Goal: Task Accomplishment & Management: Manage account settings

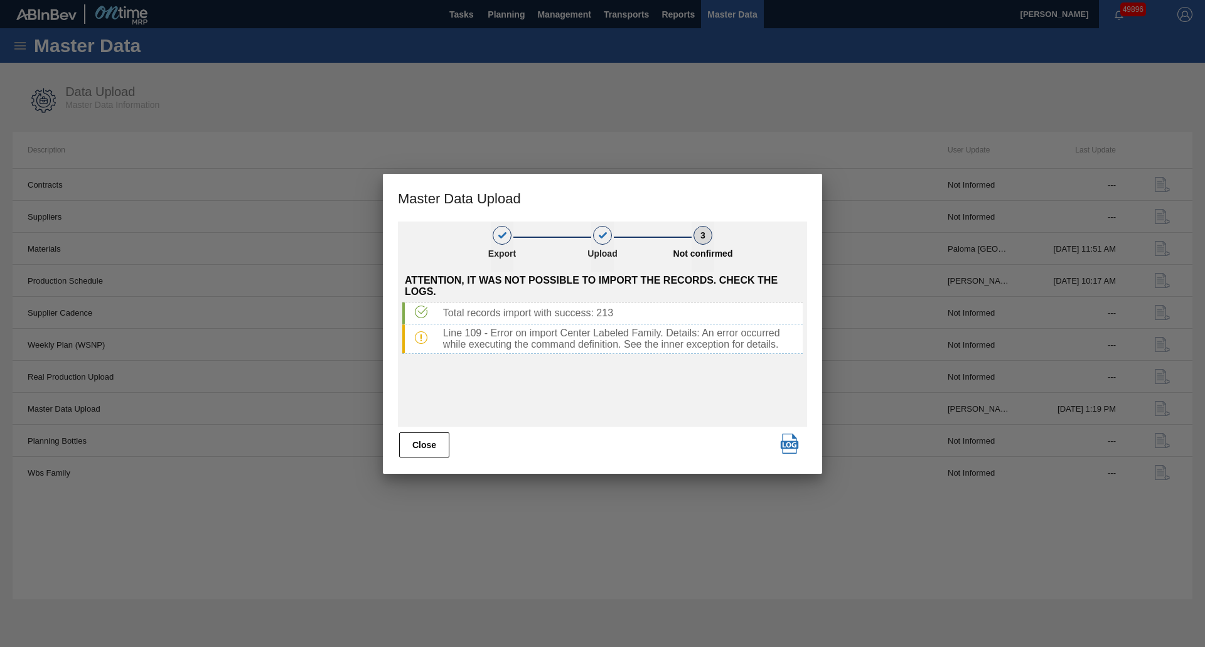
click at [452, 441] on div "Close" at bounding box center [602, 445] width 409 height 28
click at [434, 442] on button "Close" at bounding box center [424, 444] width 50 height 25
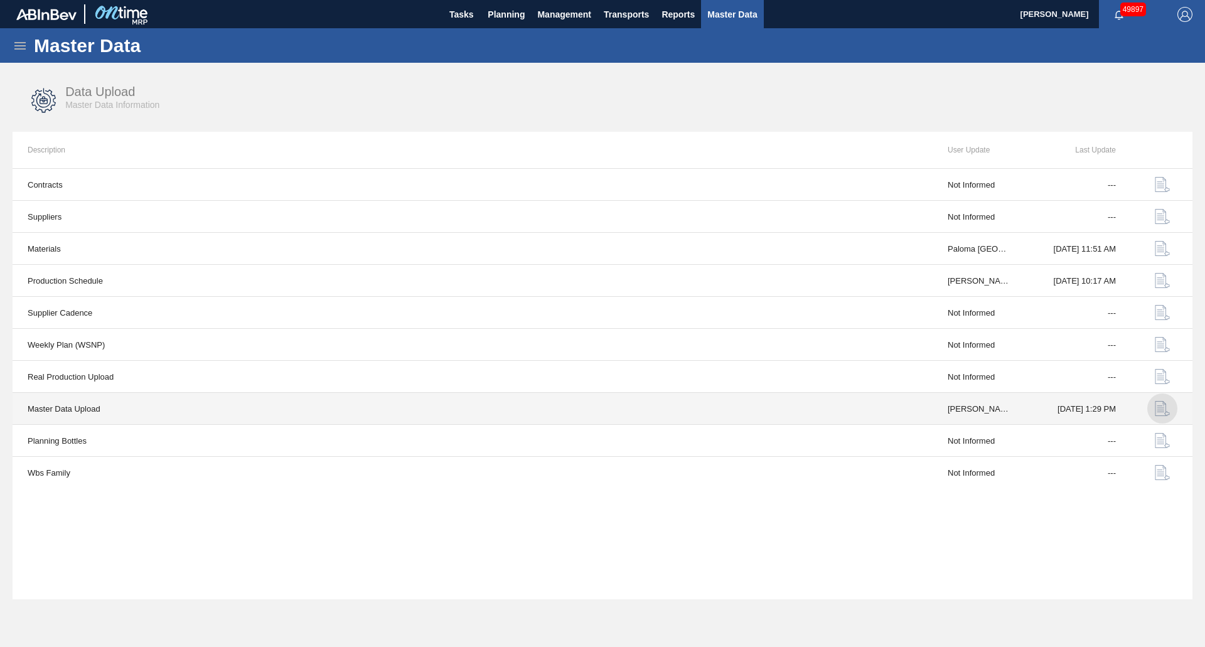
click at [1157, 409] on img "button" at bounding box center [1162, 408] width 15 height 15
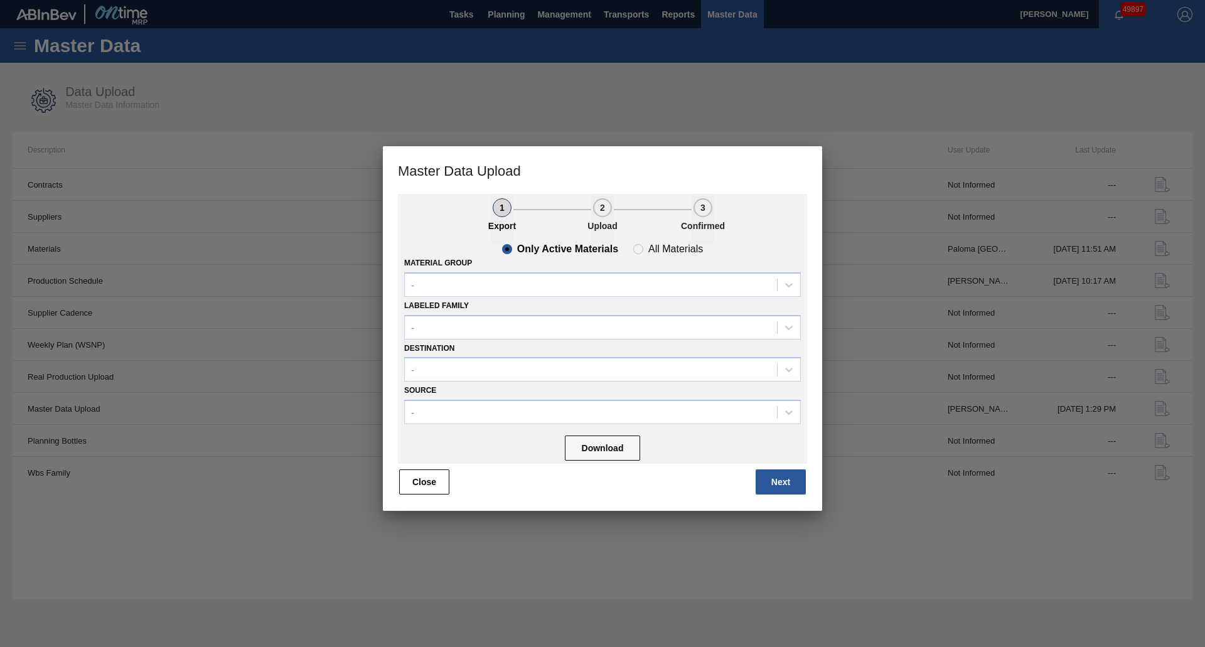
click at [605, 298] on div "Labeled Family -" at bounding box center [602, 318] width 397 height 43
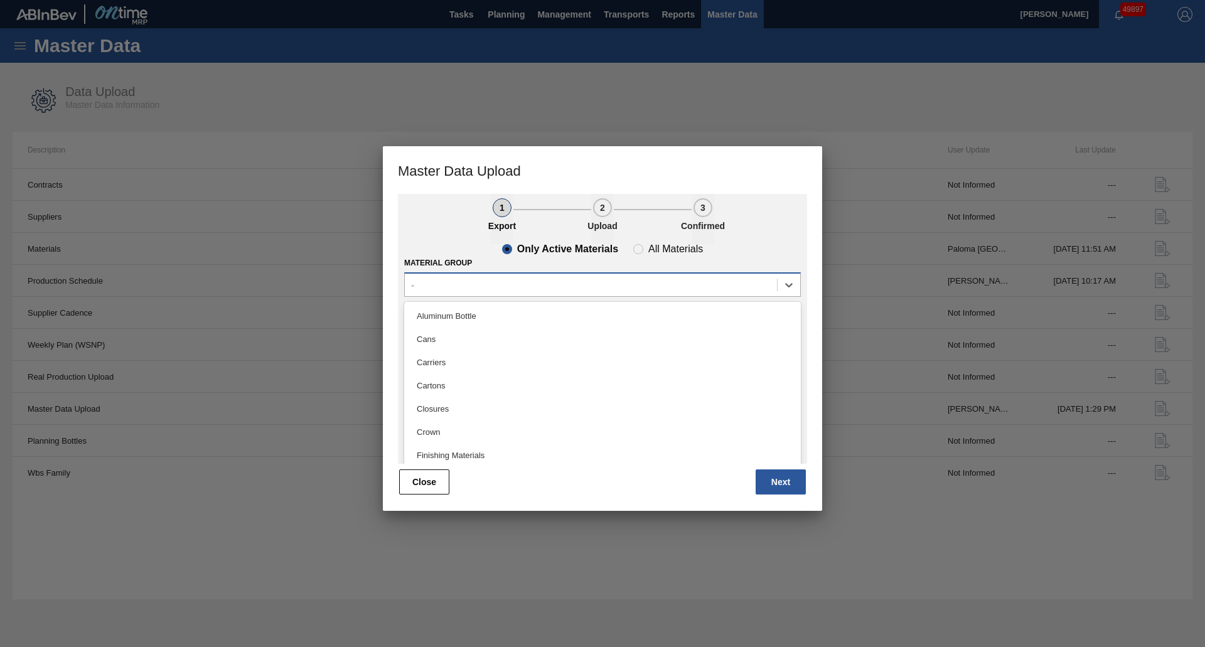
click at [592, 291] on div "-" at bounding box center [591, 285] width 372 height 18
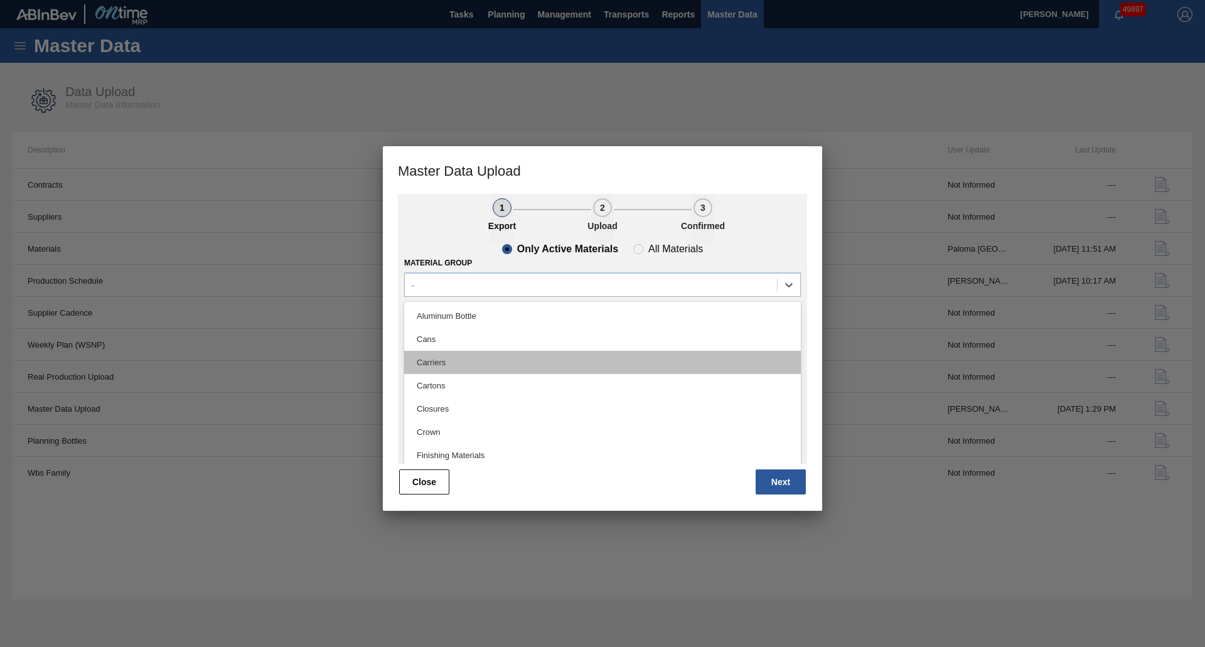
click at [458, 357] on div "Carriers" at bounding box center [602, 362] width 397 height 23
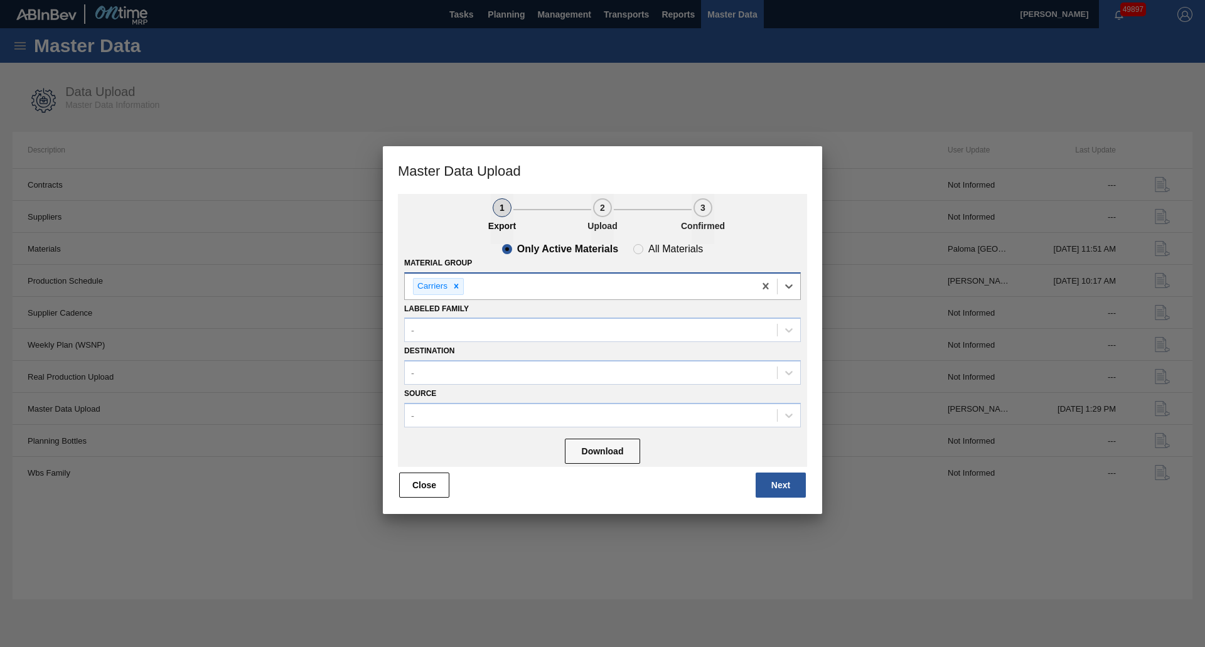
click at [513, 295] on div "Carriers" at bounding box center [580, 287] width 350 height 26
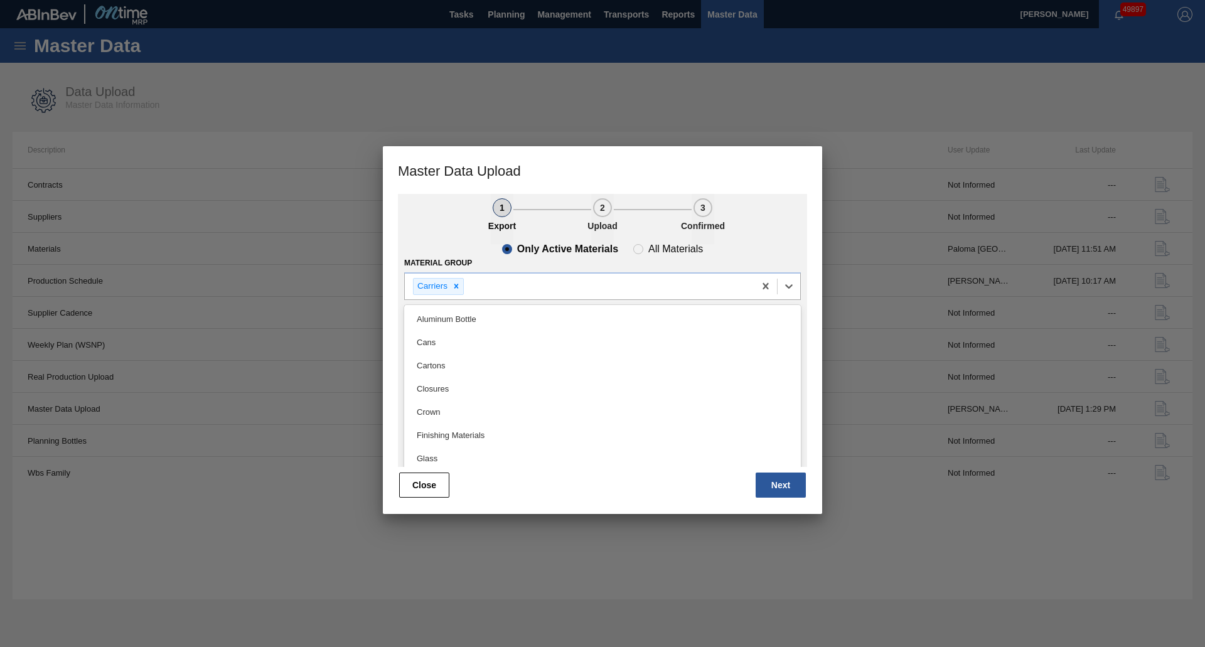
click at [453, 360] on div "Cartons" at bounding box center [602, 365] width 397 height 23
click at [584, 291] on div "Carriers Cartons" at bounding box center [580, 287] width 350 height 26
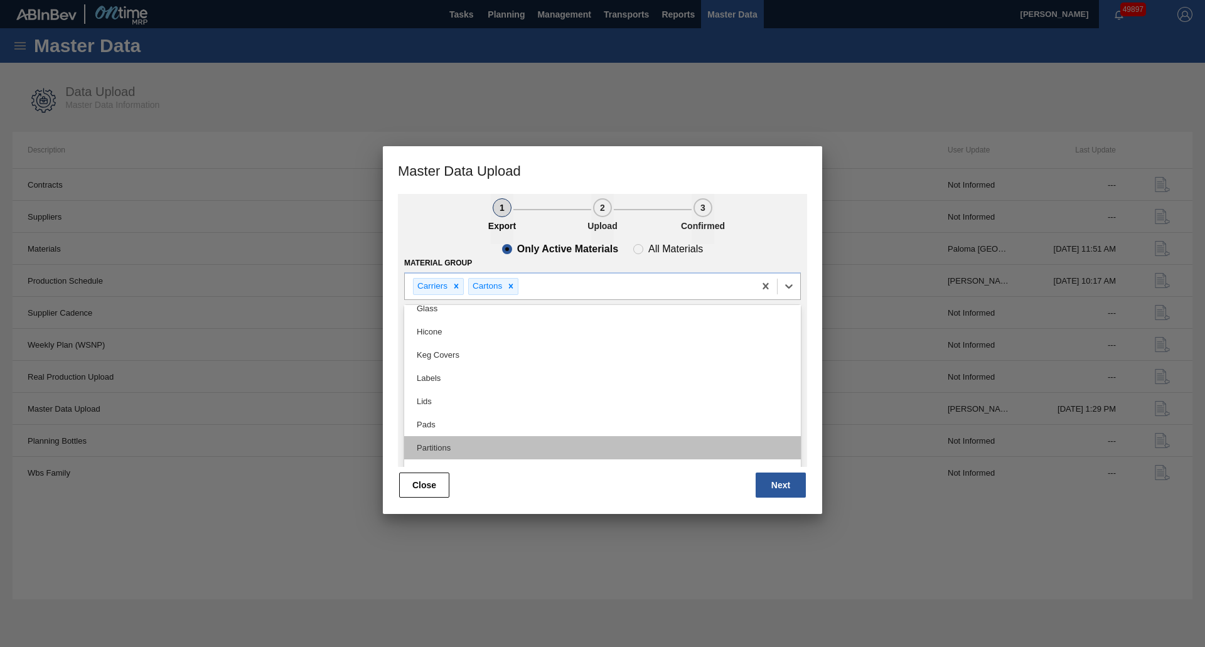
scroll to position [212, 0]
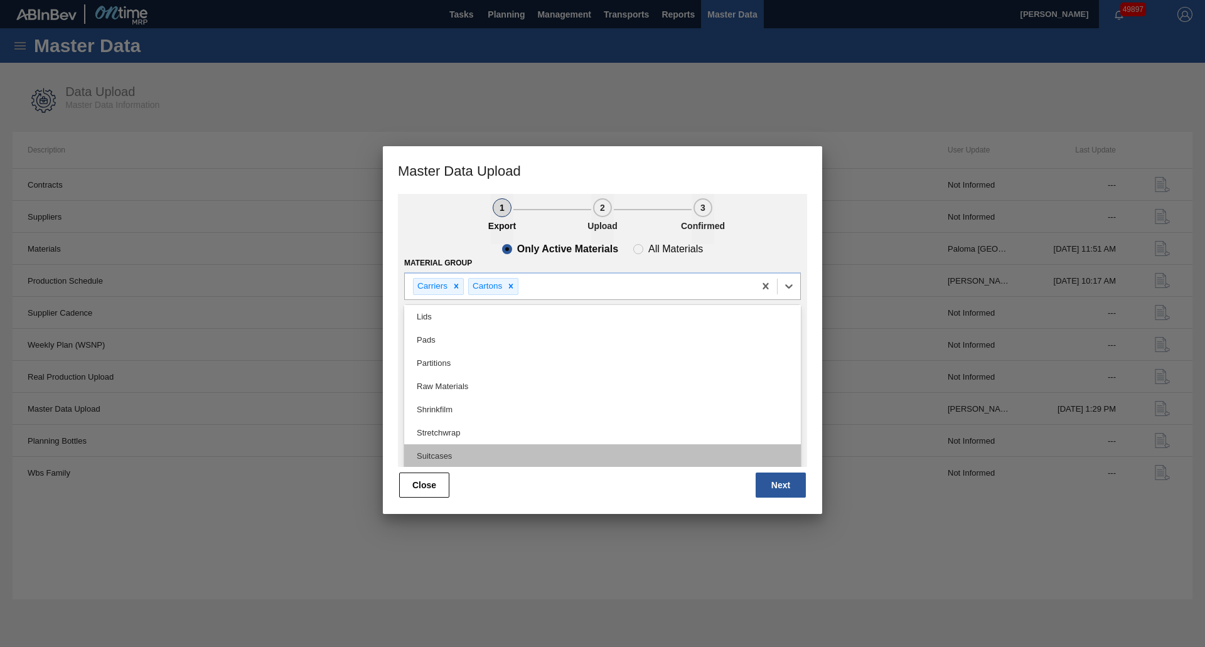
click at [459, 449] on div "Suitcases" at bounding box center [602, 455] width 397 height 23
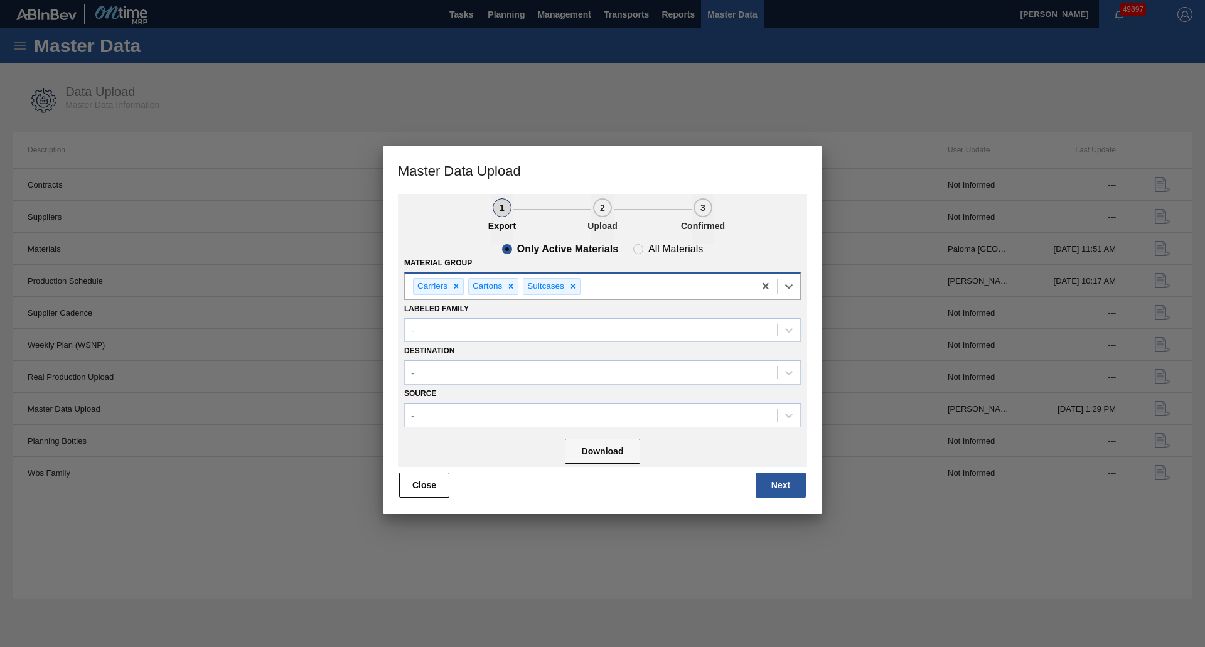
click at [604, 284] on div "Carriers Cartons Suitcases" at bounding box center [580, 287] width 350 height 26
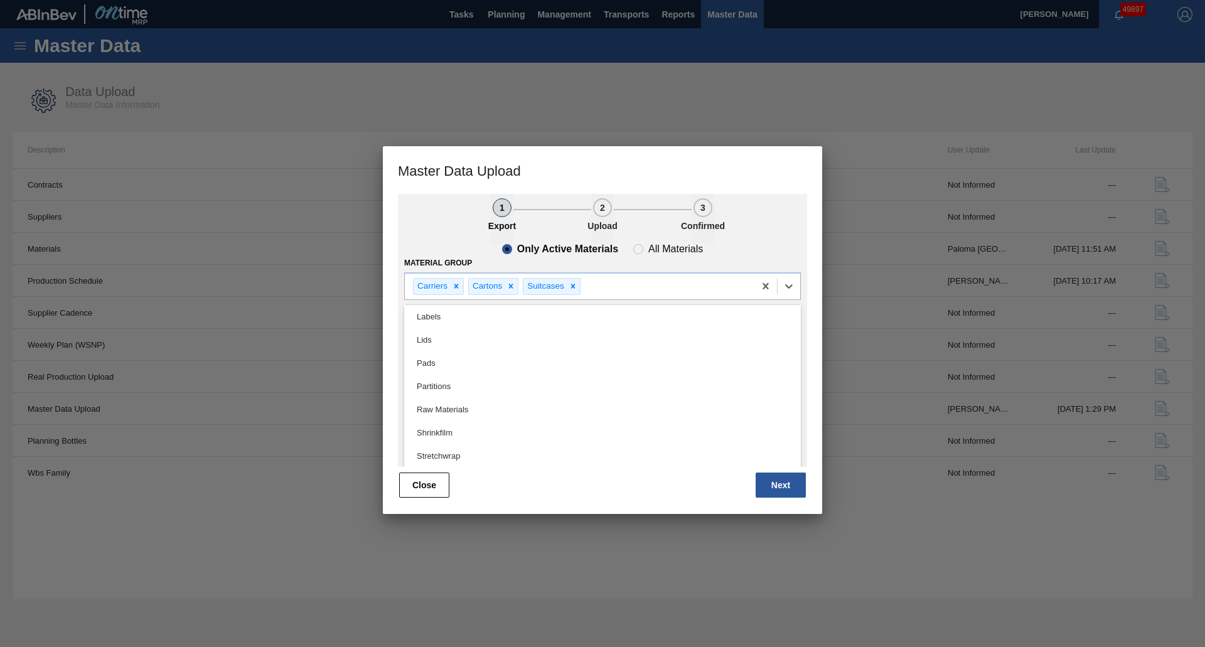
scroll to position [26, 0]
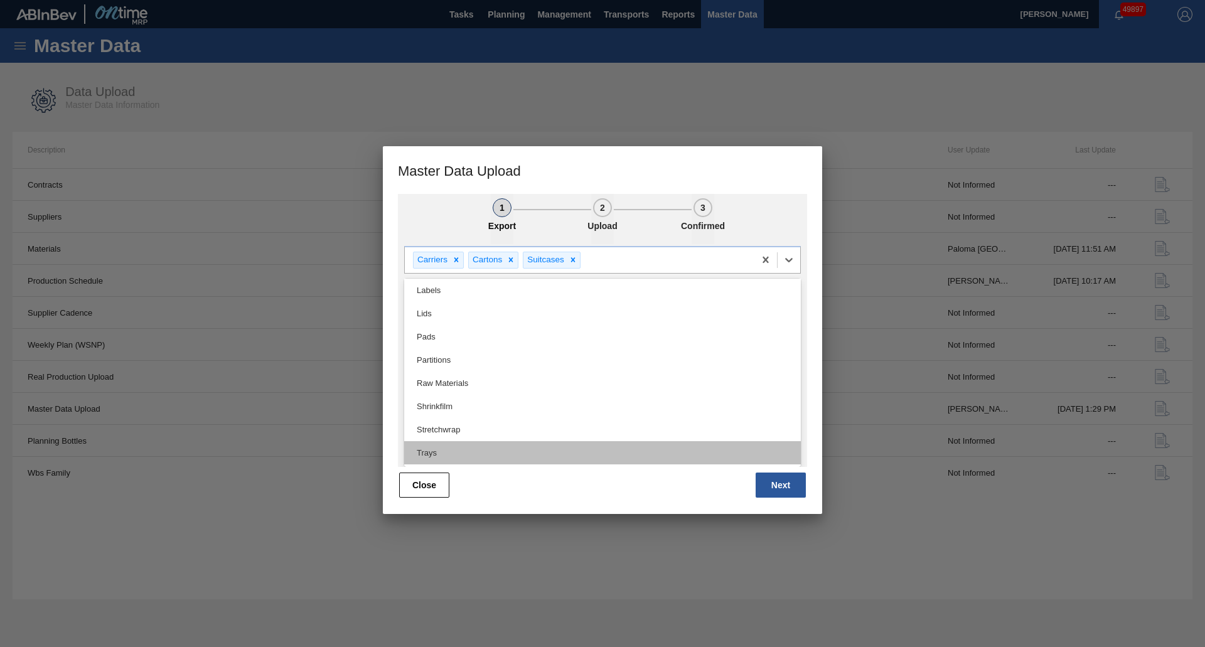
click at [482, 446] on div "Trays" at bounding box center [602, 452] width 397 height 23
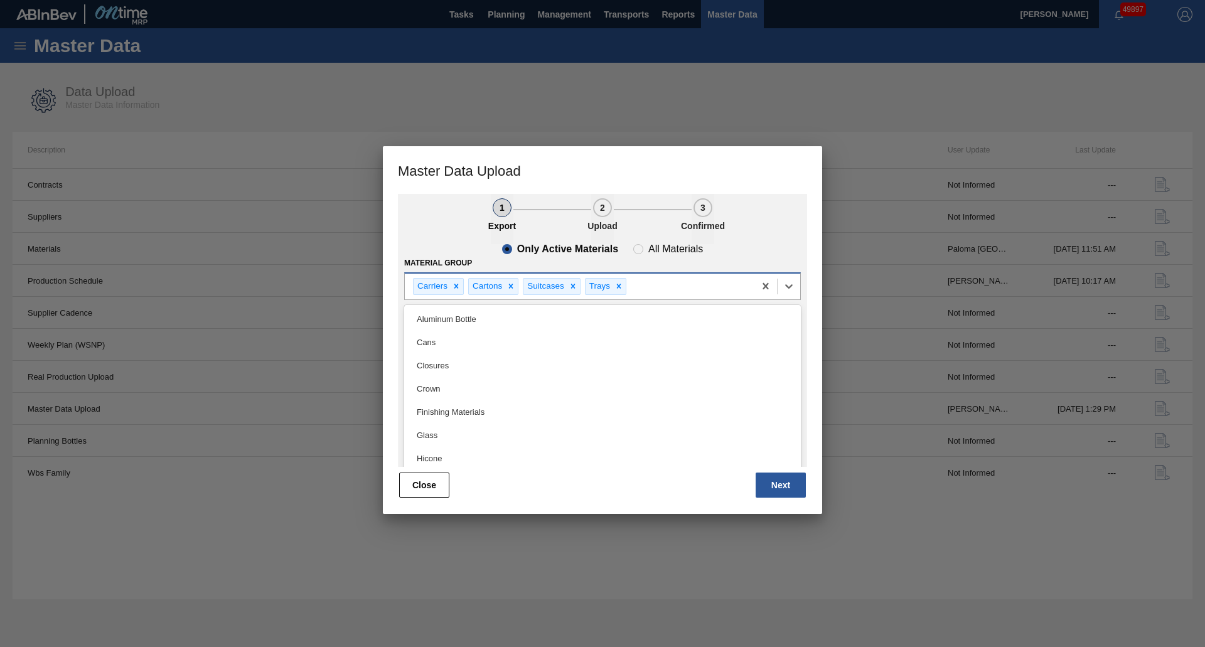
click at [653, 287] on div "Carriers Cartons Suitcases Trays" at bounding box center [580, 287] width 350 height 26
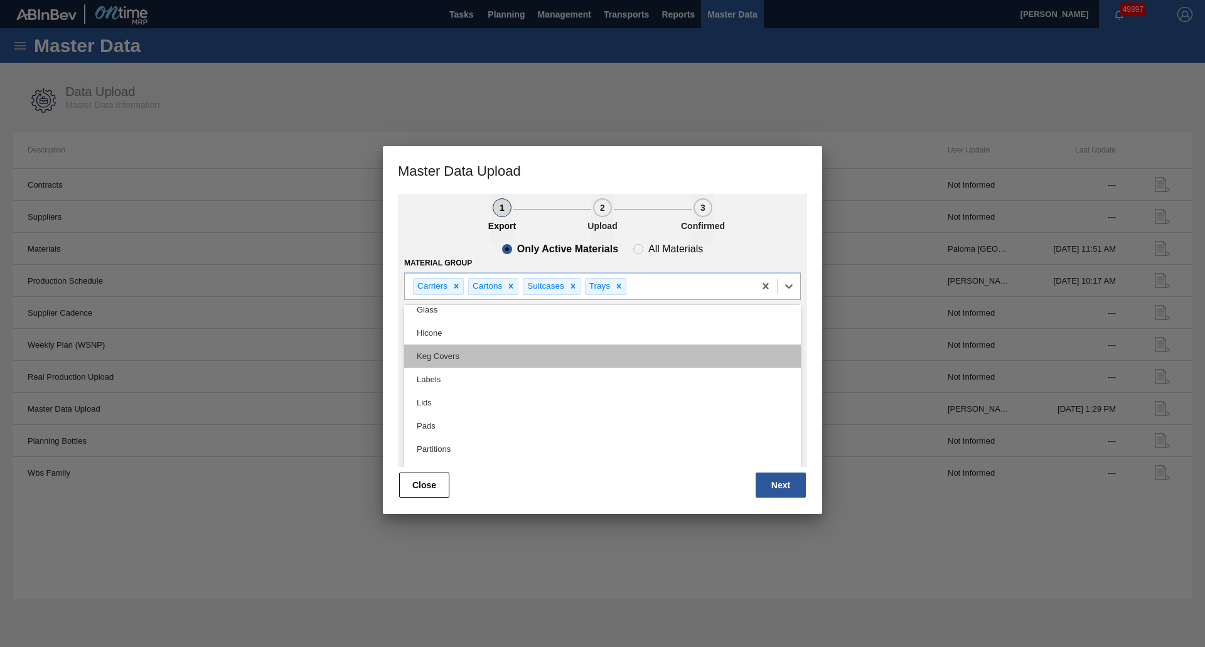
click at [542, 360] on div "Keg Covers" at bounding box center [602, 356] width 397 height 23
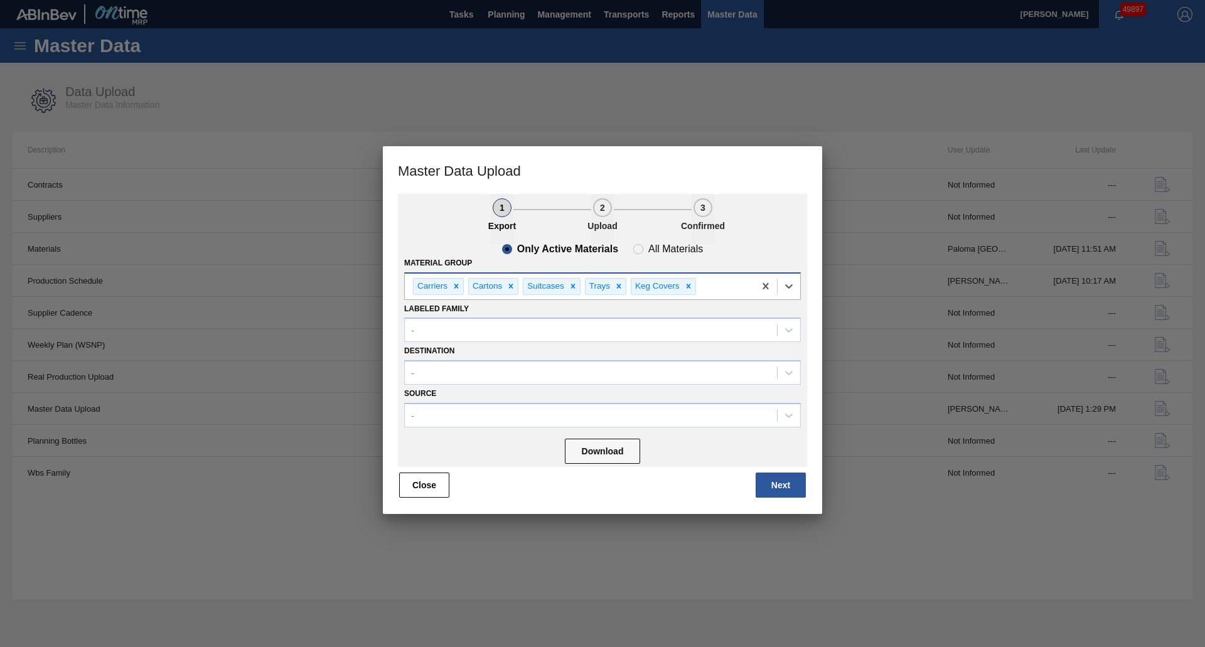
click at [734, 291] on div "Carriers Cartons Suitcases Trays Keg Covers" at bounding box center [580, 287] width 350 height 26
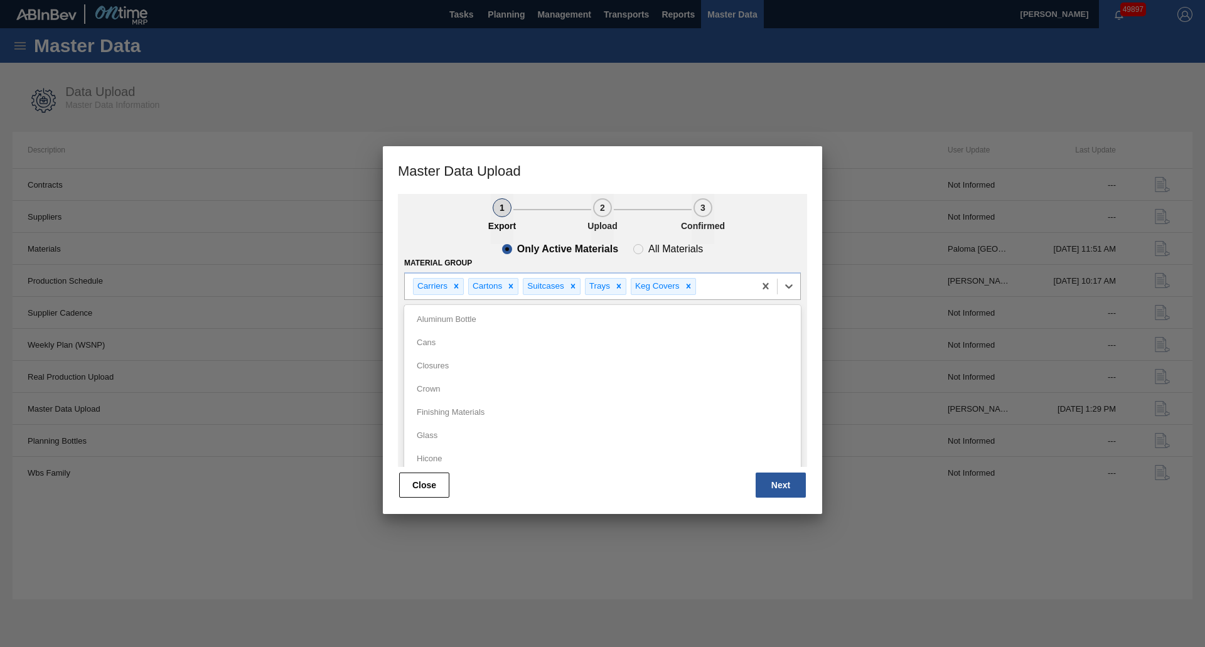
click at [754, 221] on ul "1 Export 2 Upload 3 Confirmed" at bounding box center [602, 219] width 409 height 50
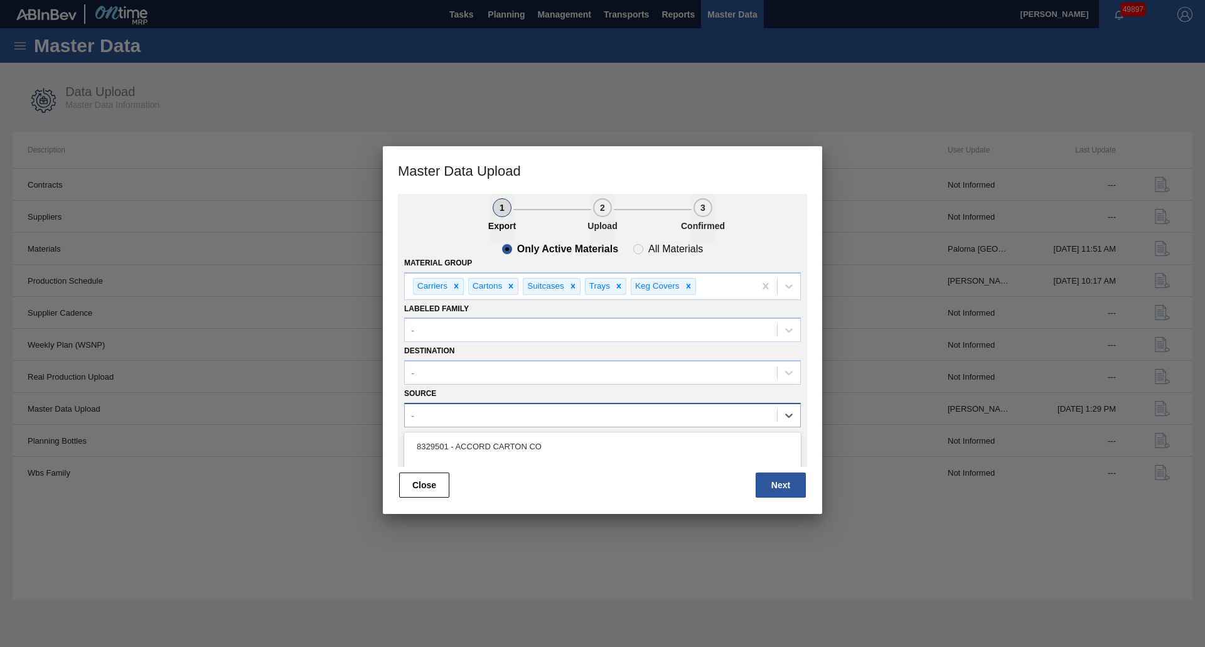
click at [536, 414] on div "-" at bounding box center [591, 416] width 372 height 18
click at [556, 380] on div "-" at bounding box center [591, 373] width 372 height 18
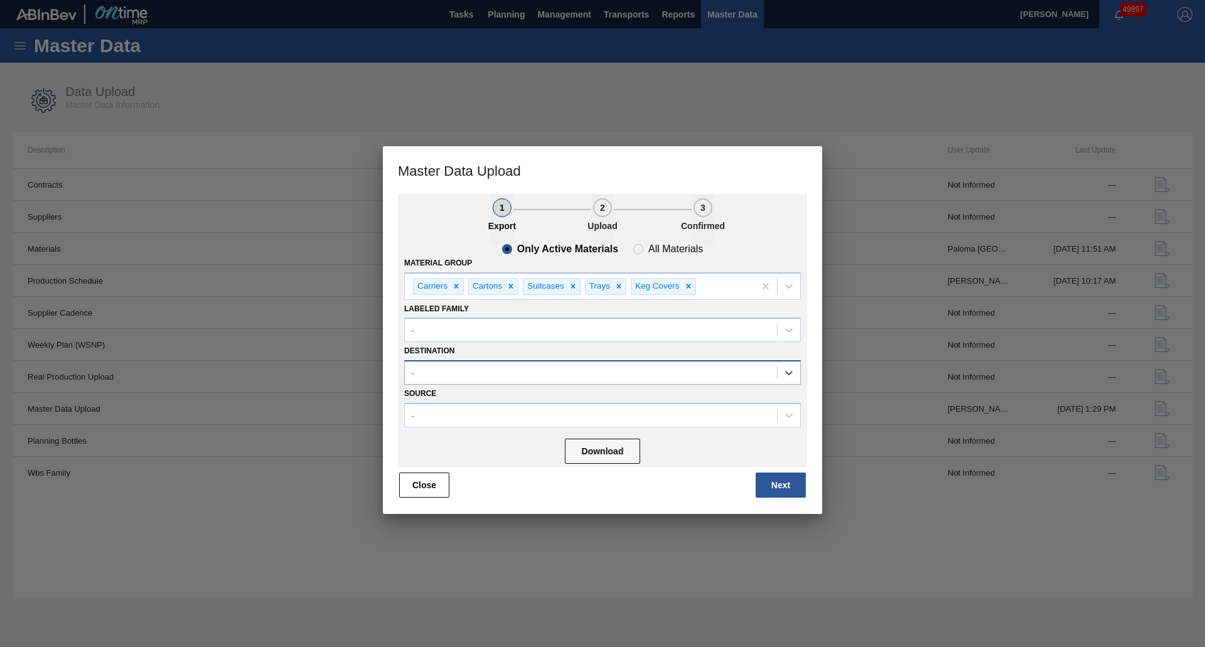
click at [558, 379] on div "-" at bounding box center [591, 373] width 372 height 18
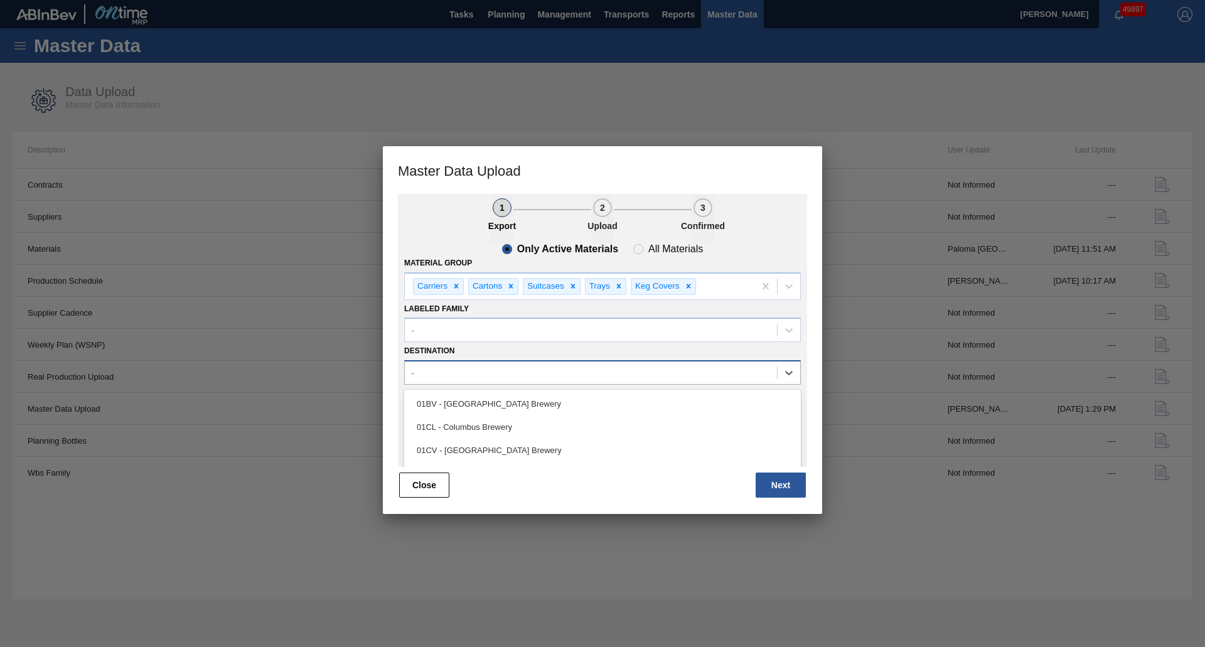
click at [510, 382] on div "-" at bounding box center [591, 373] width 372 height 18
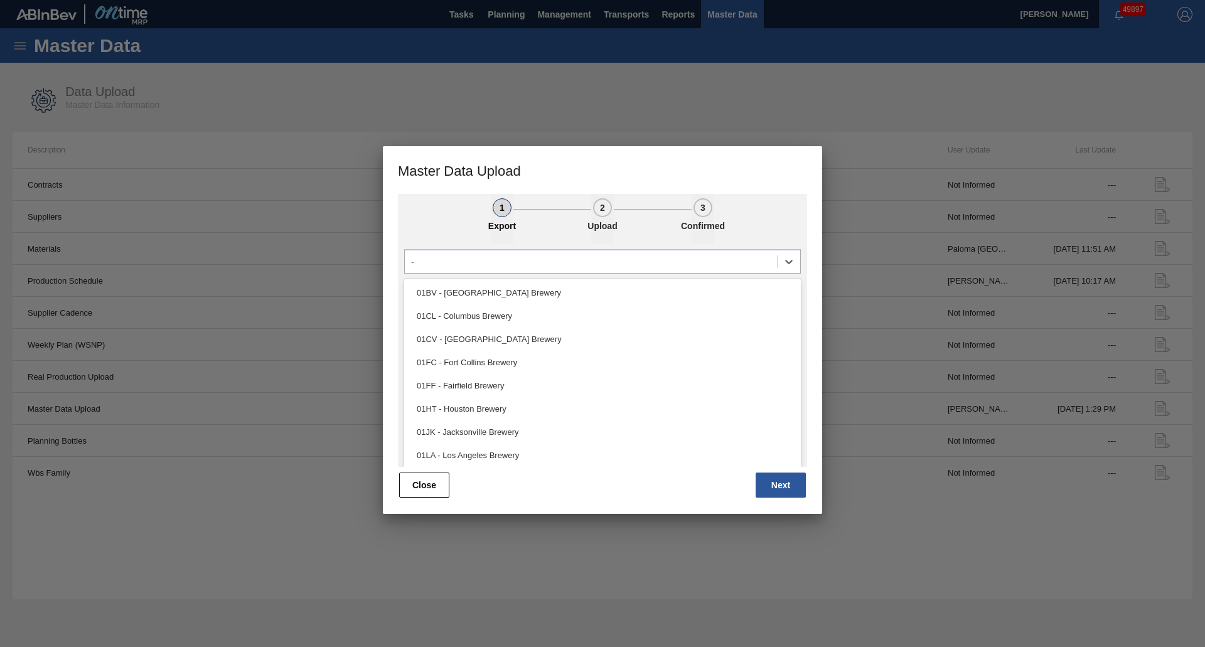
scroll to position [95, 0]
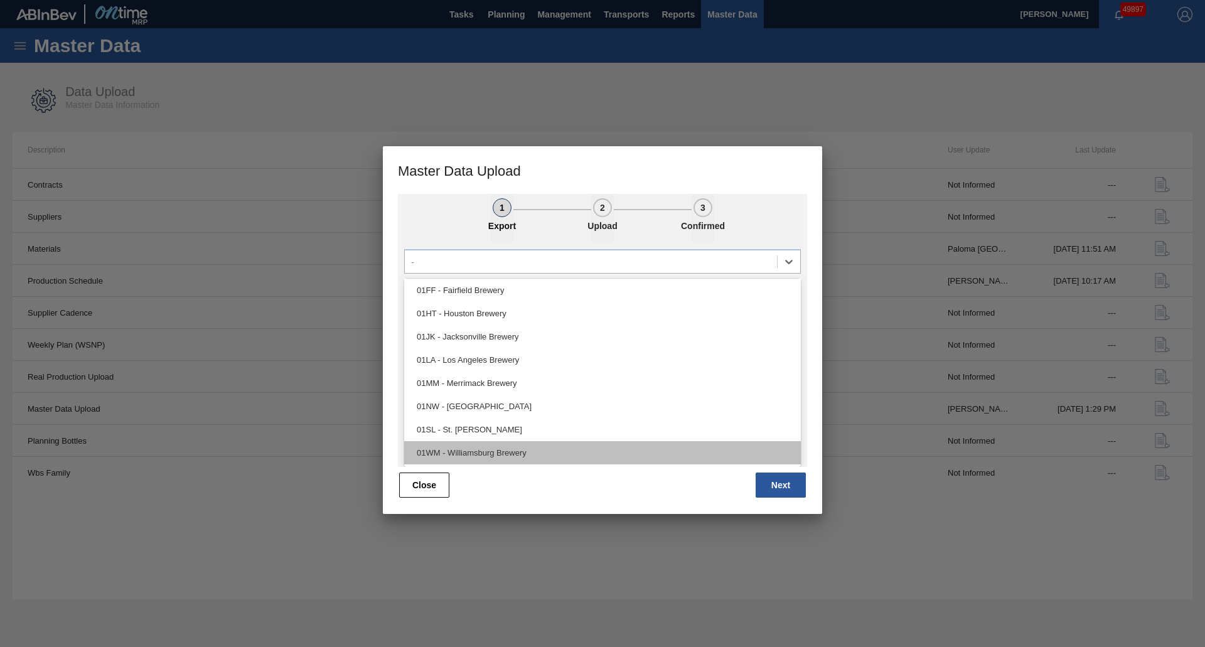
click at [482, 453] on div "01WM - Williamsburg Brewery" at bounding box center [602, 452] width 397 height 23
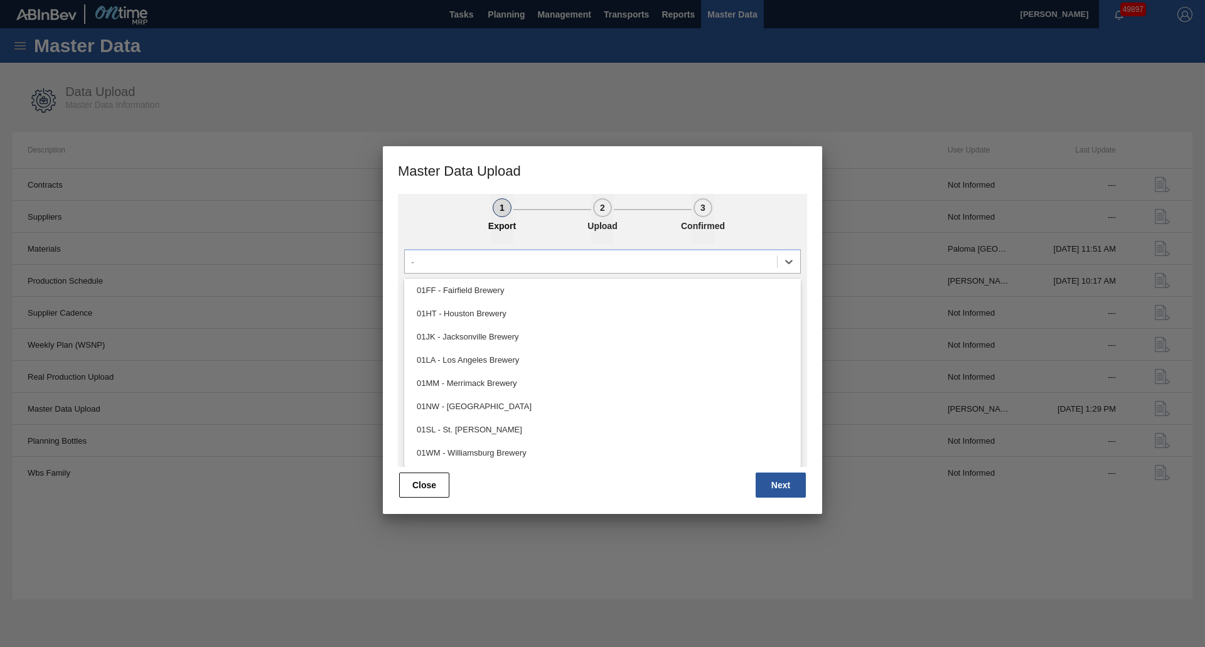
scroll to position [0, 0]
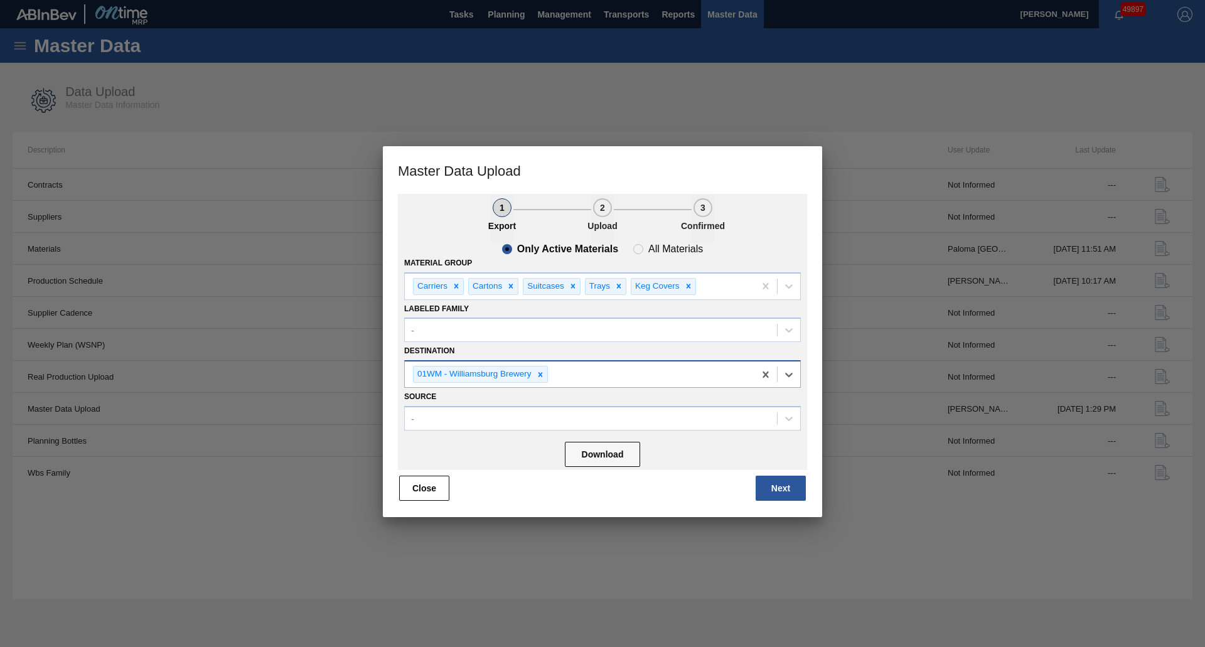
click at [589, 374] on div "01WM - Williamsburg Brewery" at bounding box center [580, 375] width 350 height 26
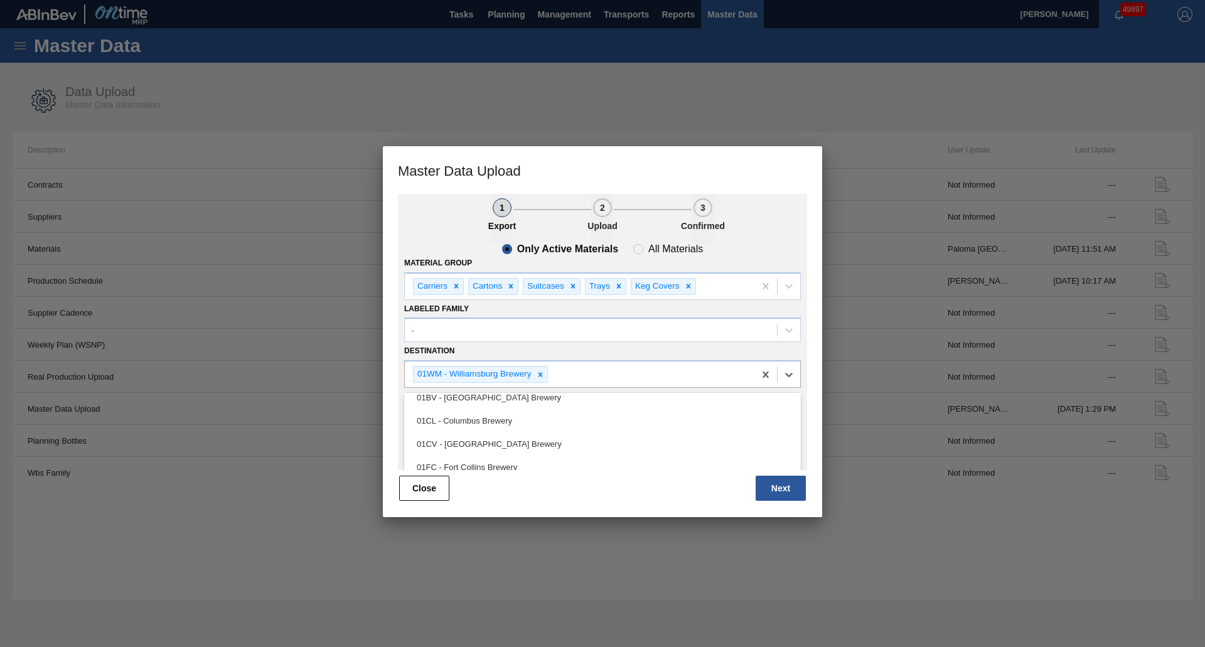
scroll to position [72, 0]
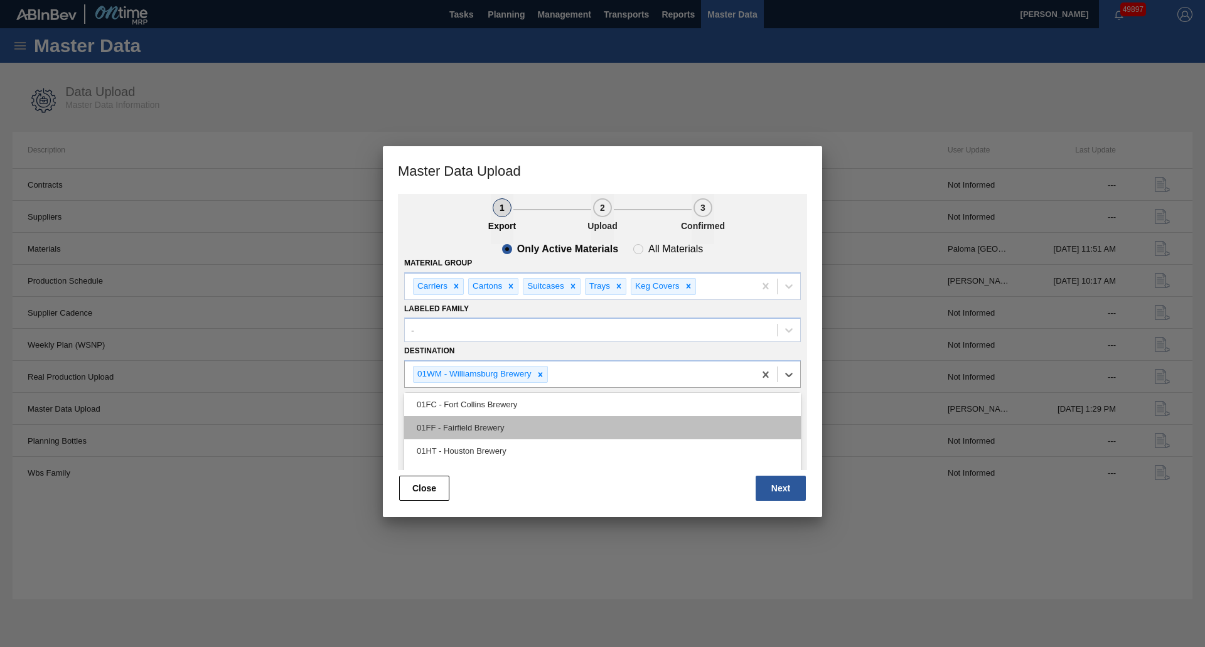
click at [509, 435] on div "01FF - Fairfield Brewery" at bounding box center [602, 427] width 397 height 23
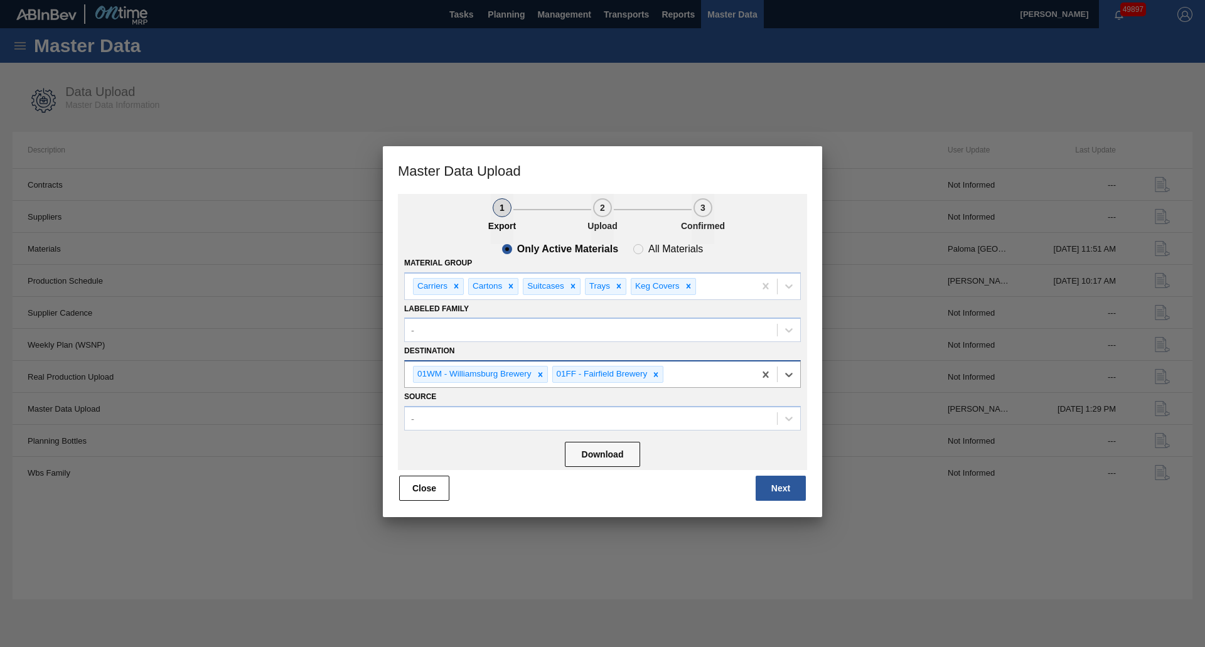
click at [695, 377] on div "01WM - Williamsburg Brewery 01FF - [GEOGRAPHIC_DATA]" at bounding box center [580, 375] width 350 height 26
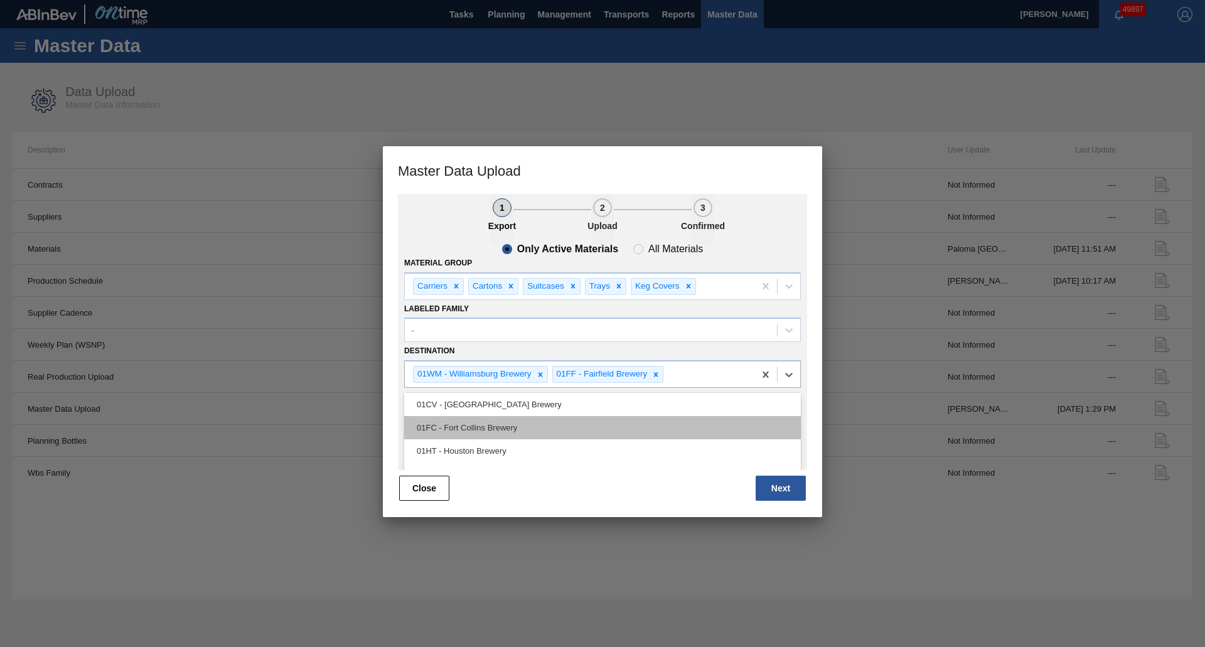
scroll to position [0, 0]
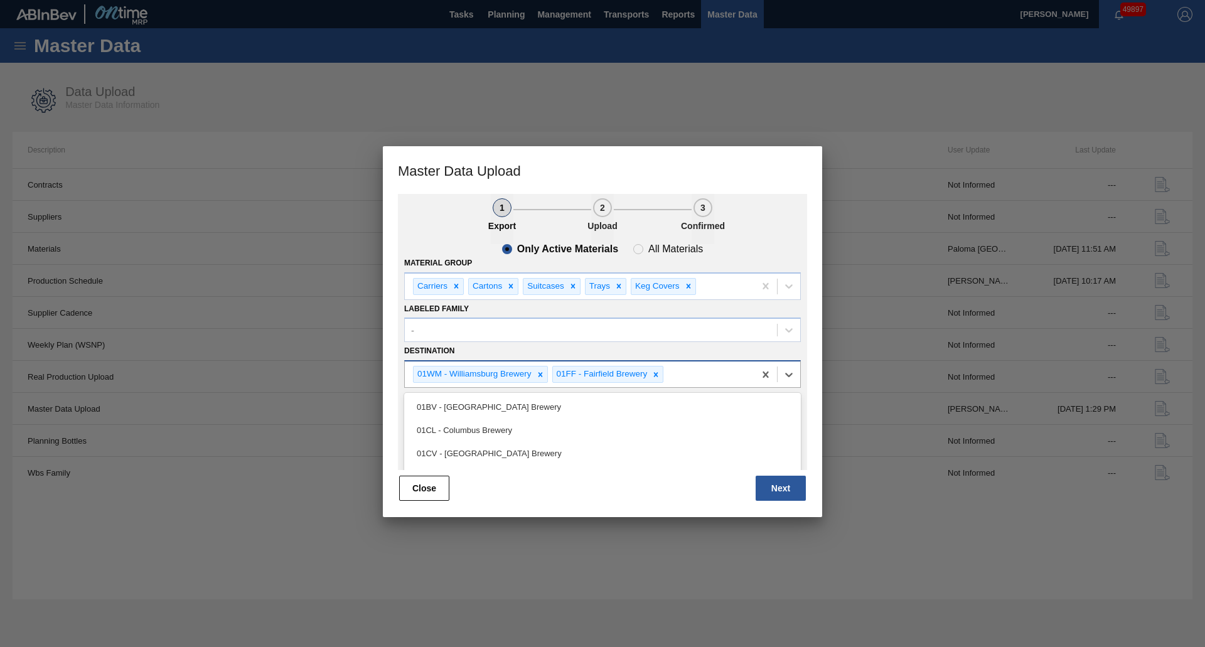
click at [616, 411] on div "01BV - [GEOGRAPHIC_DATA] Brewery" at bounding box center [602, 406] width 397 height 23
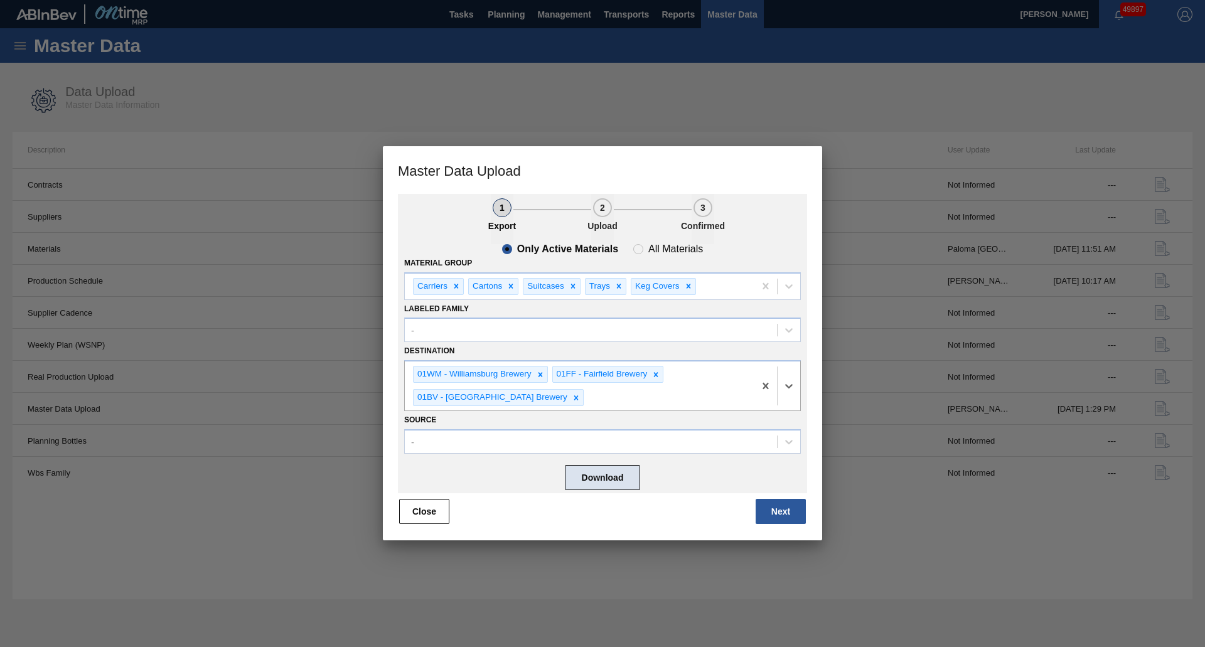
click at [625, 479] on button "Download" at bounding box center [602, 477] width 75 height 25
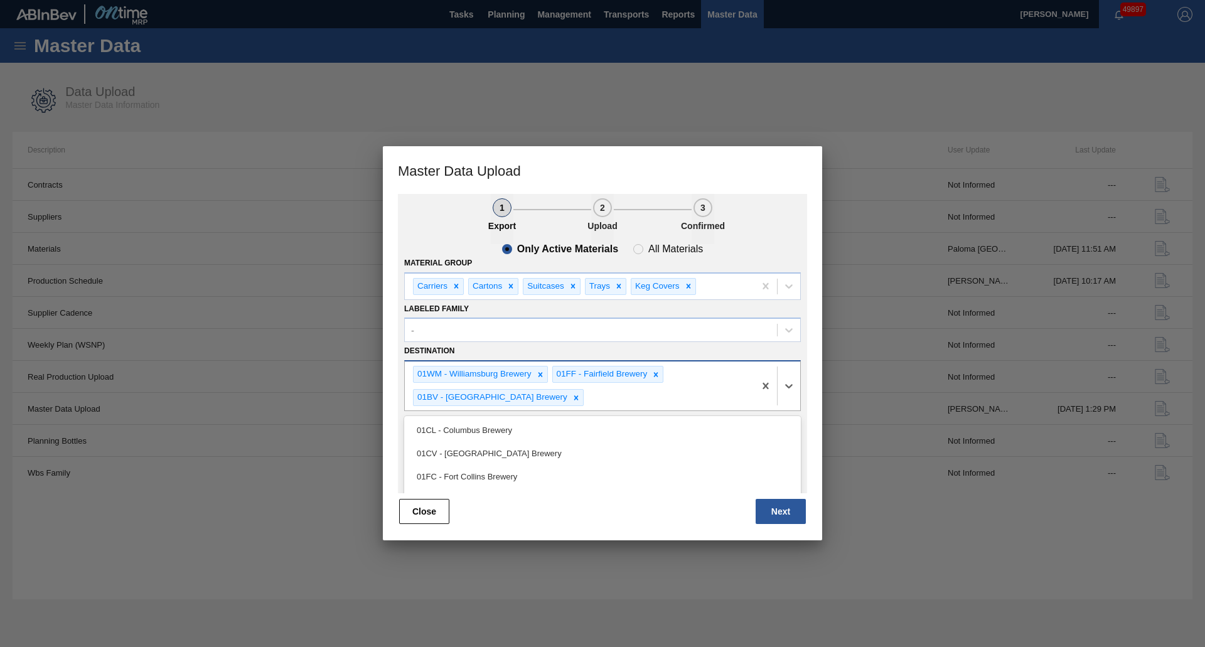
click at [657, 405] on div "01WM - [GEOGRAPHIC_DATA] Brewery 01FF - [GEOGRAPHIC_DATA] 01BV - [GEOGRAPHIC_DA…" at bounding box center [580, 386] width 350 height 49
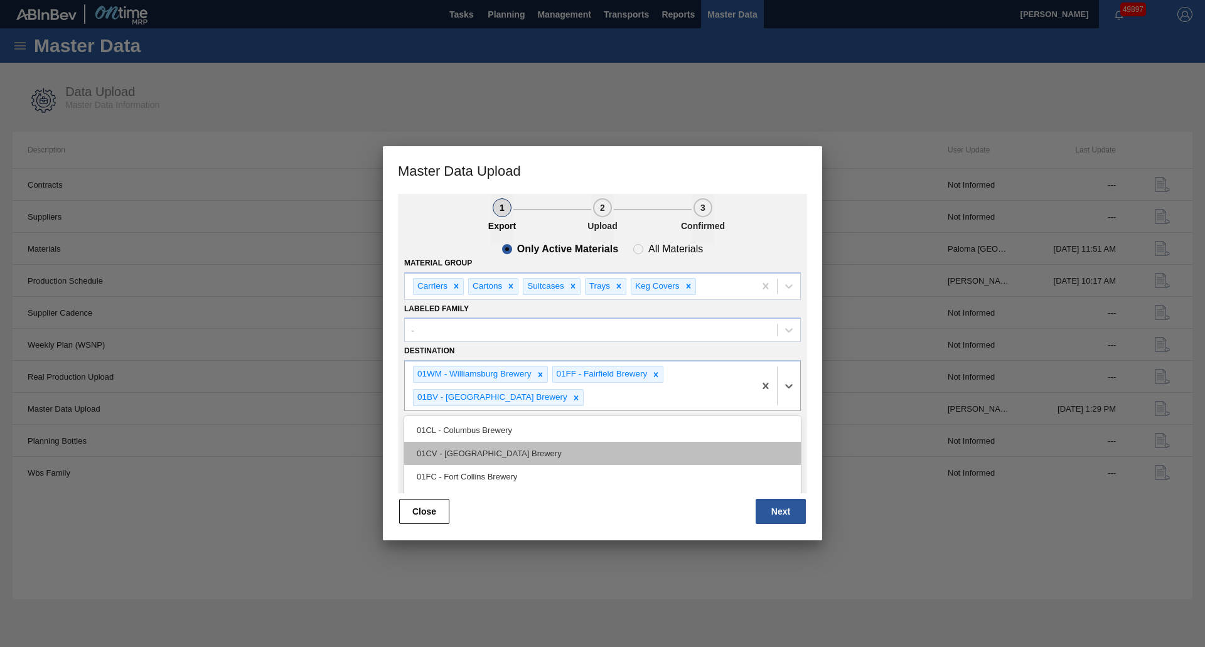
click at [510, 451] on div "01CV - [GEOGRAPHIC_DATA] Brewery" at bounding box center [602, 453] width 397 height 23
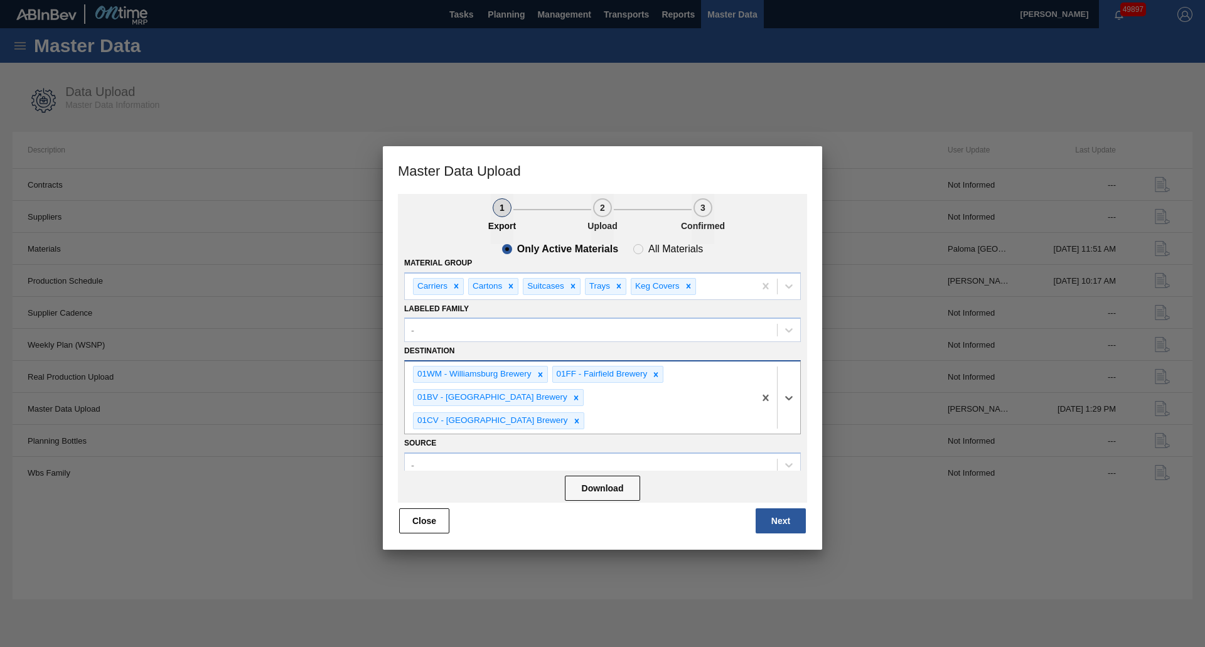
click at [703, 394] on div "01WM - [GEOGRAPHIC_DATA] Brewery 01FF - [GEOGRAPHIC_DATA] 01BV - [GEOGRAPHIC_DA…" at bounding box center [580, 398] width 350 height 72
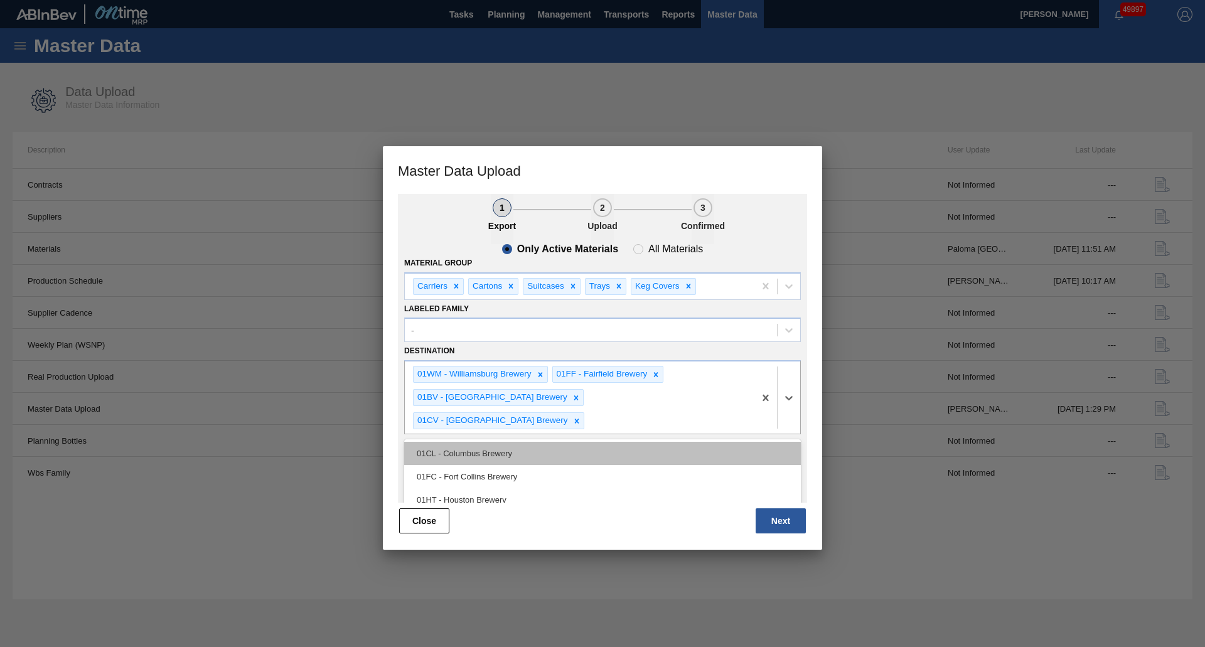
scroll to position [3, 0]
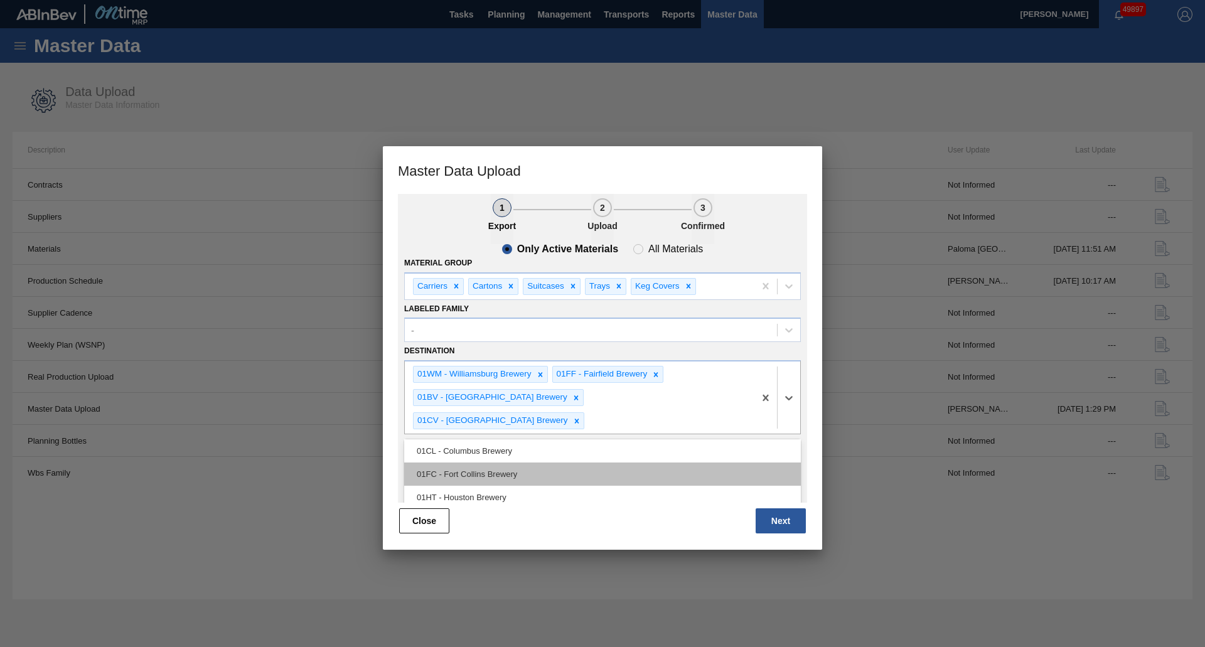
click at [562, 463] on div "01FC - Fort Collins Brewery" at bounding box center [602, 474] width 397 height 23
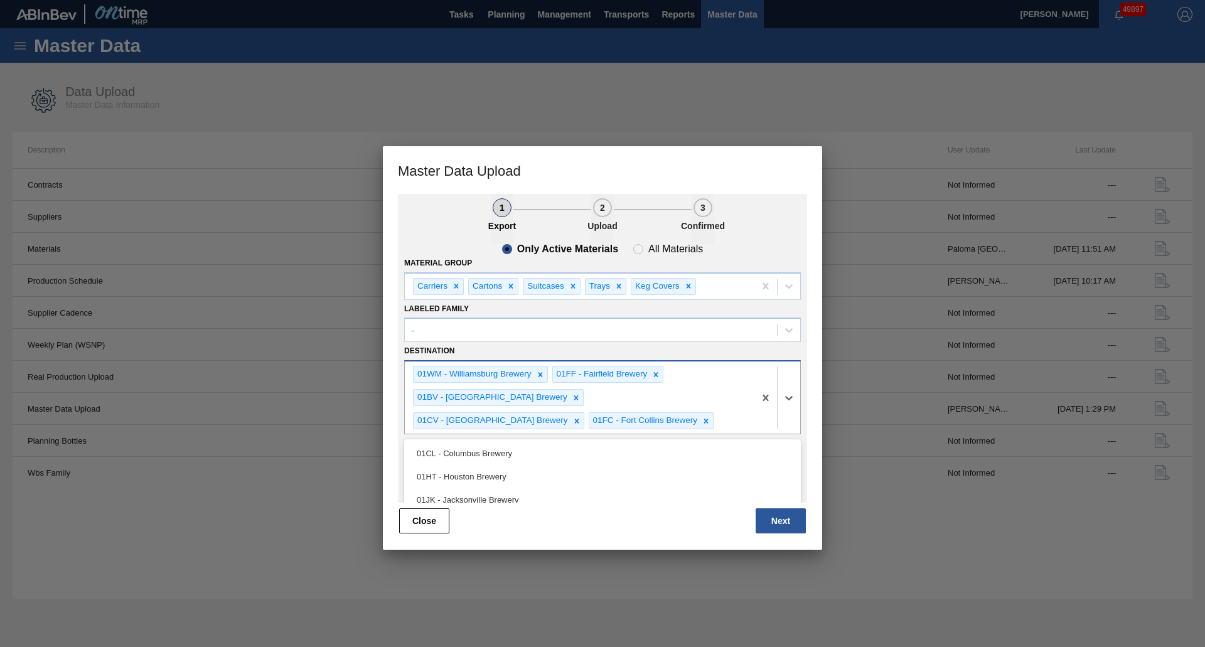
click at [715, 413] on div "01WM - [GEOGRAPHIC_DATA] Brewery 01FF - [GEOGRAPHIC_DATA] 01BV - [GEOGRAPHIC_DA…" at bounding box center [580, 398] width 350 height 72
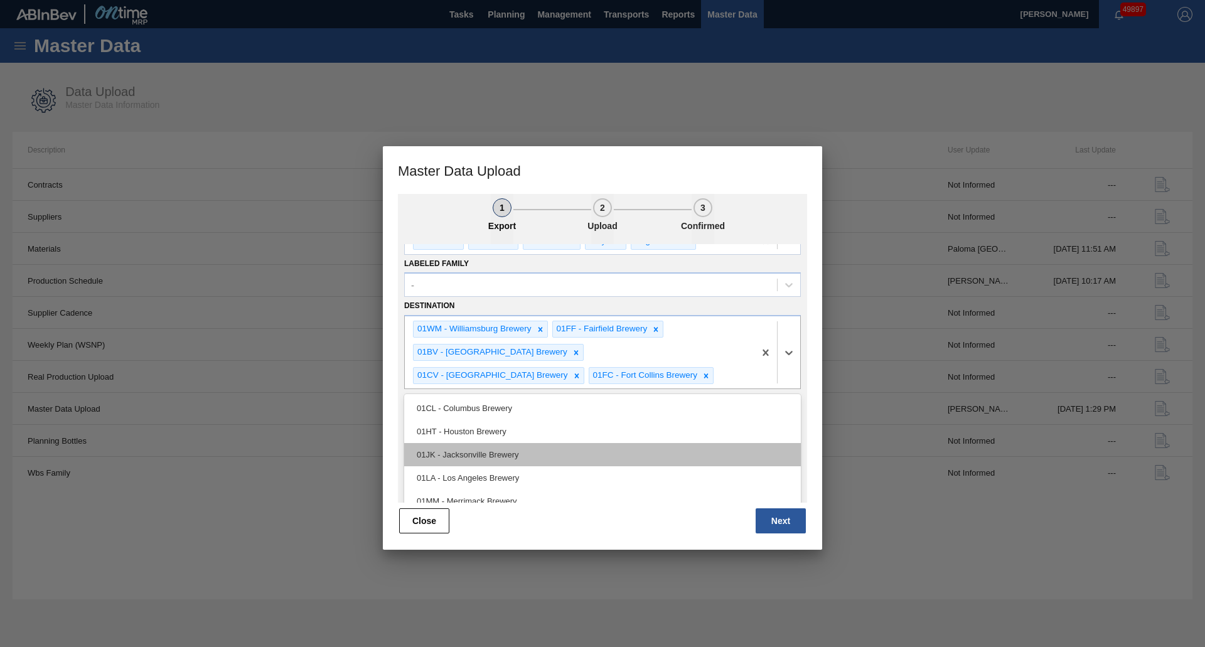
scroll to position [104, 0]
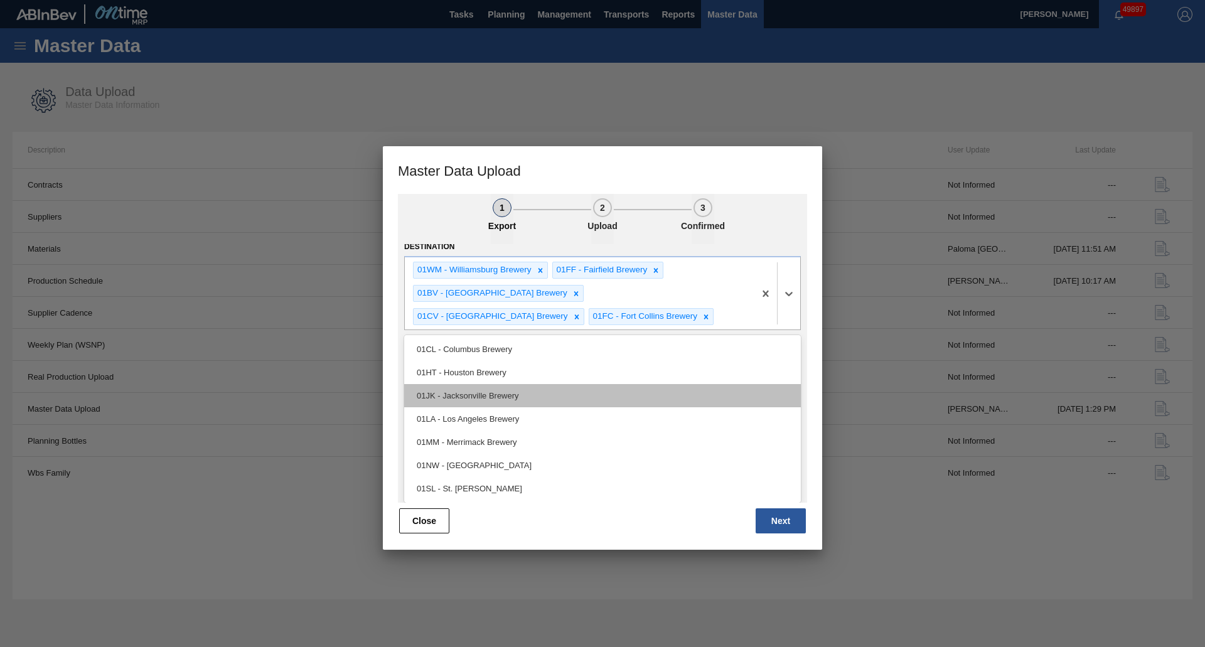
click at [594, 401] on div "01JK - Jacksonville Brewery" at bounding box center [602, 395] width 397 height 23
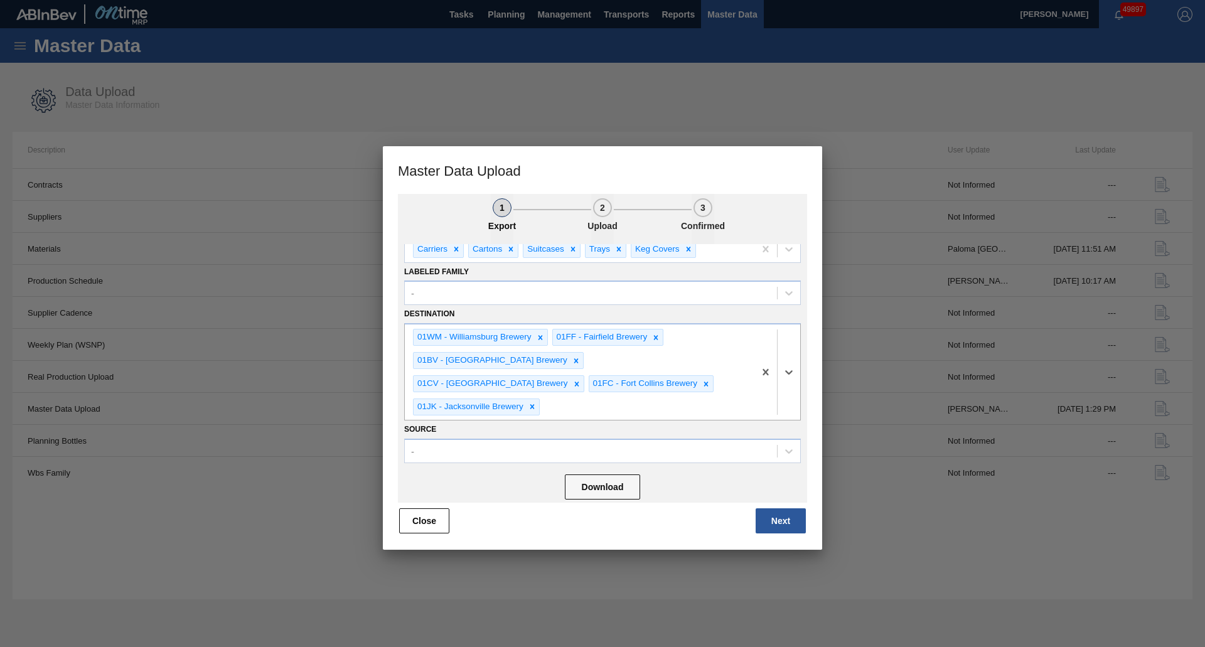
scroll to position [14, 0]
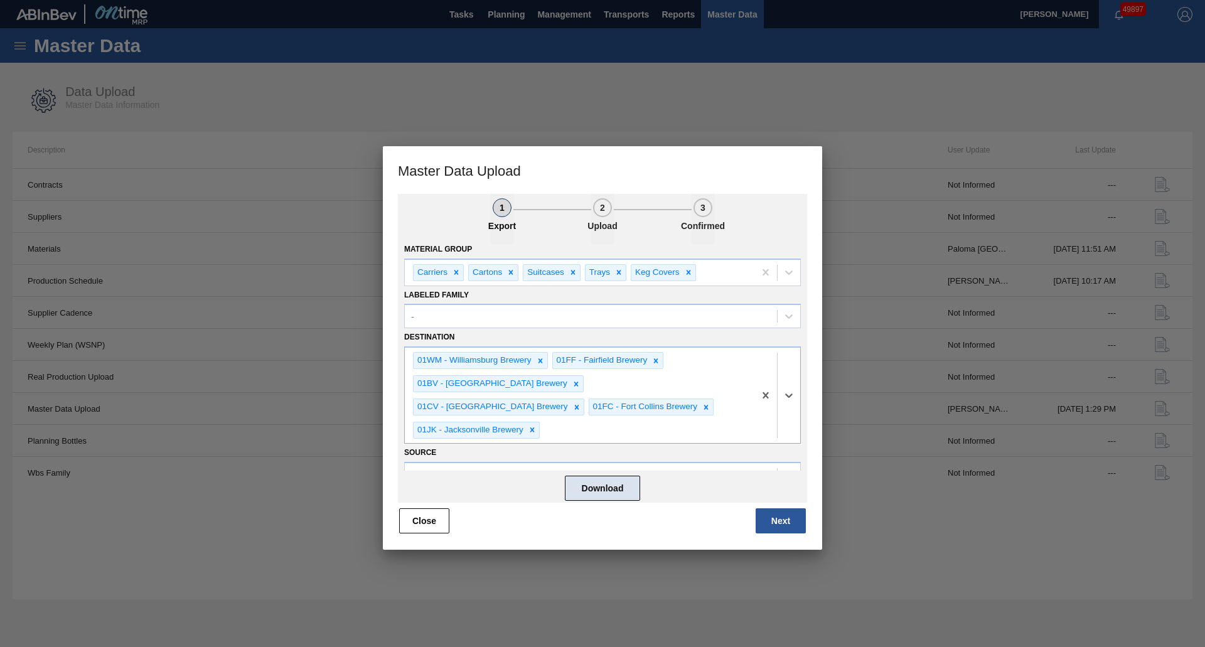
click at [608, 491] on button "Download" at bounding box center [602, 487] width 75 height 25
click at [689, 404] on div "01WM - [GEOGRAPHIC_DATA] Brewery 01FF - [GEOGRAPHIC_DATA] 01BV - [GEOGRAPHIC_DA…" at bounding box center [580, 395] width 350 height 95
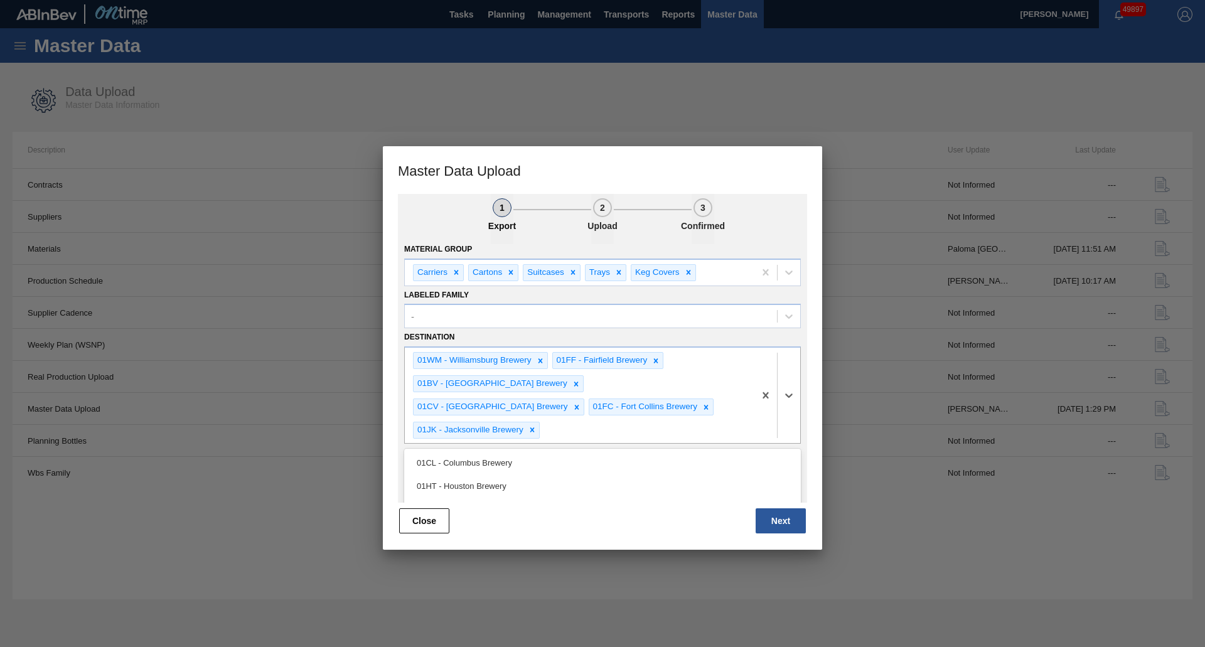
drag, startPoint x: 517, startPoint y: 478, endPoint x: 527, endPoint y: 476, distance: 10.4
click at [517, 498] on div "01LA - Los Angeles Brewery" at bounding box center [602, 509] width 397 height 23
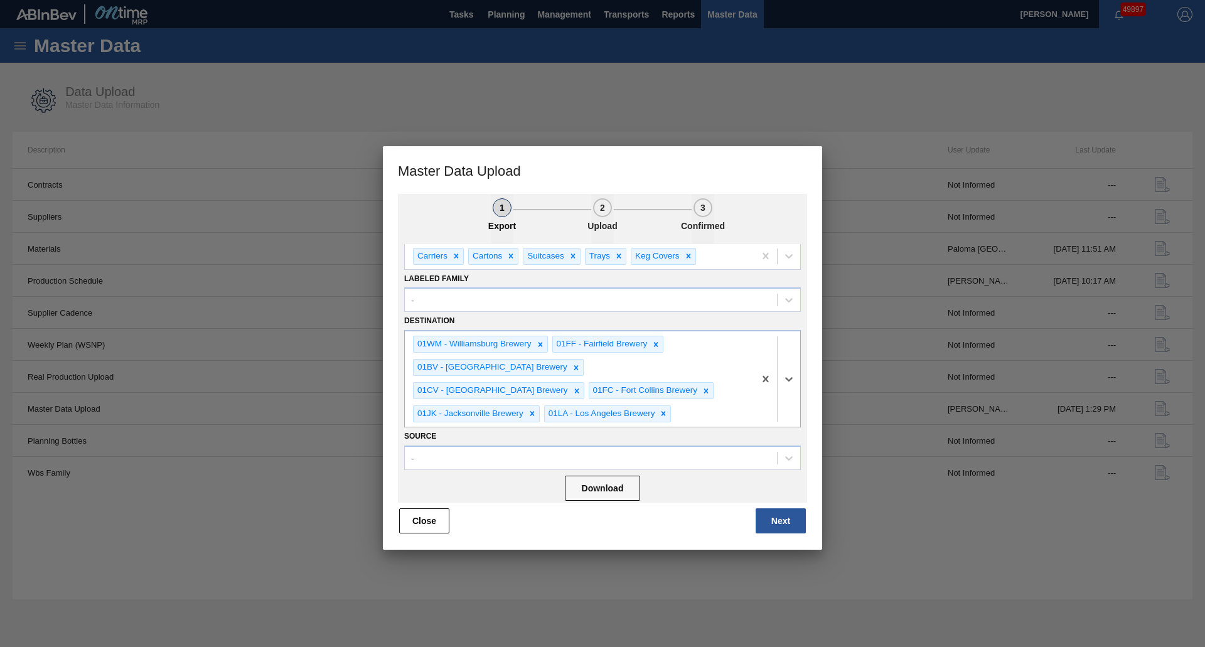
scroll to position [37, 0]
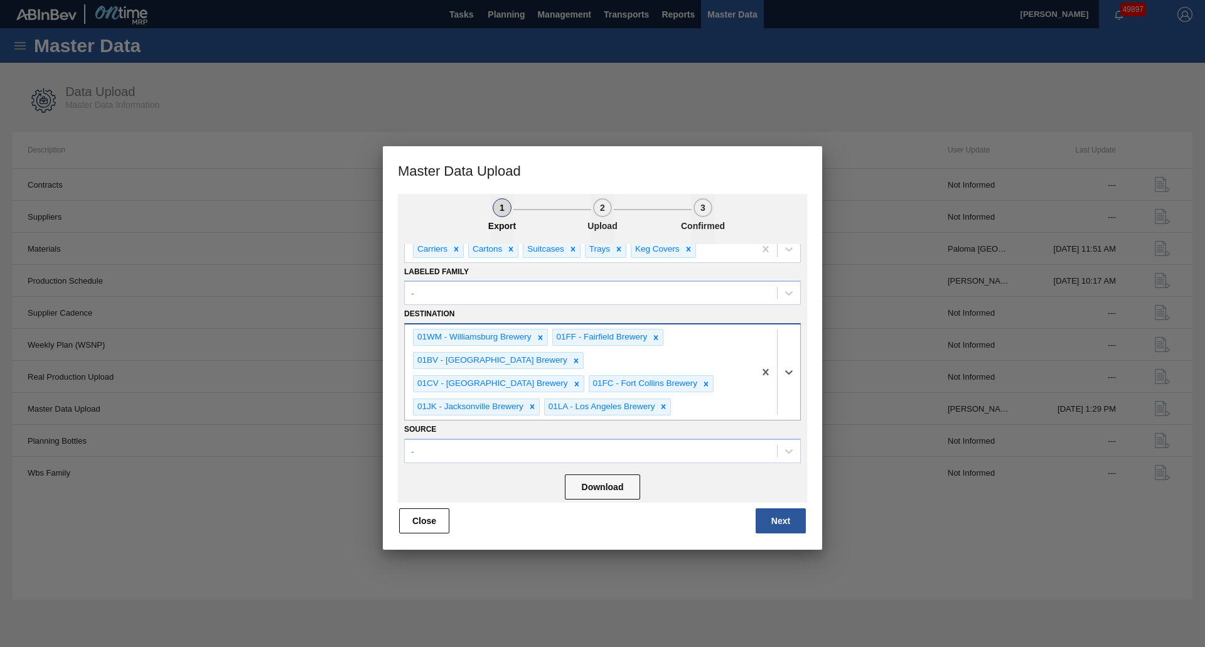
click at [636, 416] on div "01WM - [GEOGRAPHIC_DATA] Brewery 01FF - [GEOGRAPHIC_DATA] 01BV - [GEOGRAPHIC_DA…" at bounding box center [580, 372] width 350 height 95
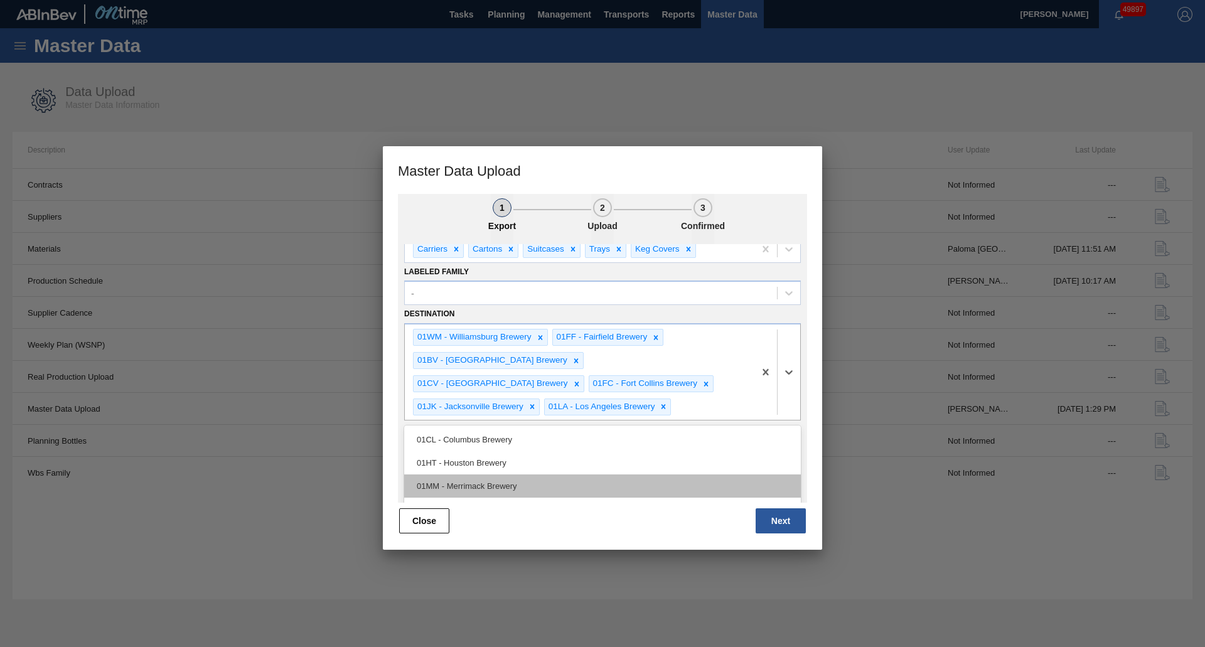
click at [532, 480] on div "01MM - Merrimack Brewery" at bounding box center [602, 486] width 397 height 23
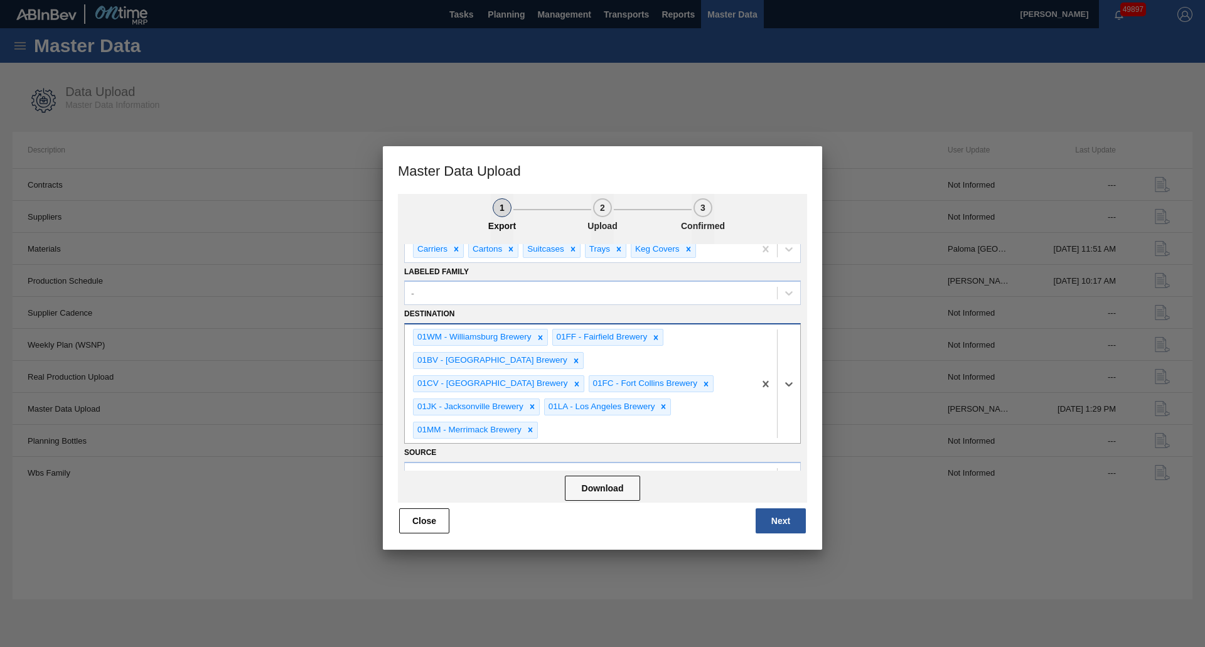
click at [690, 389] on div "01WM - [GEOGRAPHIC_DATA] Brewery 01FF - [GEOGRAPHIC_DATA] 01BV - [GEOGRAPHIC_DA…" at bounding box center [580, 384] width 350 height 118
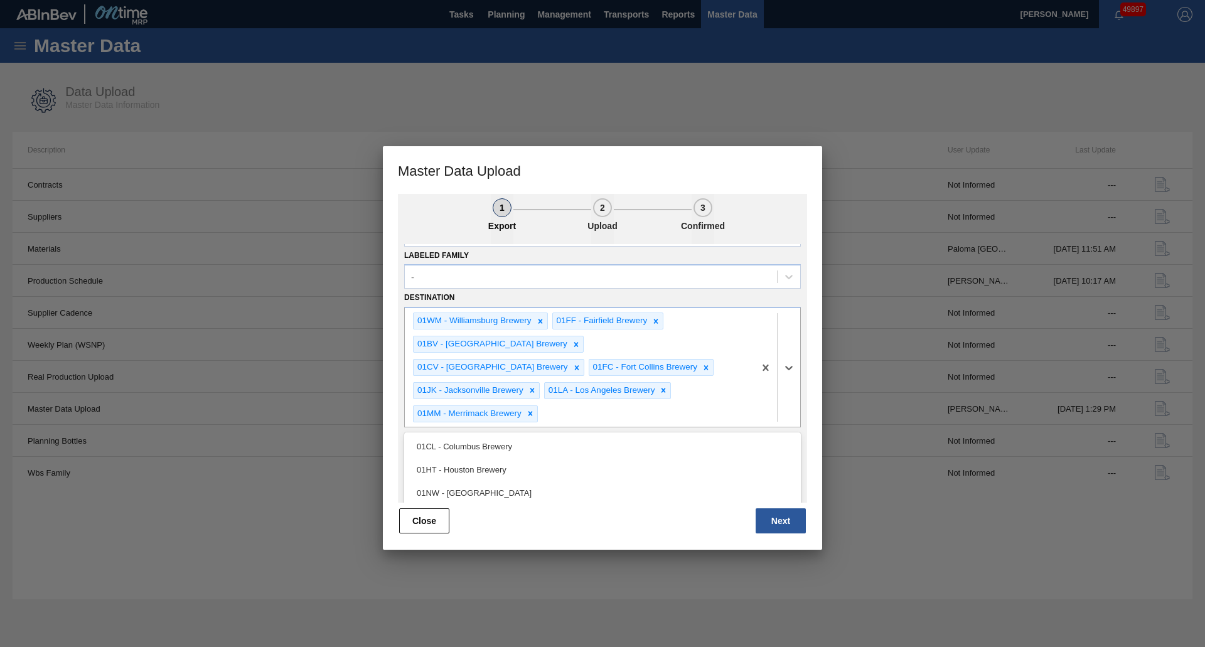
scroll to position [58, 0]
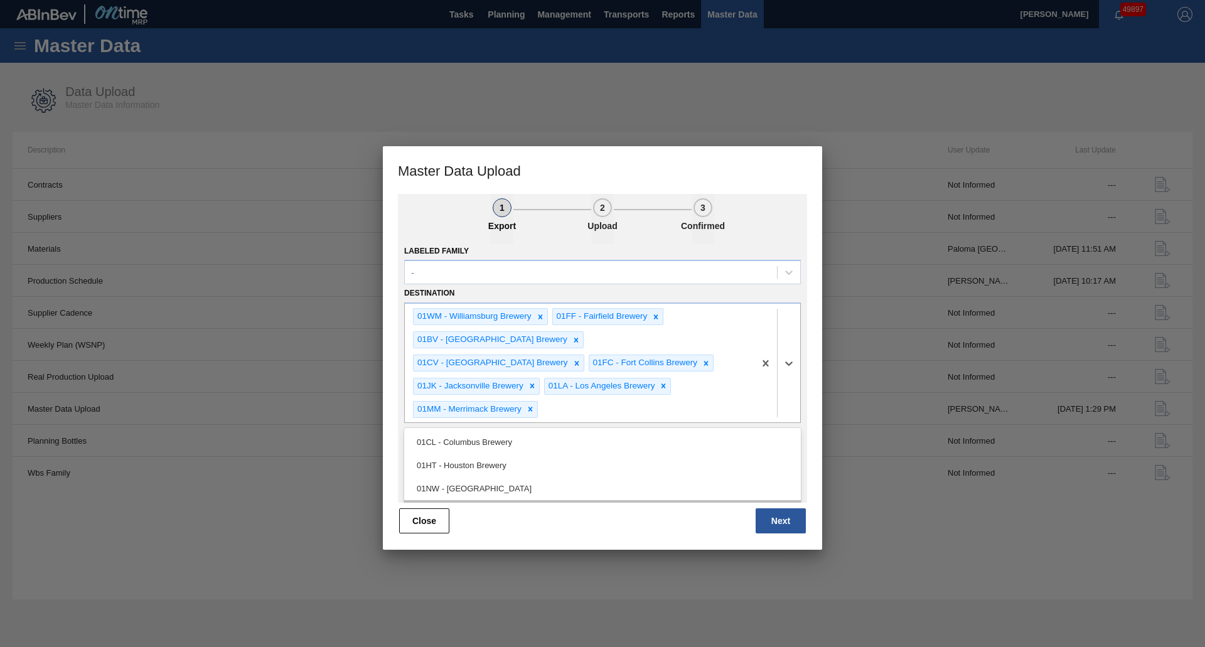
click at [605, 500] on div "01SL - St. [PERSON_NAME]" at bounding box center [602, 511] width 397 height 23
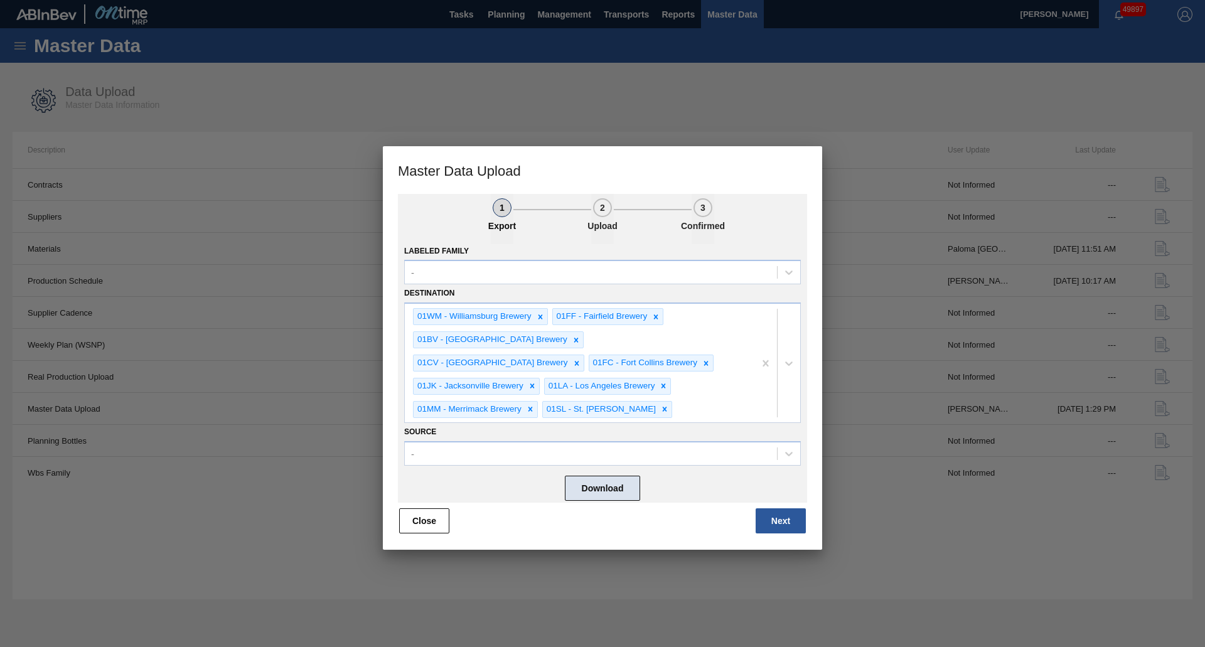
click at [619, 478] on button "Download" at bounding box center [602, 487] width 75 height 25
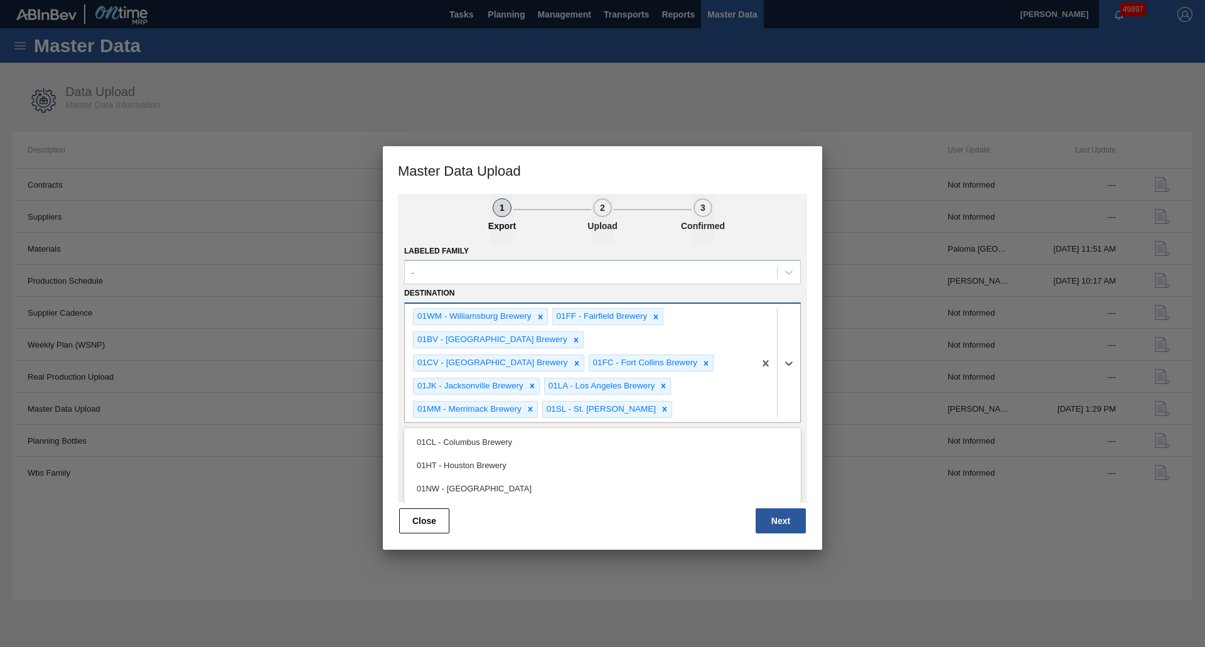
click at [567, 421] on div "01WM - [GEOGRAPHIC_DATA] Brewery 01FF - [GEOGRAPHIC_DATA] 01BV - [GEOGRAPHIC_DA…" at bounding box center [580, 363] width 350 height 118
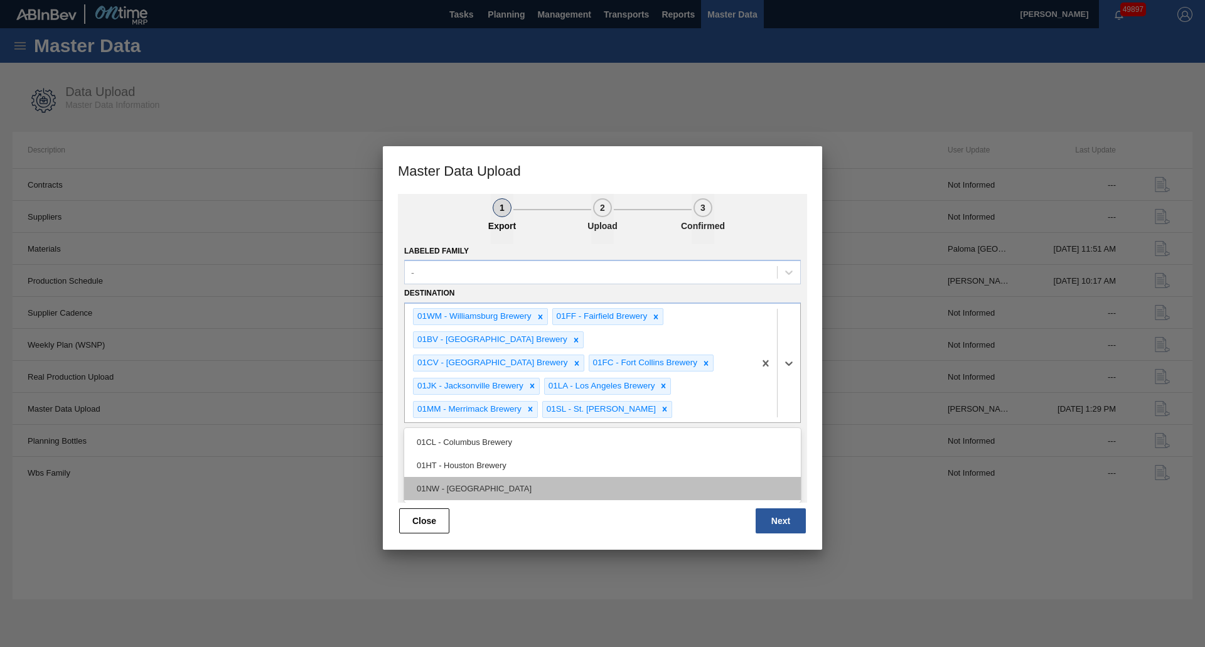
click at [537, 487] on div "01NW - [GEOGRAPHIC_DATA]" at bounding box center [602, 488] width 397 height 23
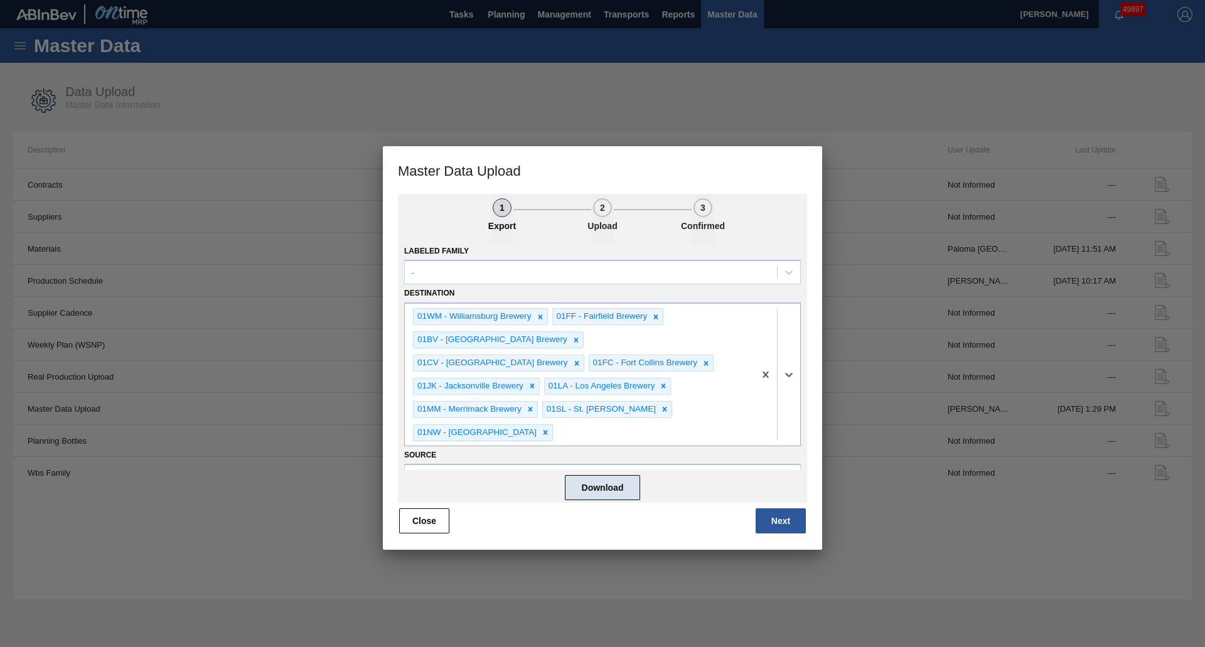
click at [576, 483] on button "Download" at bounding box center [602, 487] width 75 height 25
click at [794, 529] on button "Next" at bounding box center [781, 520] width 50 height 25
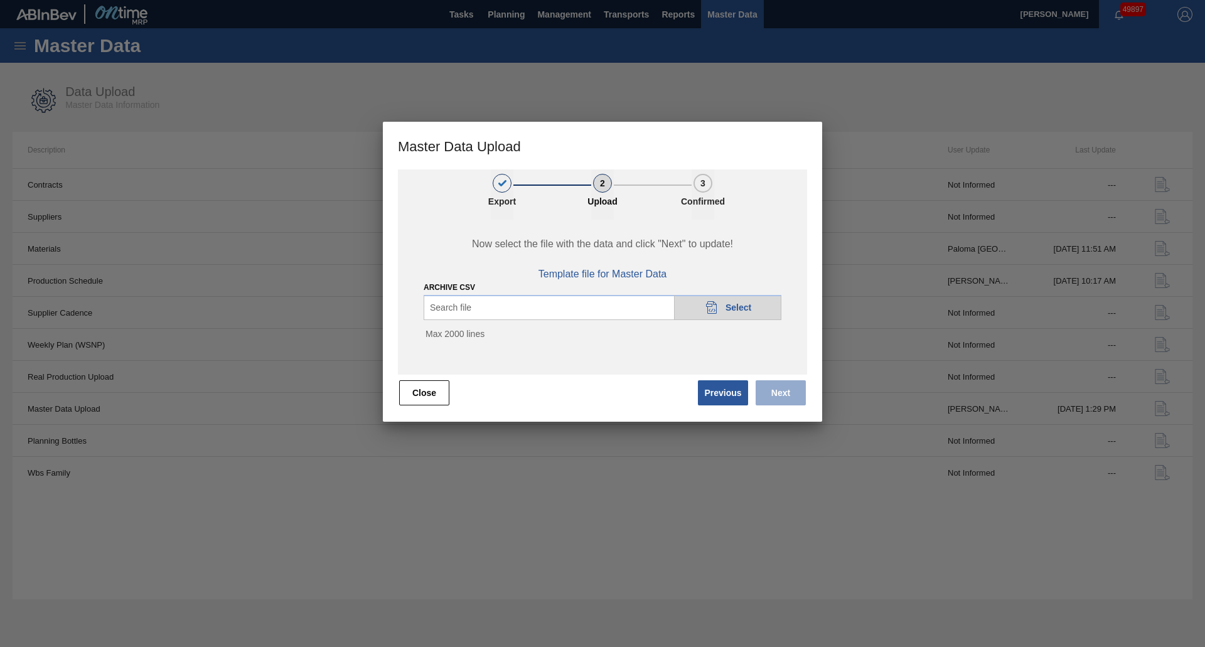
click at [699, 303] on div "20DAD902-3625-4257-8FDA-0C0CB19E2A3D Select" at bounding box center [727, 307] width 107 height 25
click at [650, 375] on div "Now select the file with the data and click "Next" to update! Template file for…" at bounding box center [602, 297] width 409 height 155
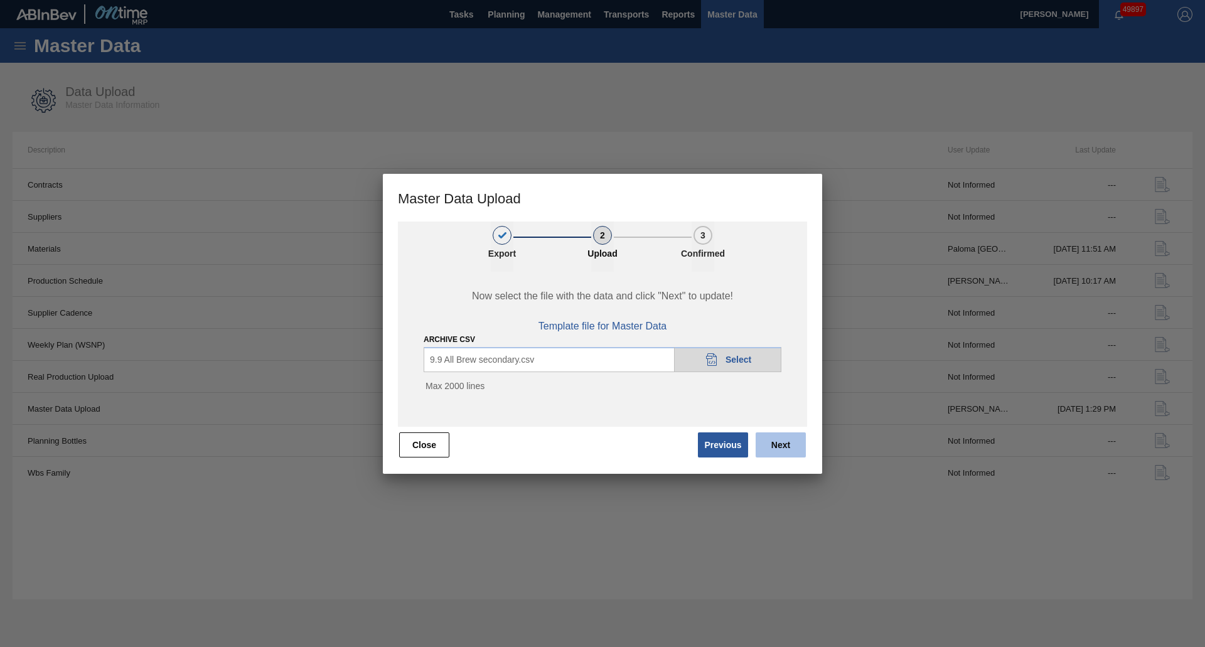
click at [782, 449] on button "Next" at bounding box center [781, 444] width 50 height 25
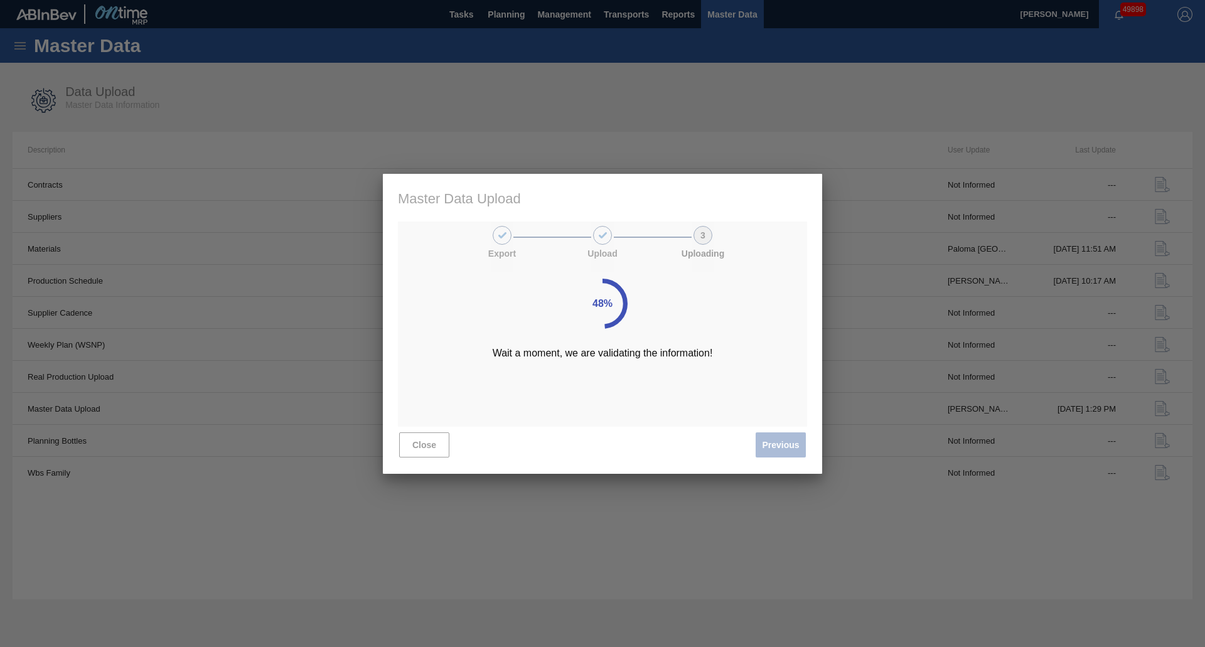
click at [598, 304] on div "48%" at bounding box center [602, 304] width 25 height 16
drag, startPoint x: 582, startPoint y: 271, endPoint x: 490, endPoint y: 400, distance: 158.9
click at [584, 277] on div "48% Wait a moment, we are validating the information!" at bounding box center [602, 324] width 439 height 300
click at [602, 339] on div "48% Wait a moment, we are validating the information!" at bounding box center [602, 324] width 439 height 300
click at [606, 311] on div "48%" at bounding box center [602, 304] width 45 height 50
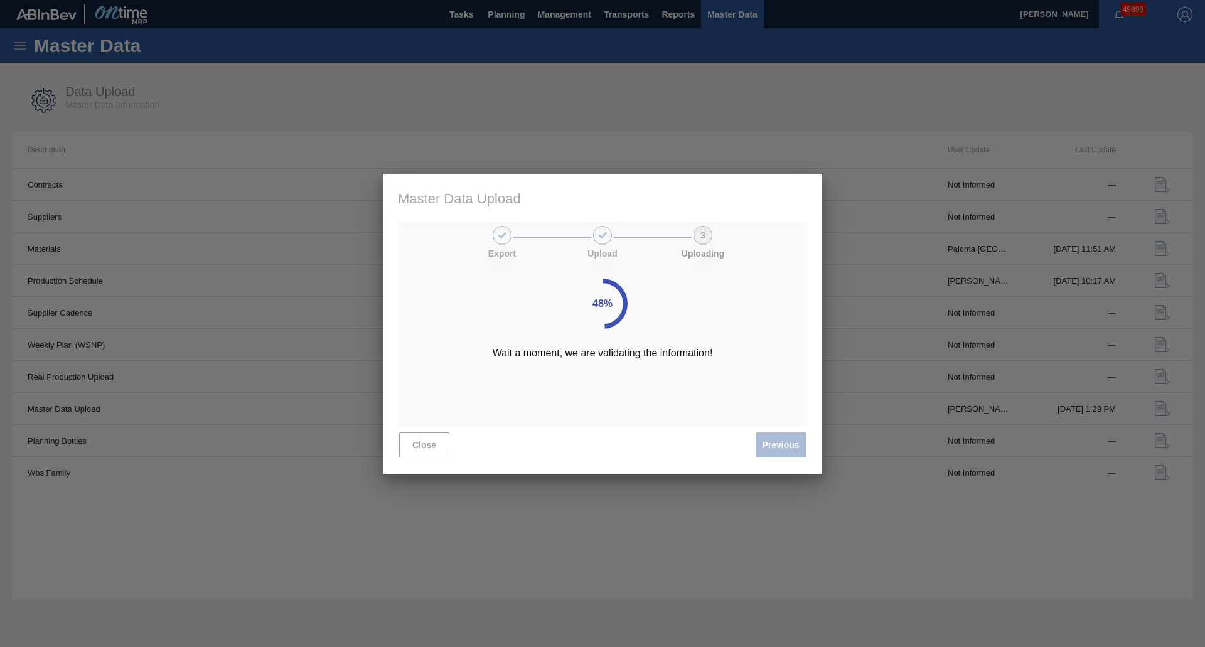
click at [598, 300] on div "48%" at bounding box center [602, 304] width 25 height 16
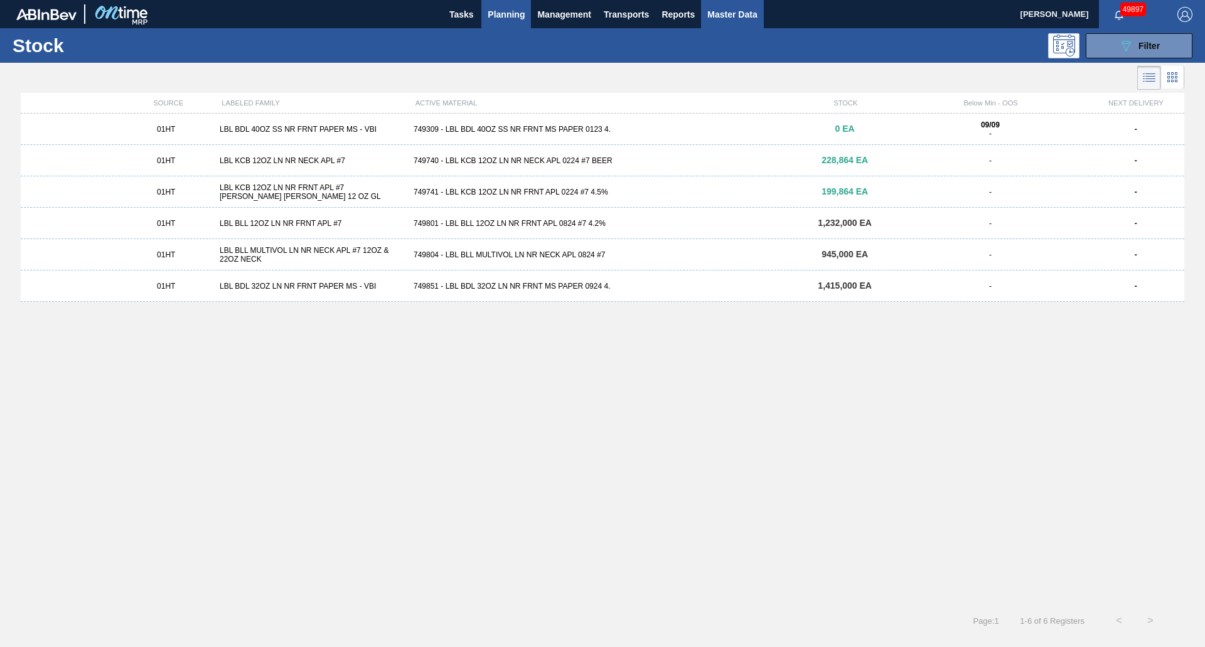
click at [727, 10] on span "Master Data" at bounding box center [732, 14] width 50 height 15
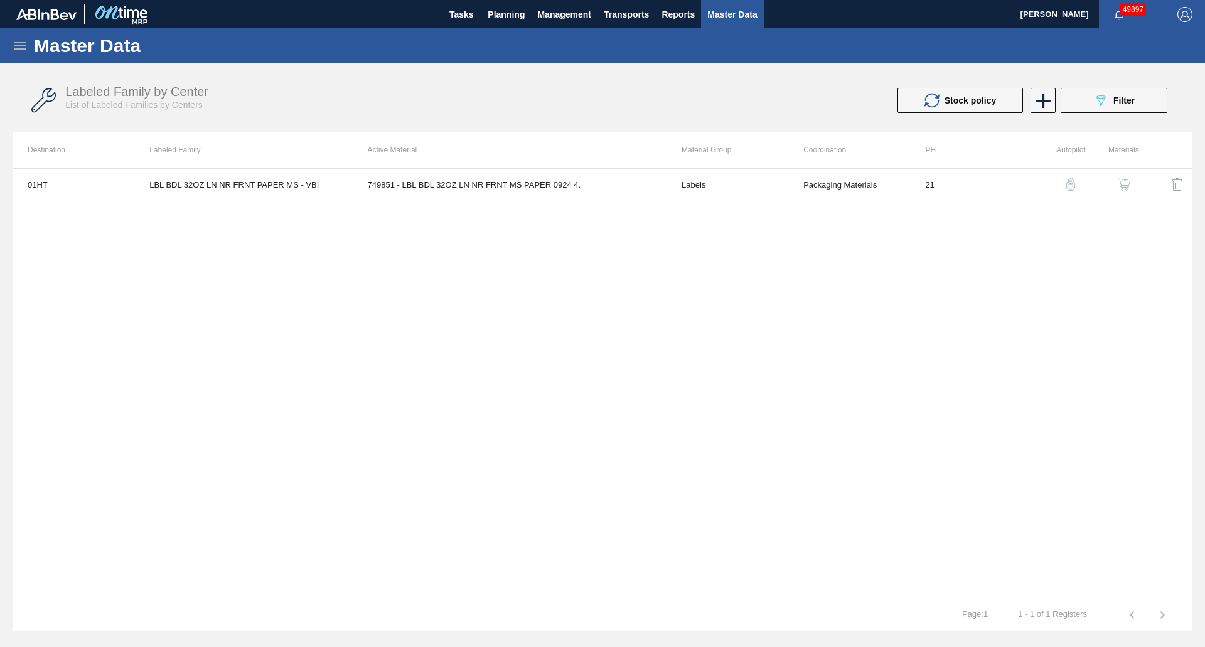
click at [16, 40] on icon at bounding box center [20, 45] width 15 height 15
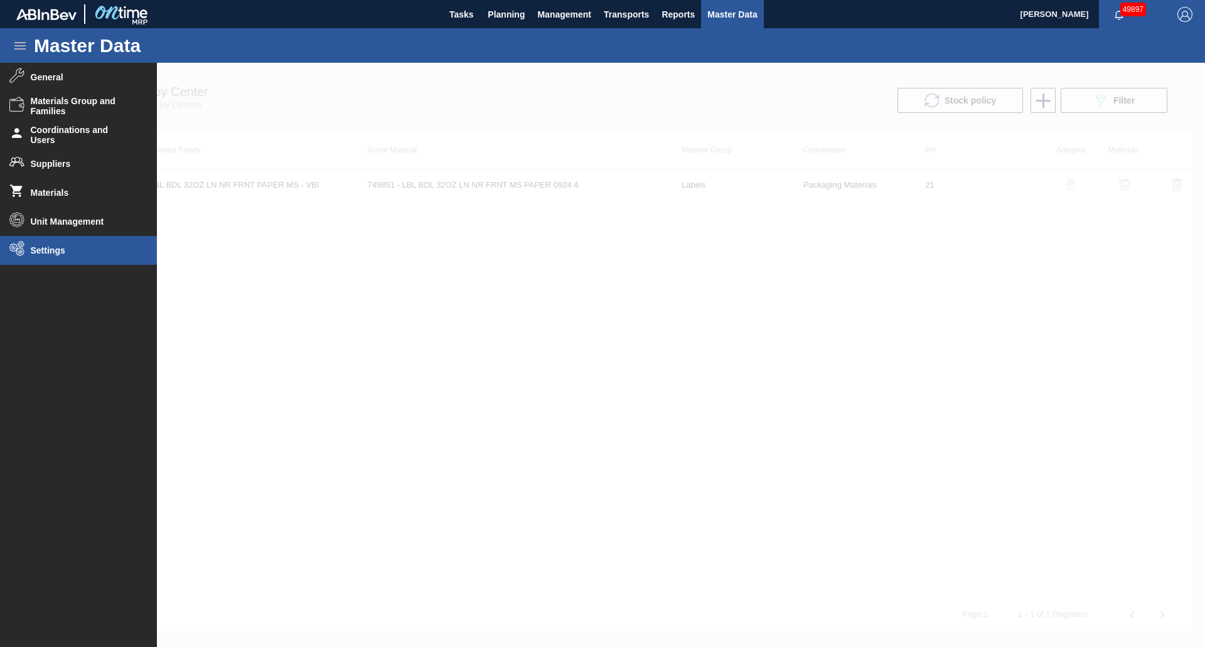
click at [58, 245] on span "Settings" at bounding box center [83, 250] width 104 height 10
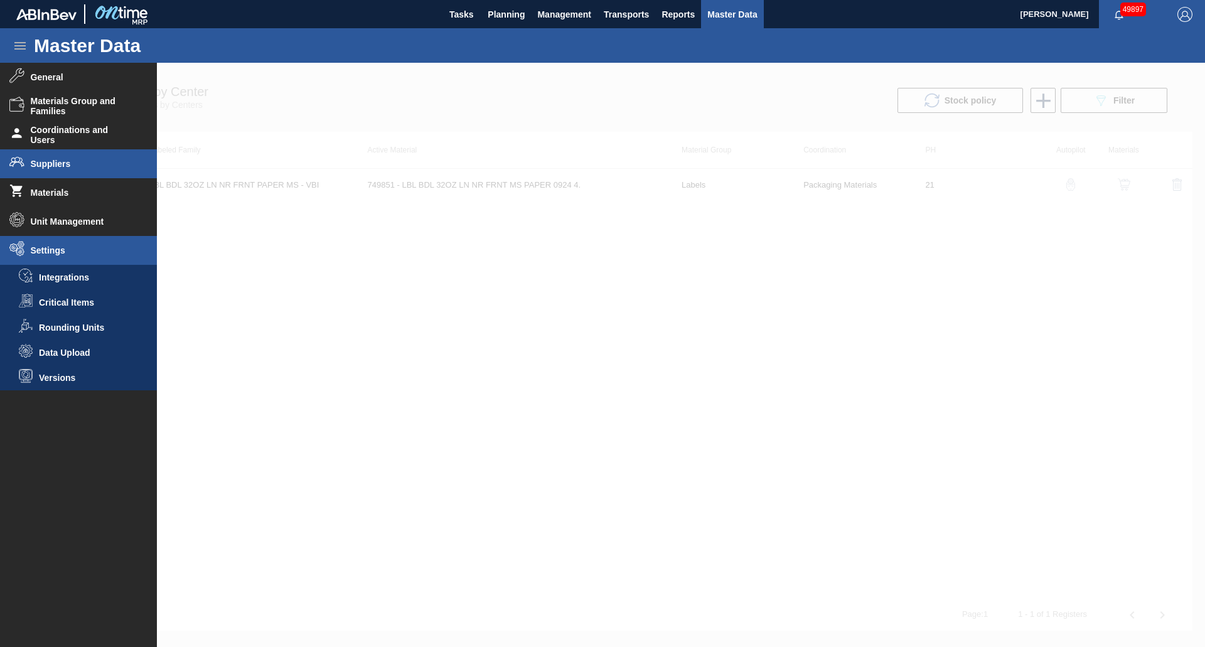
click at [68, 170] on li "Suppliers" at bounding box center [78, 163] width 157 height 29
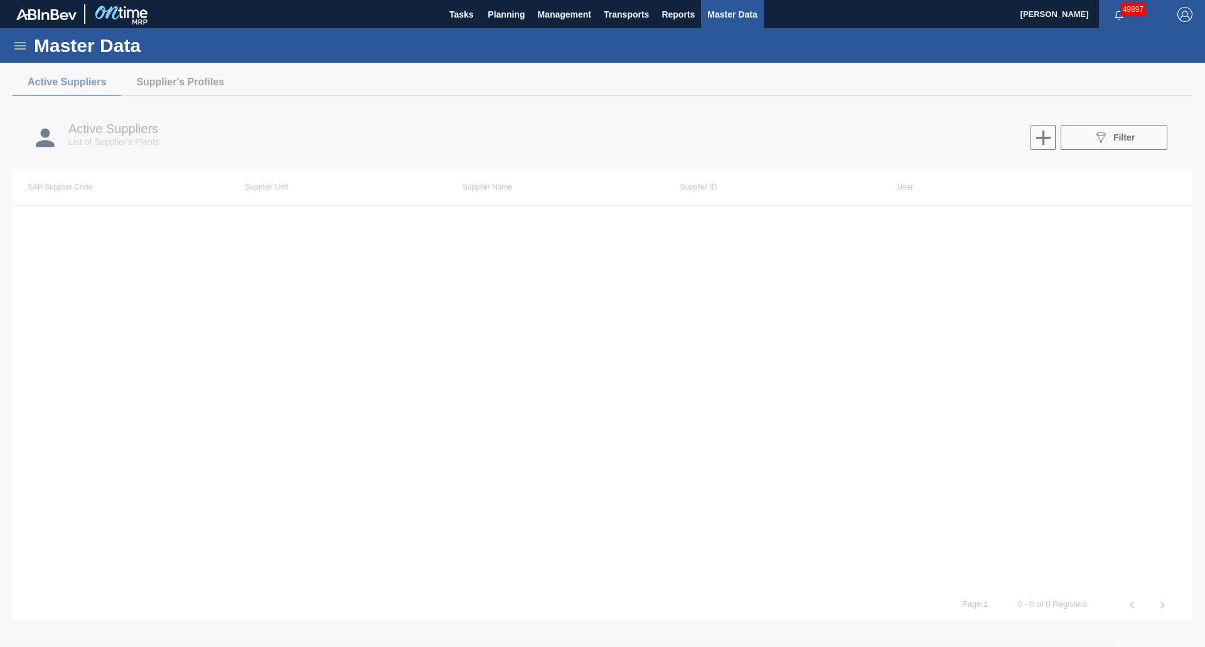
click at [14, 46] on icon at bounding box center [20, 45] width 15 height 15
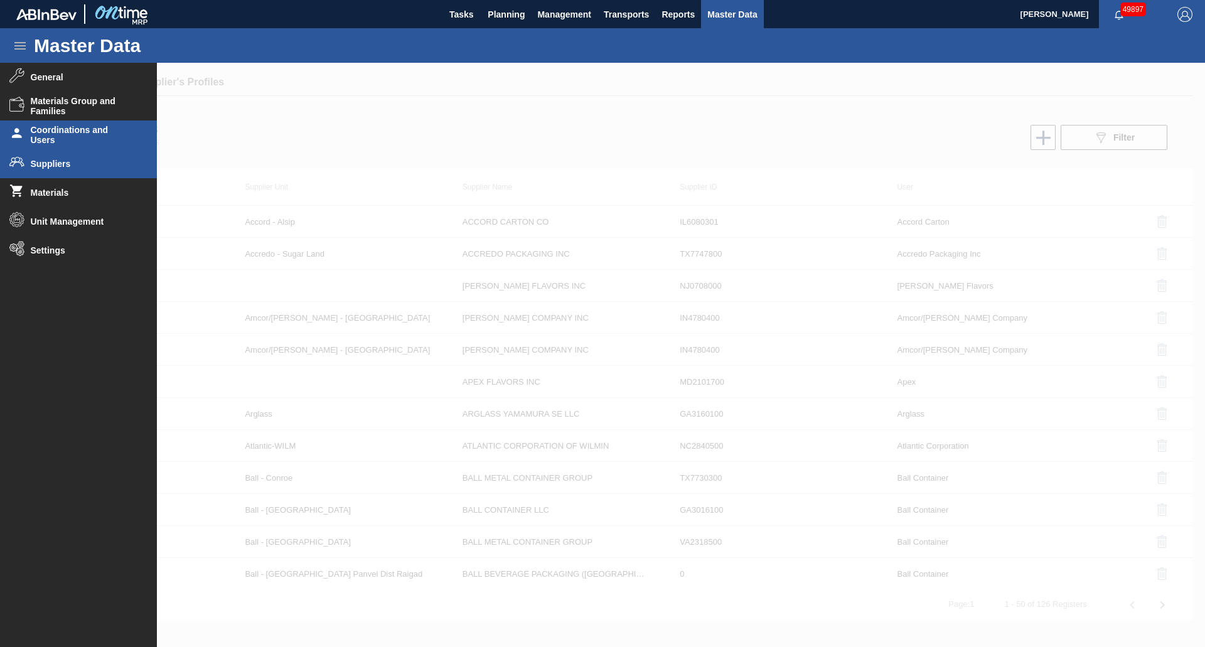
click at [58, 124] on li "Coordinations and Users" at bounding box center [78, 135] width 157 height 29
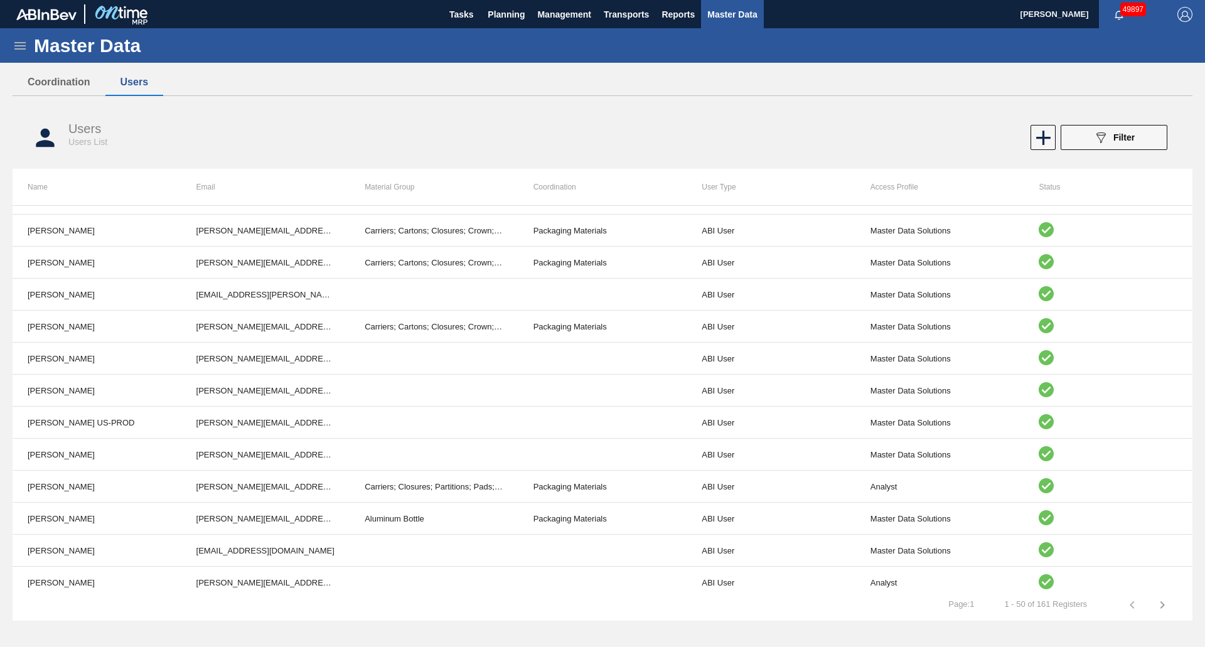
scroll to position [1216, 0]
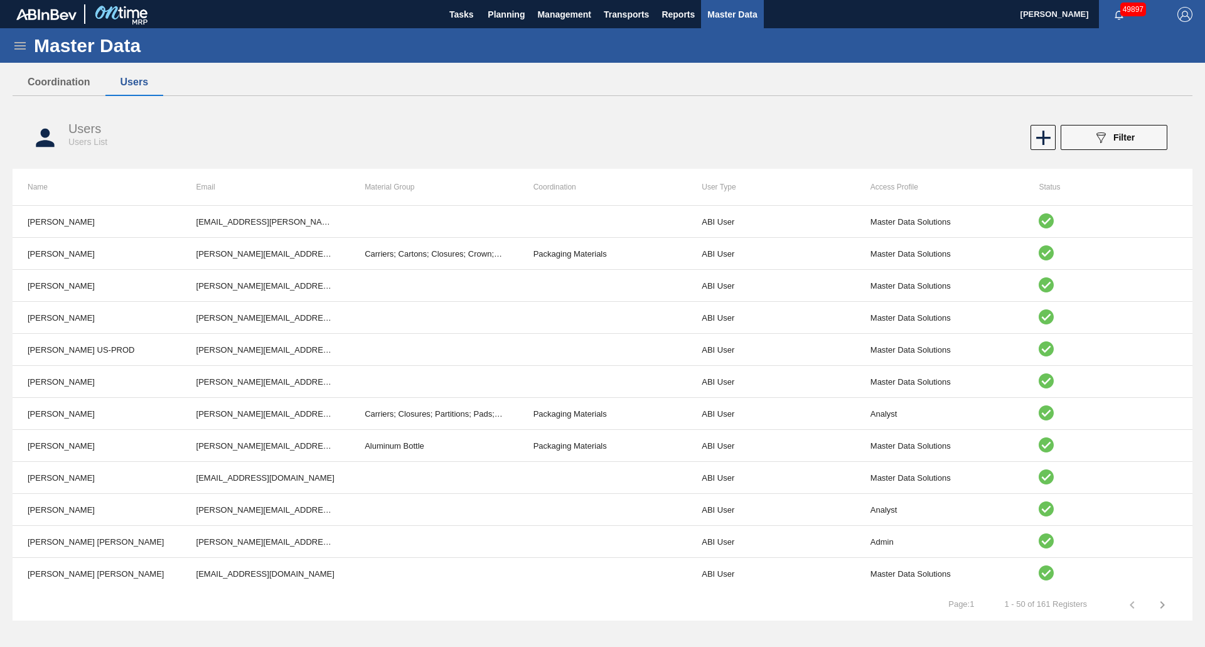
click at [1152, 608] on td at bounding box center [1147, 604] width 90 height 31
click at [1161, 605] on icon "button" at bounding box center [1162, 605] width 15 height 15
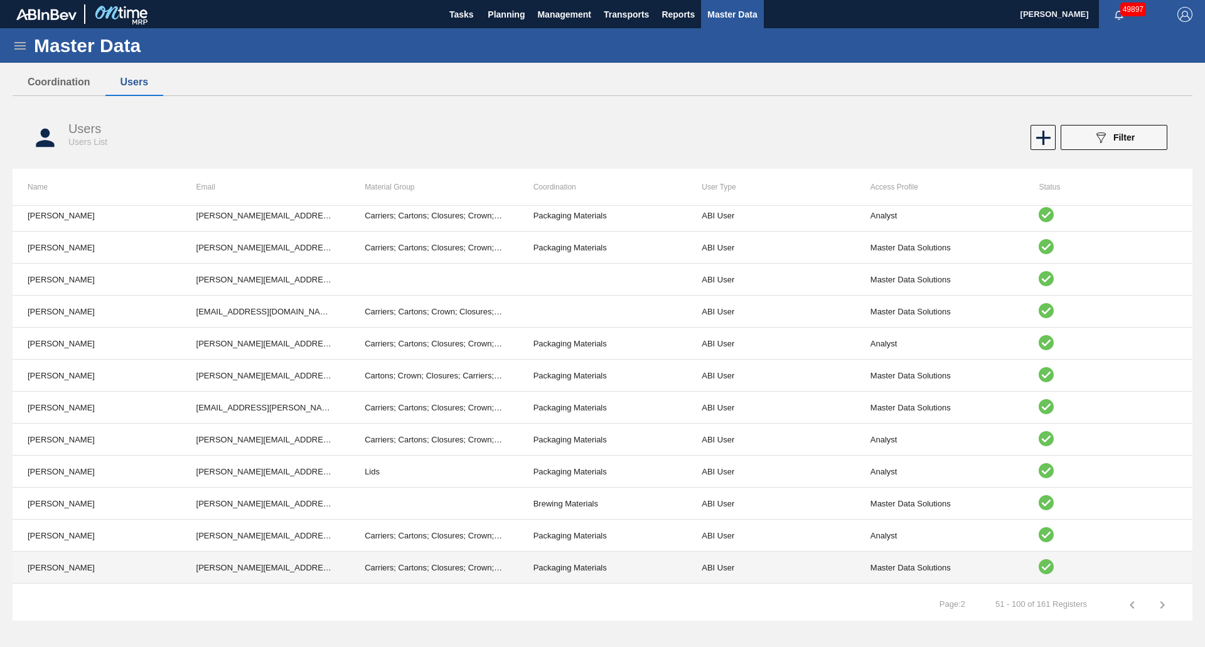
scroll to position [840, 0]
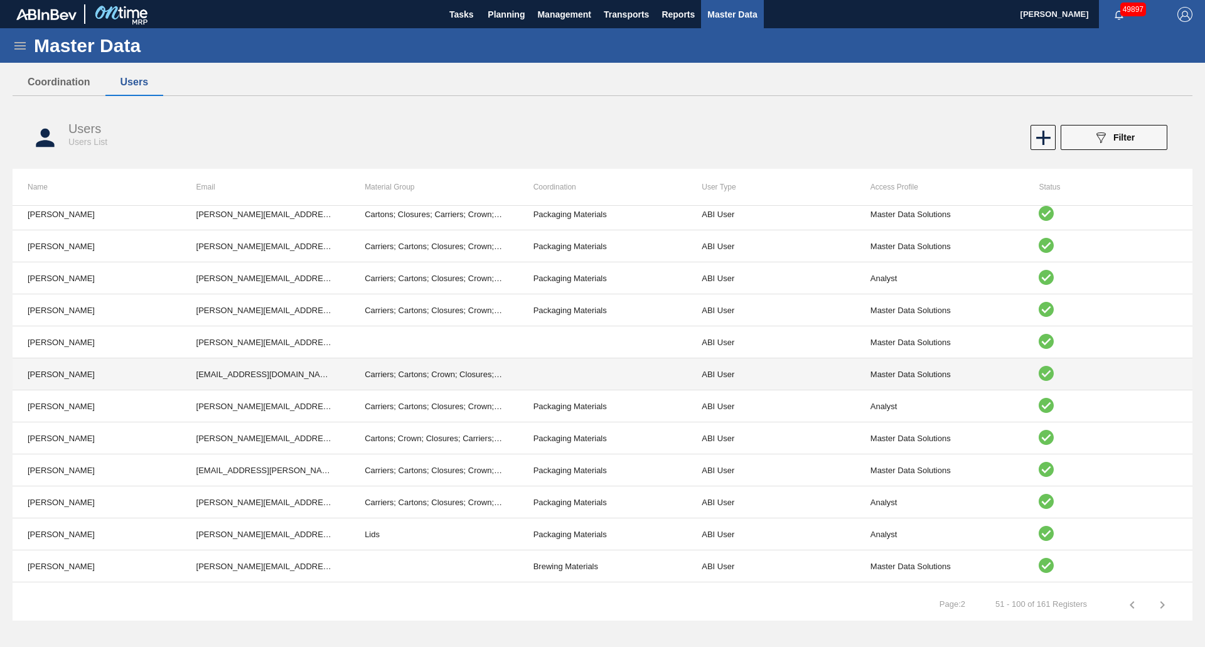
click at [982, 375] on td "Master Data Solutions" at bounding box center [940, 374] width 169 height 32
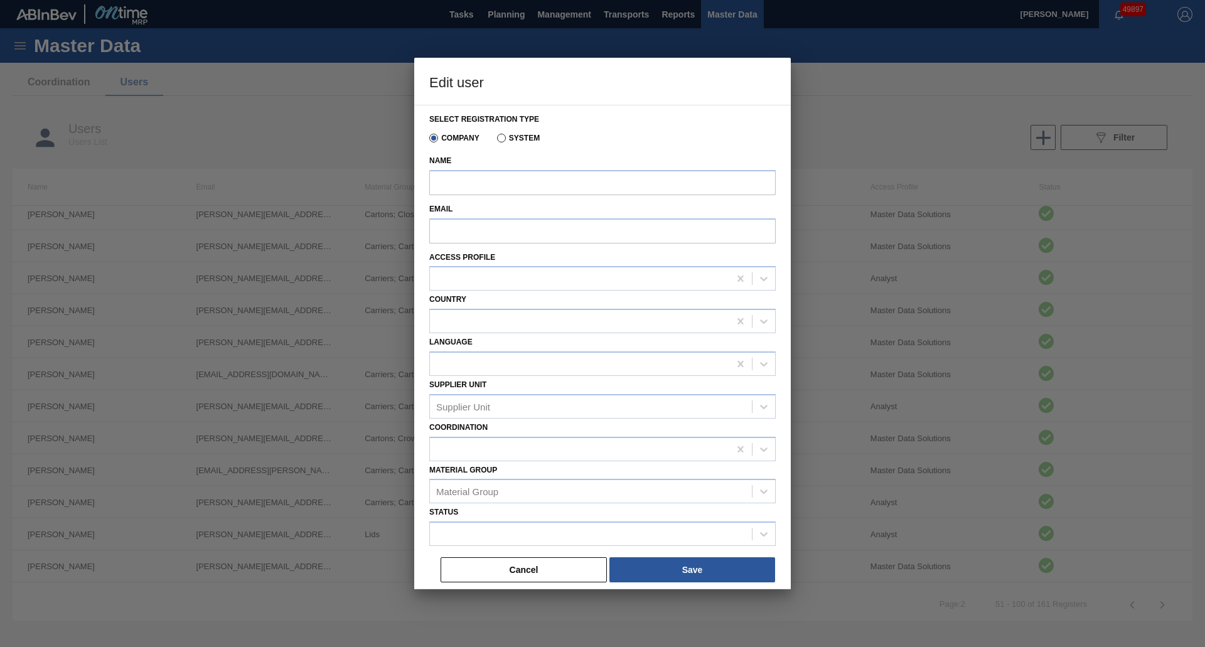
type input "Juliette Hill"
type input "G917642@Anheuser-Busch.com"
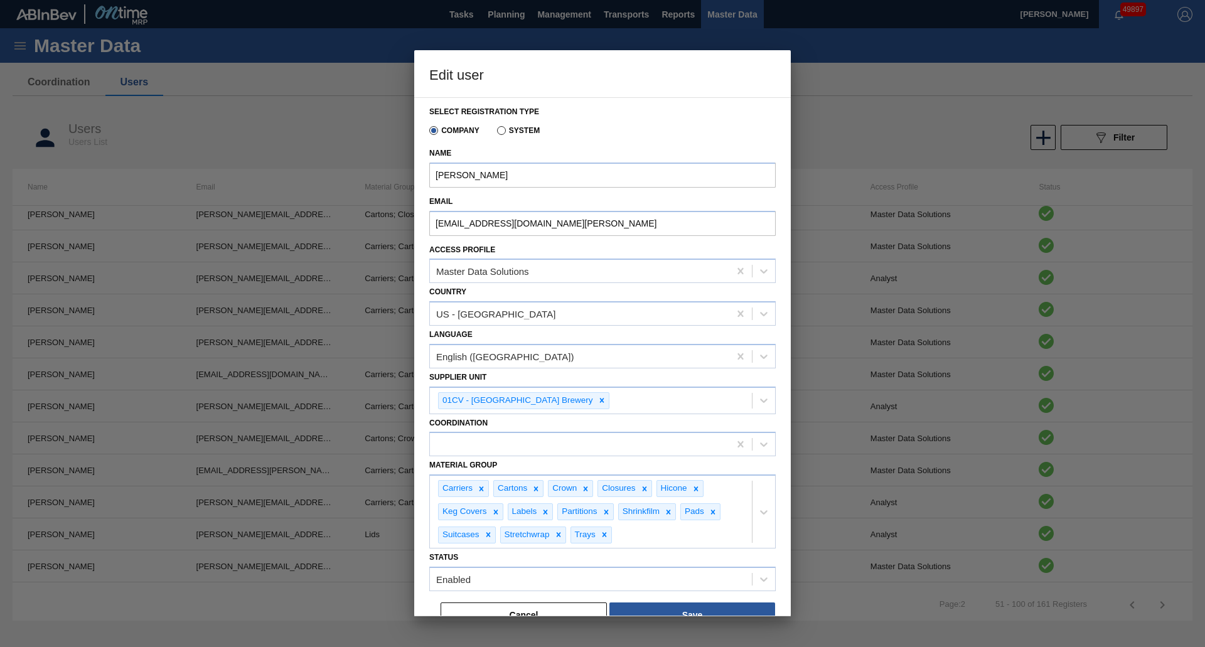
drag, startPoint x: 574, startPoint y: 611, endPoint x: 545, endPoint y: 253, distance: 358.9
click at [546, 254] on div "Select registration type Company System Name Juliette Hill Email G917642@Anheus…" at bounding box center [602, 356] width 377 height 519
drag, startPoint x: 577, startPoint y: 222, endPoint x: 338, endPoint y: 230, distance: 239.3
click at [338, 230] on div "Edit user Select registration type Company System Name Juliette Hill Email G917…" at bounding box center [602, 323] width 1205 height 647
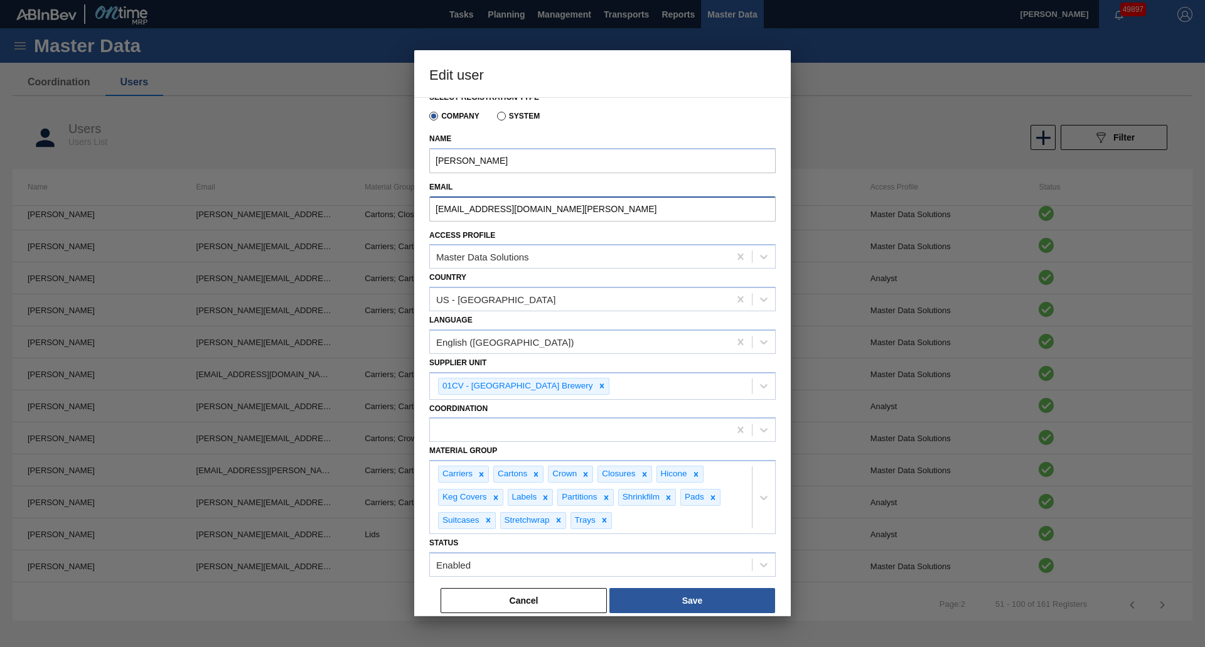
scroll to position [18, 0]
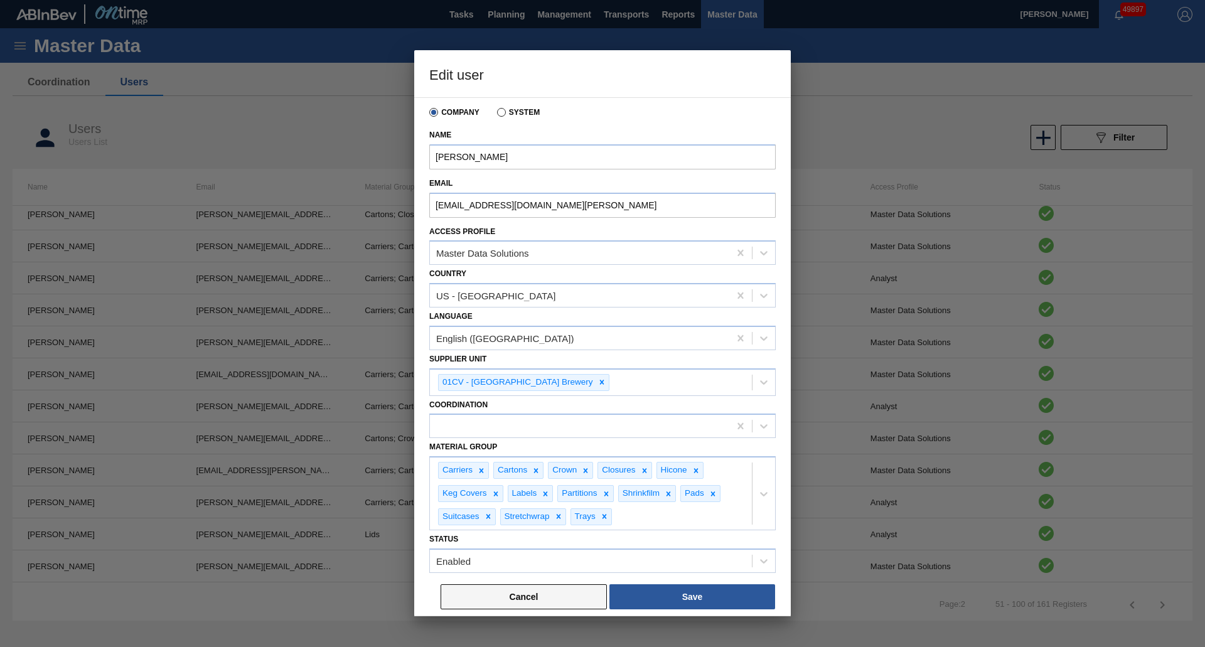
click at [502, 601] on button "Cancel" at bounding box center [524, 596] width 166 height 25
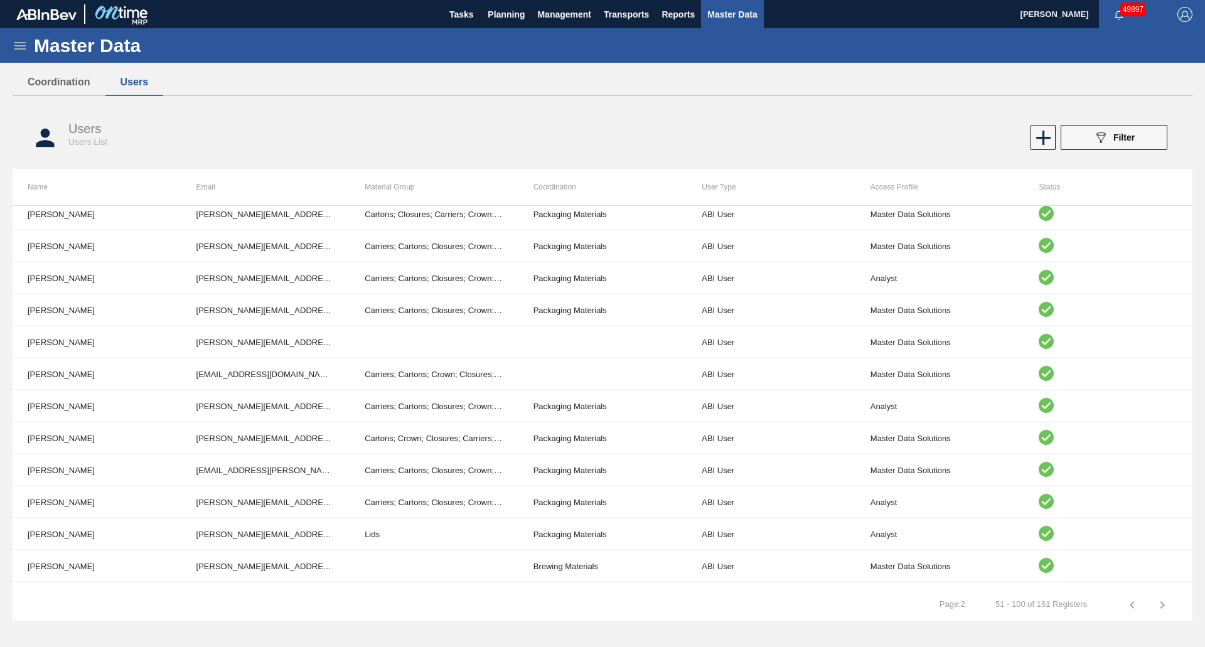
click at [1168, 608] on icon "button" at bounding box center [1162, 605] width 15 height 15
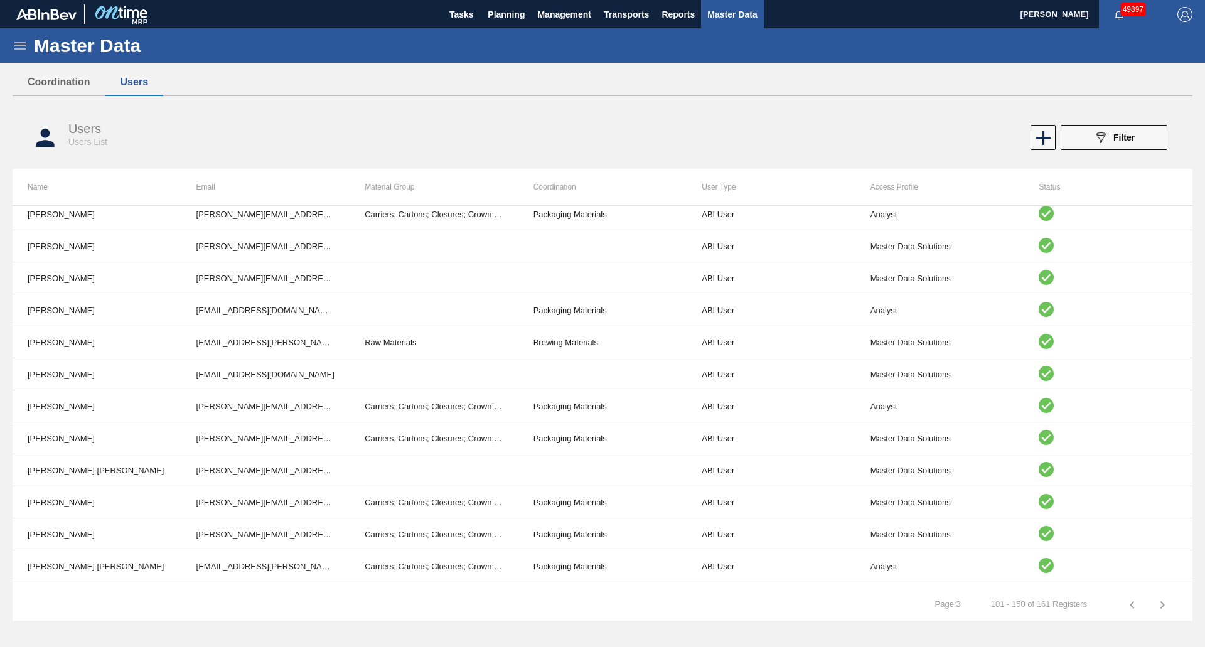
click at [1129, 611] on button "button" at bounding box center [1132, 605] width 30 height 30
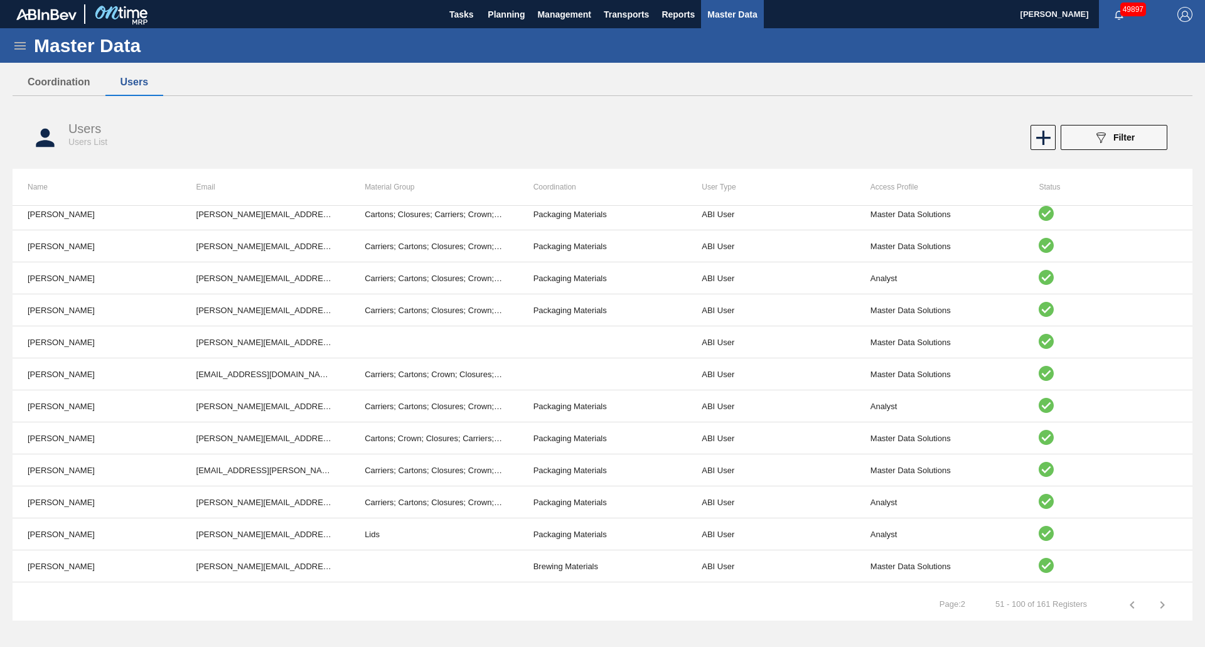
click at [1130, 608] on icon "button" at bounding box center [1132, 605] width 15 height 15
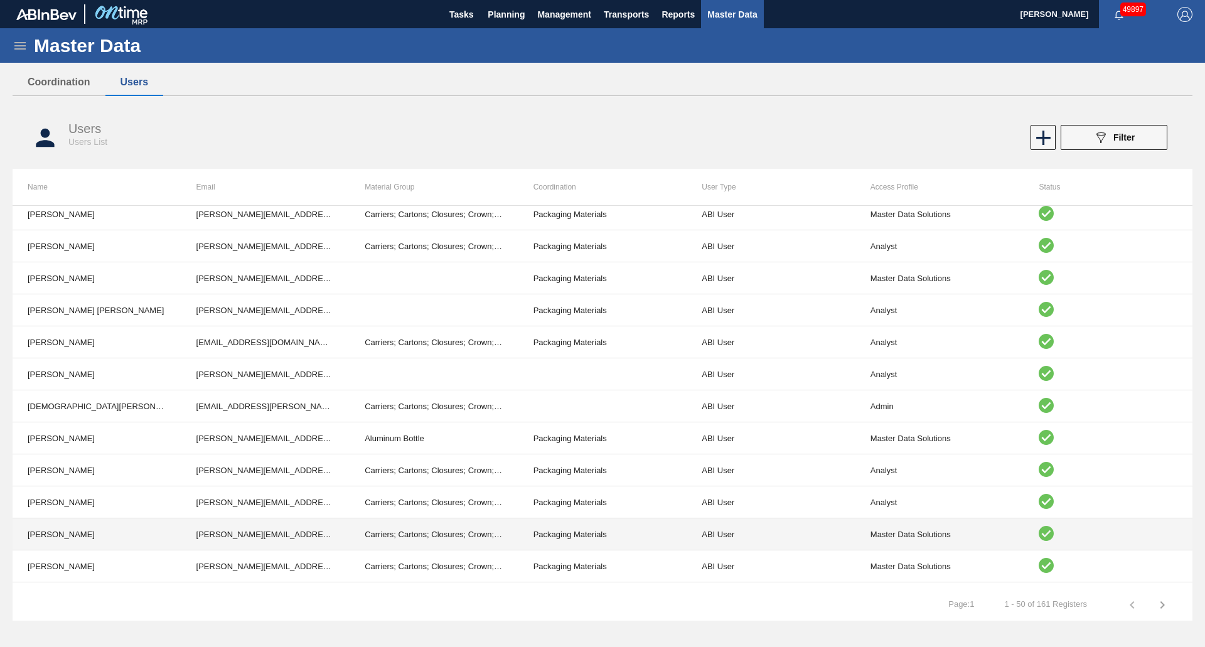
click at [149, 530] on td "[PERSON_NAME]" at bounding box center [97, 534] width 169 height 32
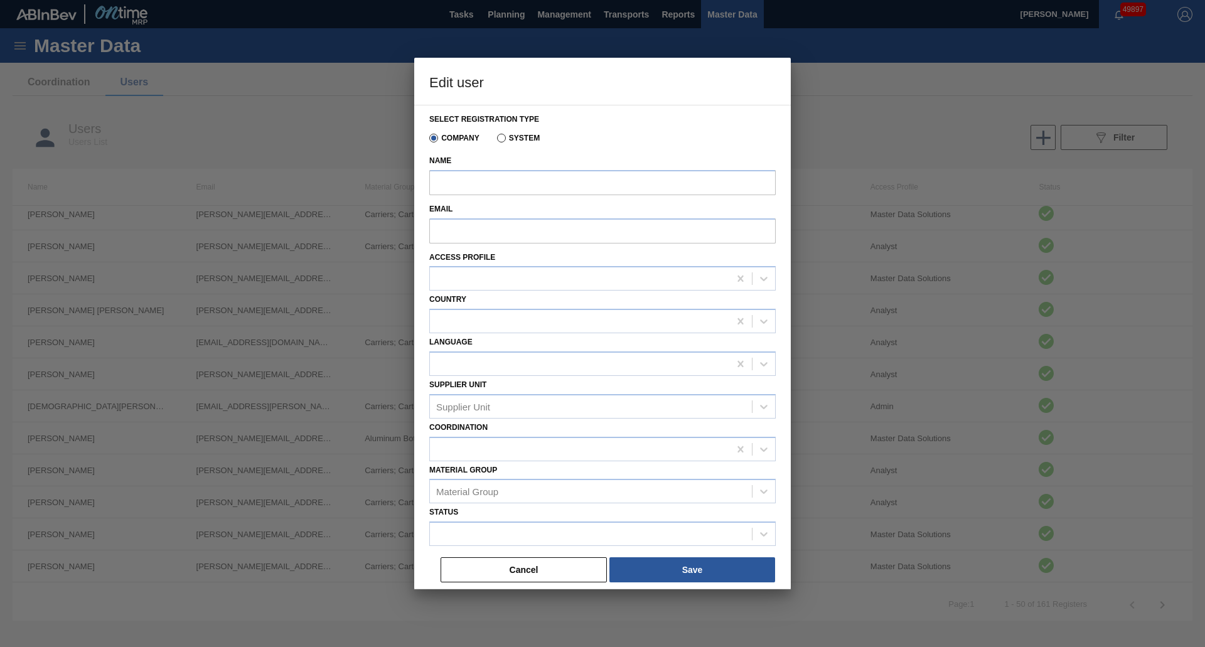
type input "[PERSON_NAME]"
type input "David.Sedlock@anheuser-busch.com"
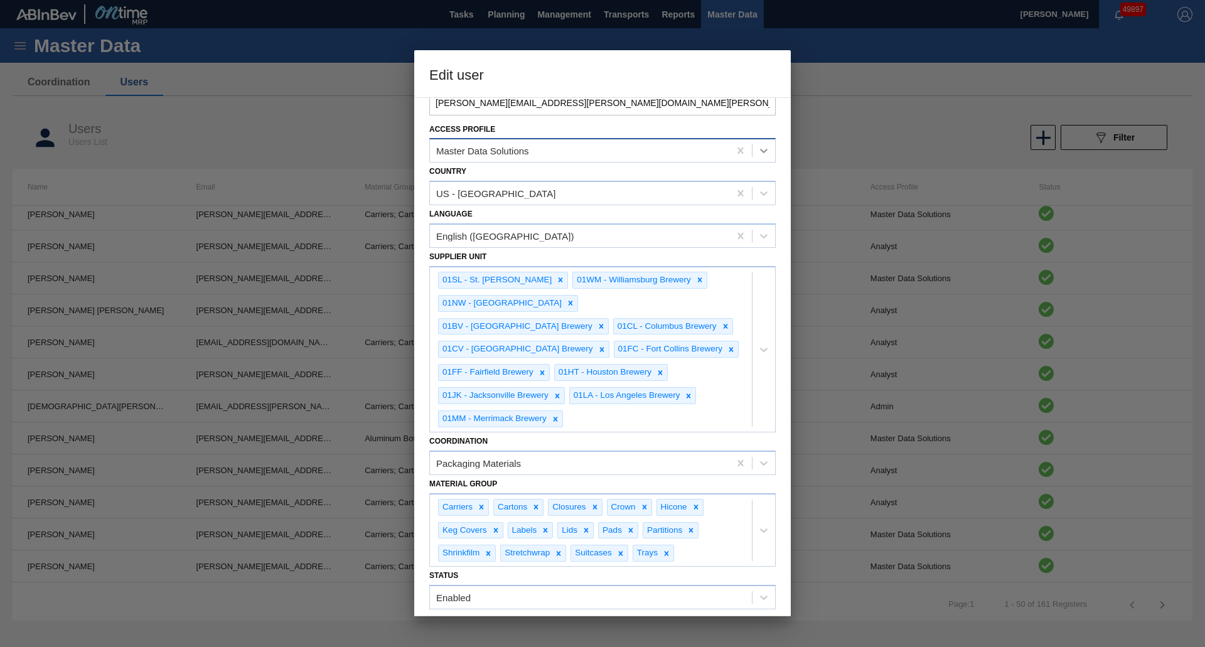
scroll to position [126, 0]
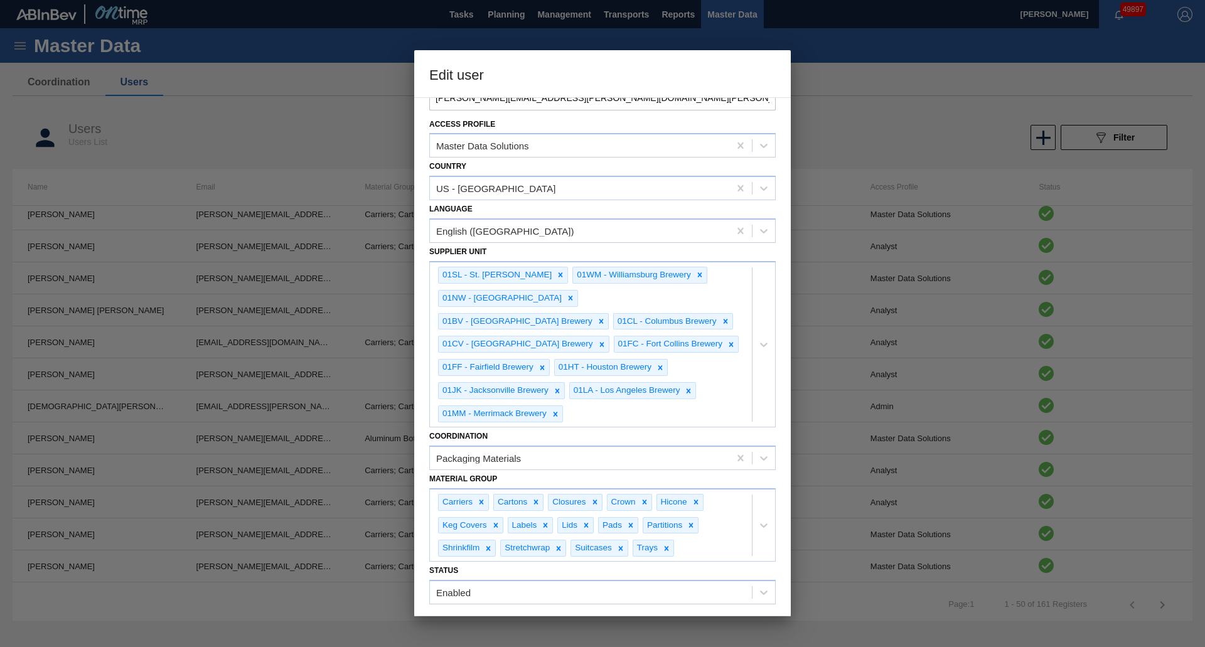
click at [562, 616] on button "Cancel" at bounding box center [524, 628] width 166 height 25
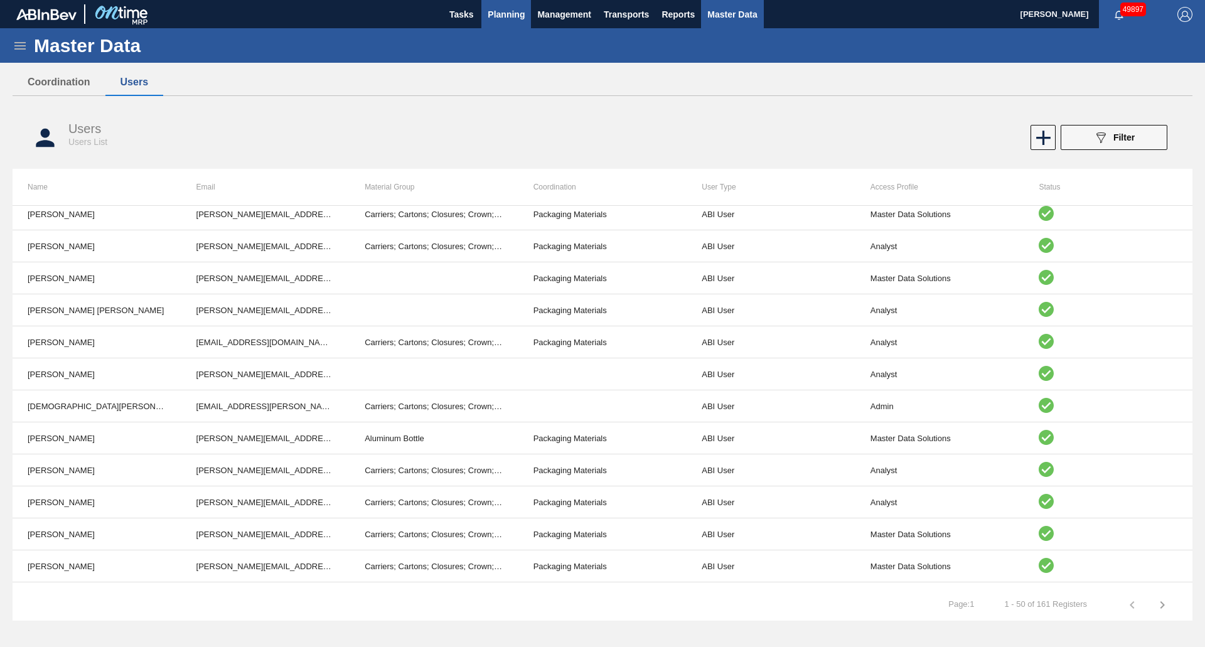
click at [500, 18] on span "Planning" at bounding box center [506, 14] width 37 height 15
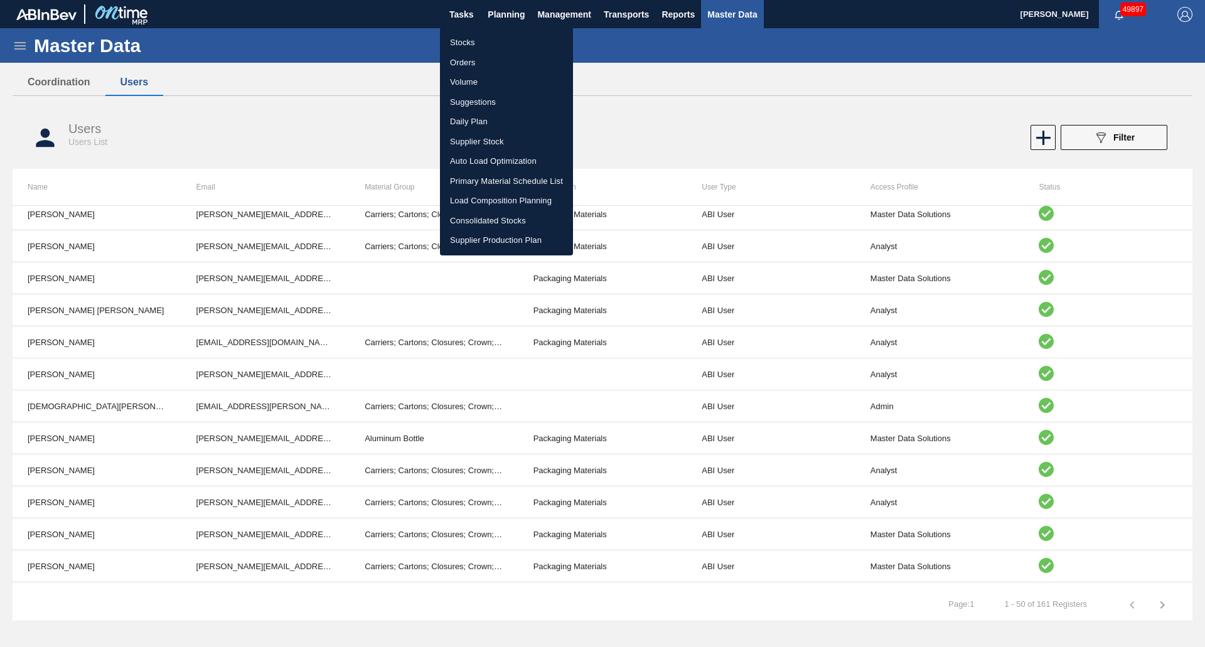
click at [491, 196] on li "Load Composition Planning" at bounding box center [506, 201] width 133 height 20
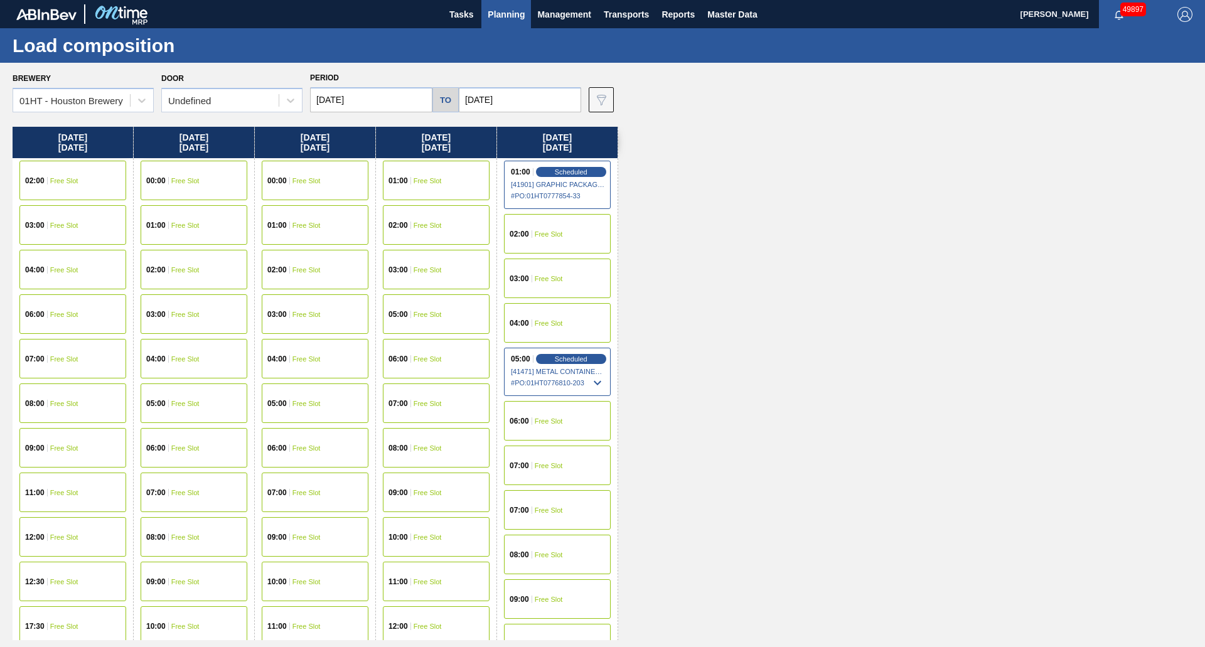
click at [522, 100] on input "08/29/2025" at bounding box center [520, 99] width 122 height 25
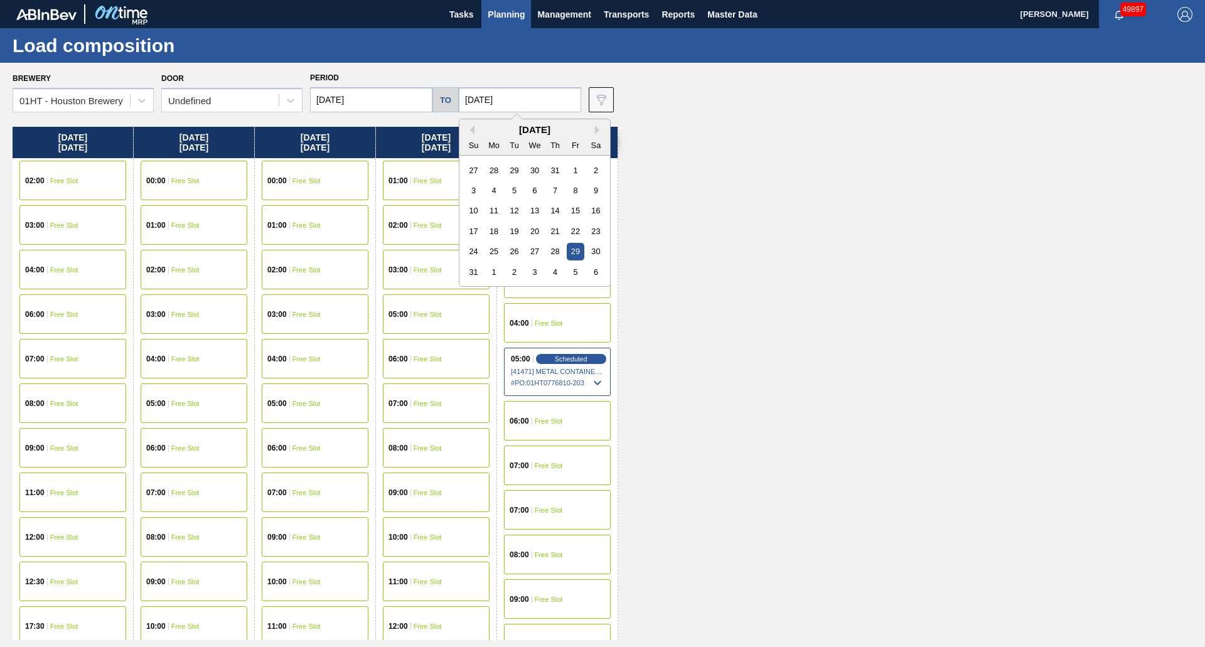
click at [590, 129] on div "August 2025" at bounding box center [534, 129] width 151 height 11
click at [595, 127] on button "Next Month" at bounding box center [599, 130] width 9 height 9
click at [530, 210] on div "17" at bounding box center [534, 210] width 17 height 17
type input "09/17/2025"
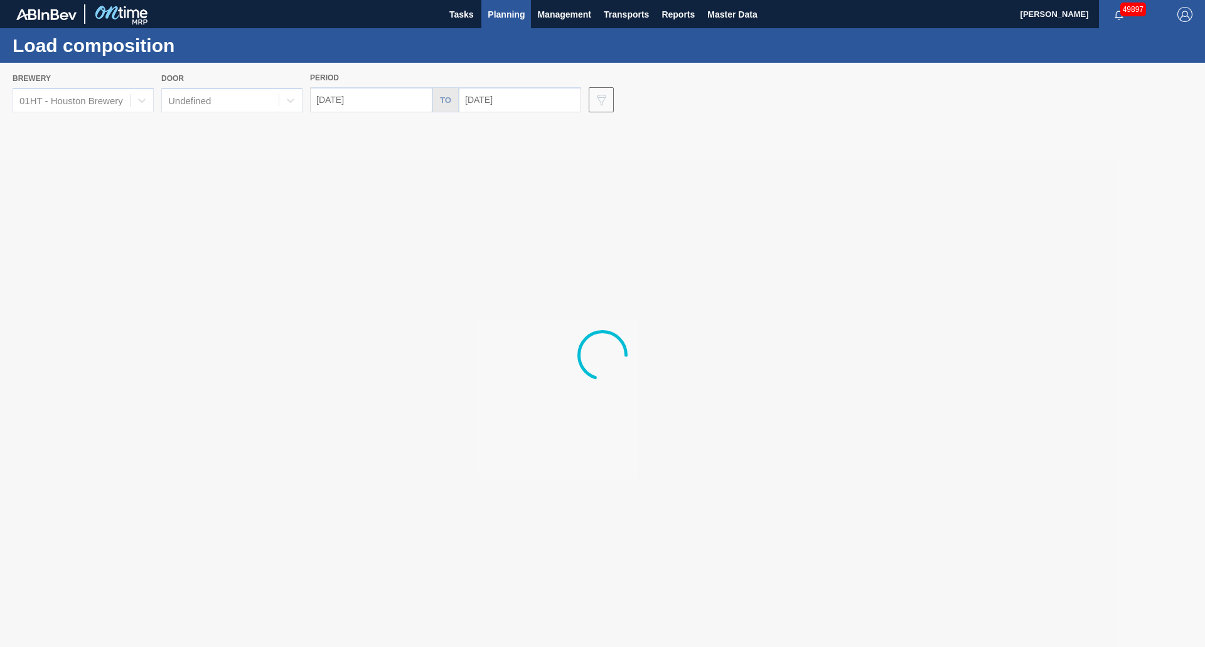
click at [373, 103] on div at bounding box center [602, 355] width 1205 height 584
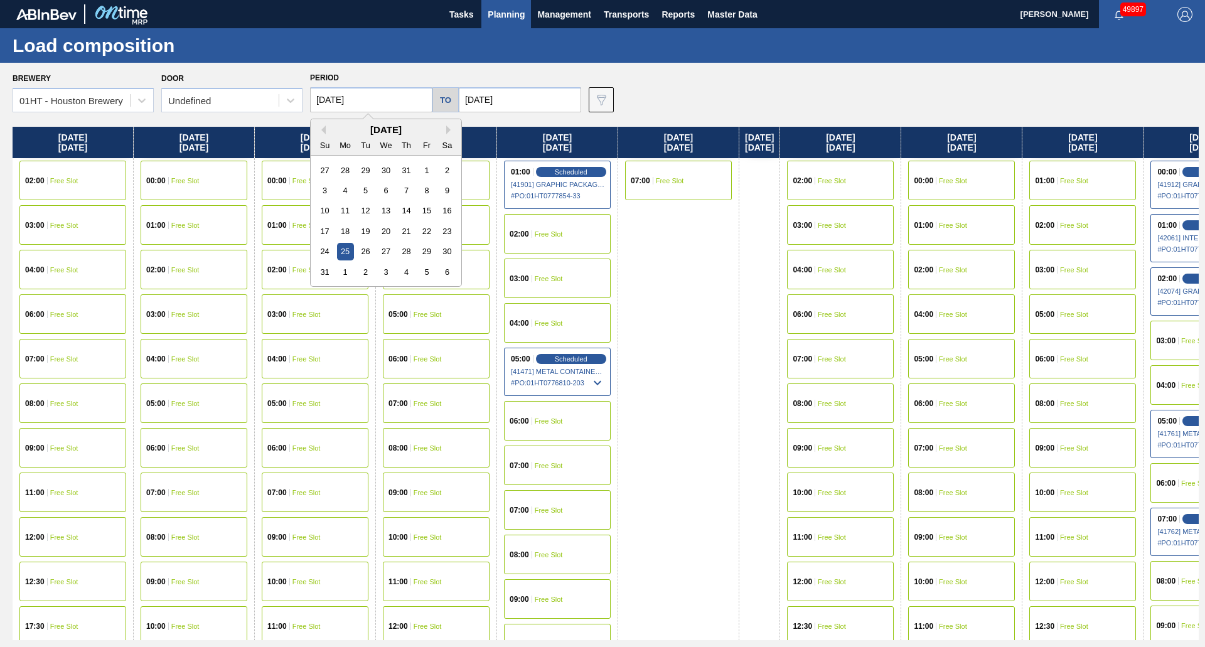
click at [373, 102] on input "08/25/2025" at bounding box center [371, 99] width 122 height 25
click at [450, 136] on div "Su Mo Tu We Th Fr Sa" at bounding box center [386, 145] width 151 height 20
click at [450, 134] on div "August 2025" at bounding box center [386, 129] width 151 height 11
click at [449, 132] on button "Next Month" at bounding box center [450, 130] width 9 height 9
click at [400, 187] on div "11" at bounding box center [406, 190] width 17 height 17
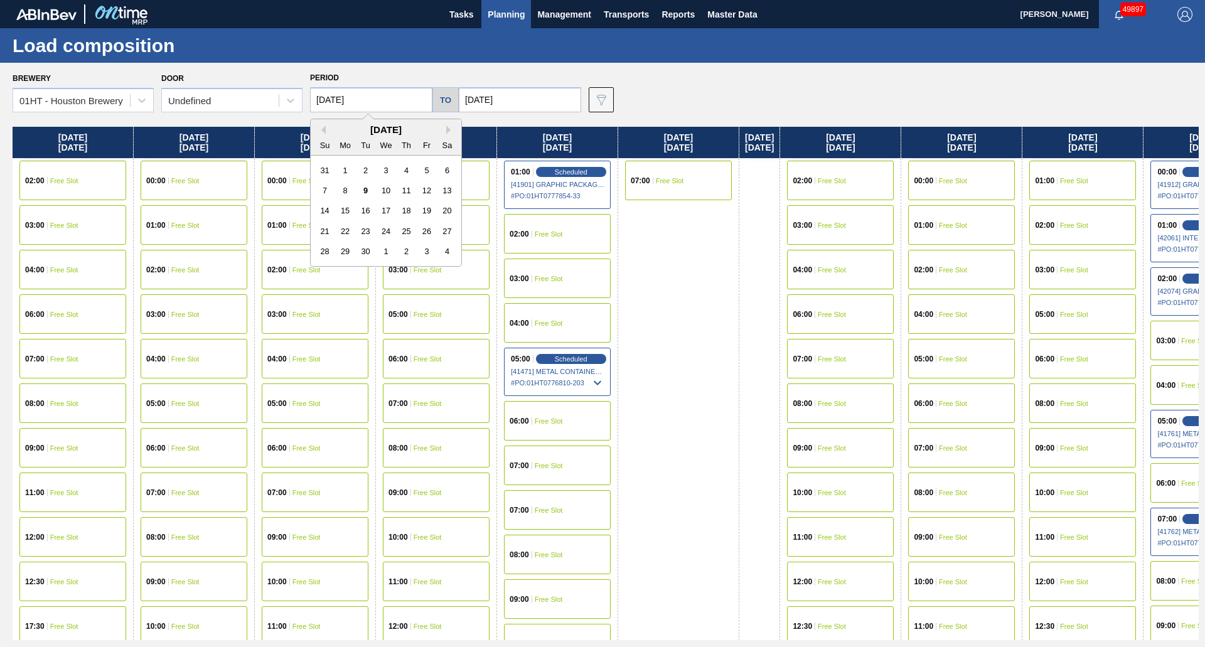
type input "09/11/2025"
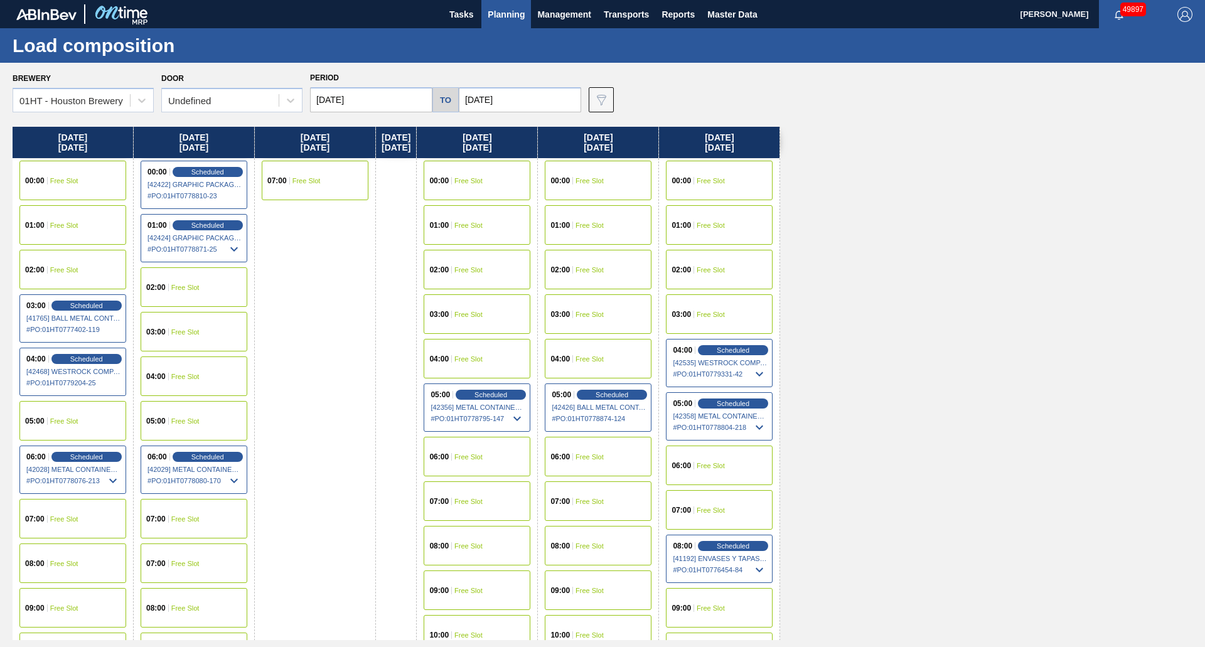
click at [492, 185] on div "00:00 Free Slot" at bounding box center [477, 181] width 107 height 40
click at [355, 94] on input "09/11/2025" at bounding box center [371, 99] width 122 height 25
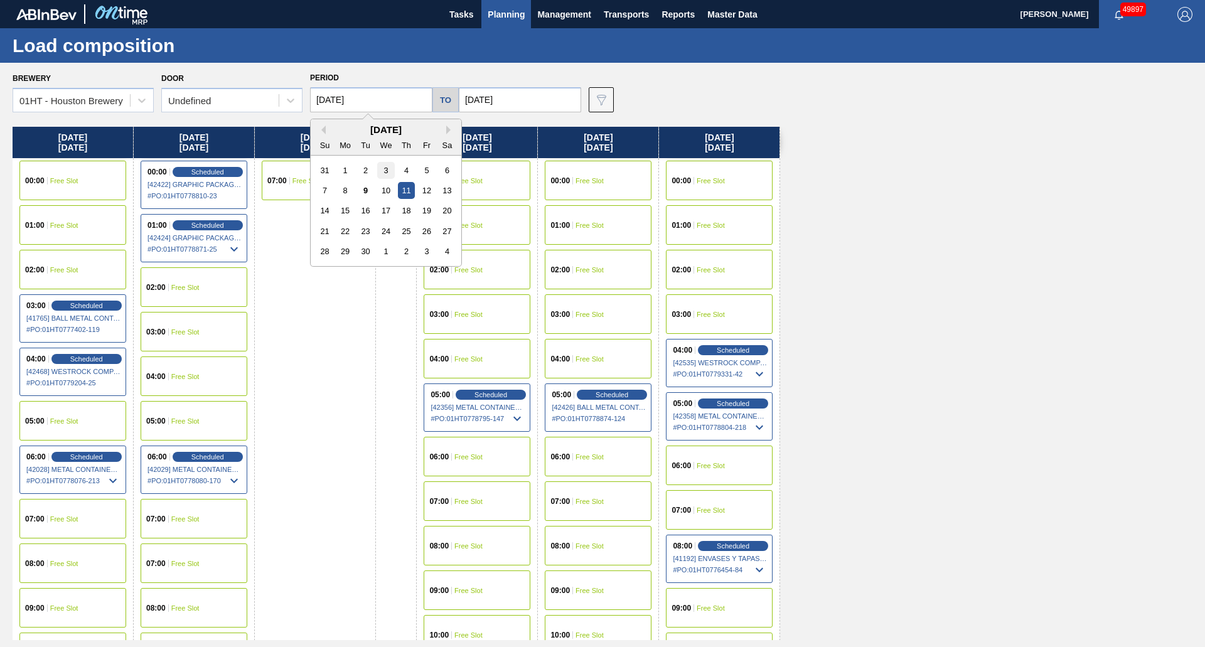
click at [378, 168] on div "3" at bounding box center [385, 170] width 17 height 17
type input "09/03/2025"
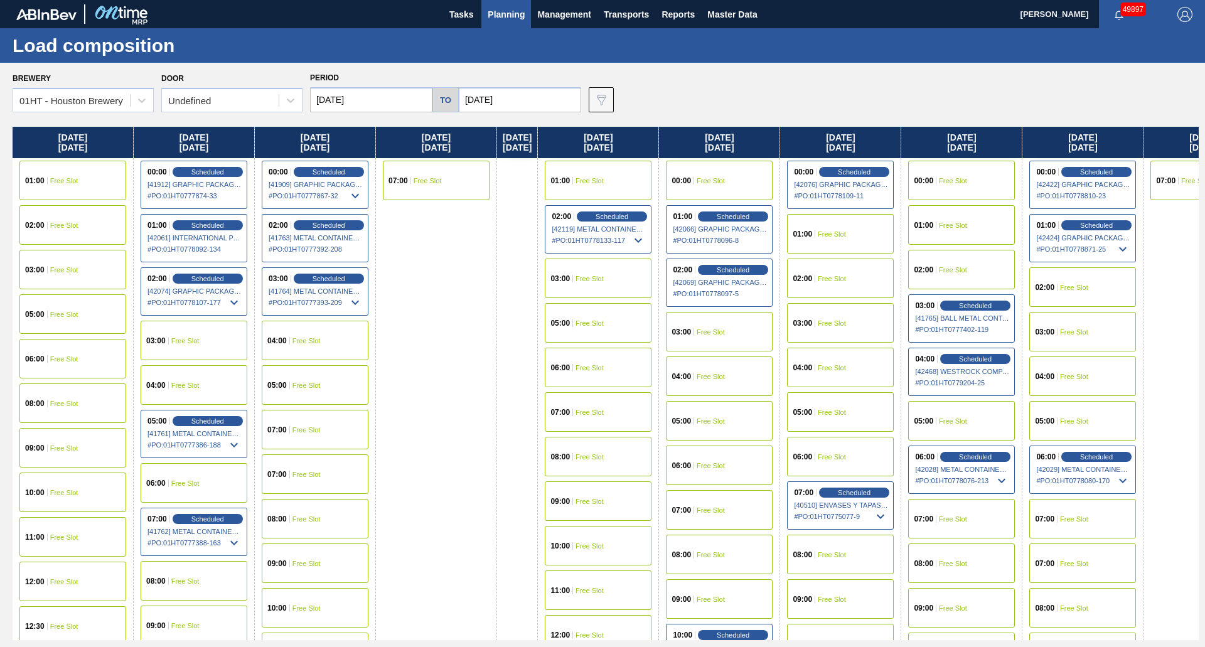
click at [96, 186] on div "01:00 Free Slot" at bounding box center [72, 181] width 107 height 40
click at [724, 11] on span "Master Data" at bounding box center [732, 14] width 50 height 15
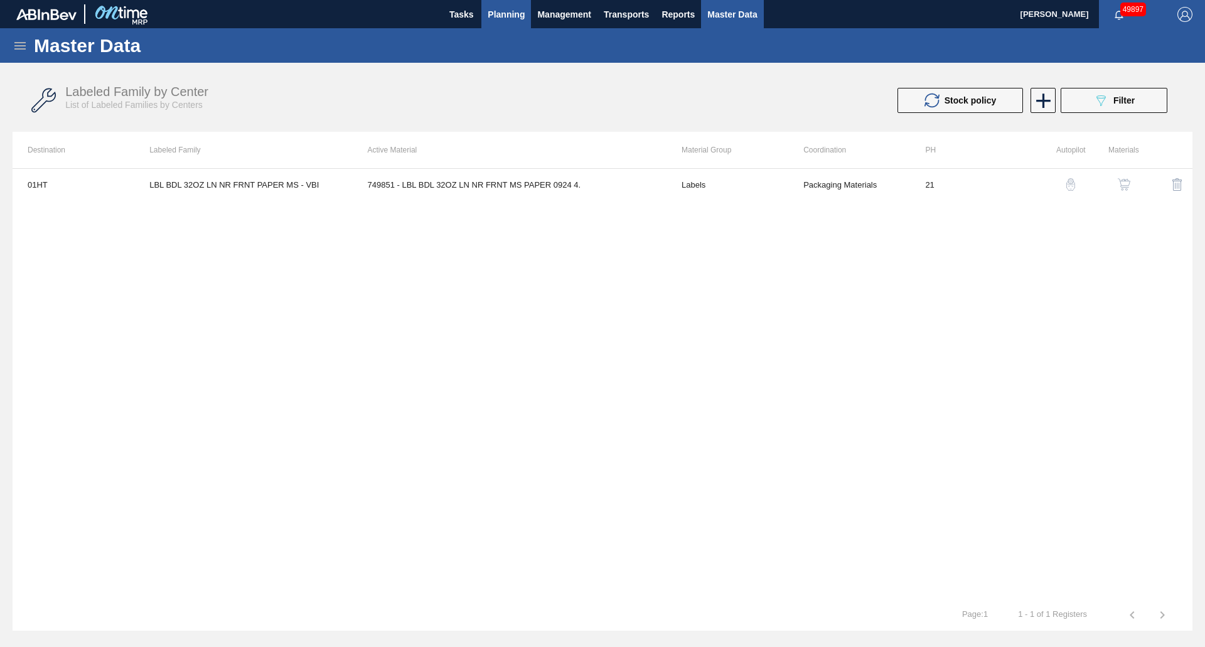
click at [505, 7] on span "Planning" at bounding box center [506, 14] width 37 height 15
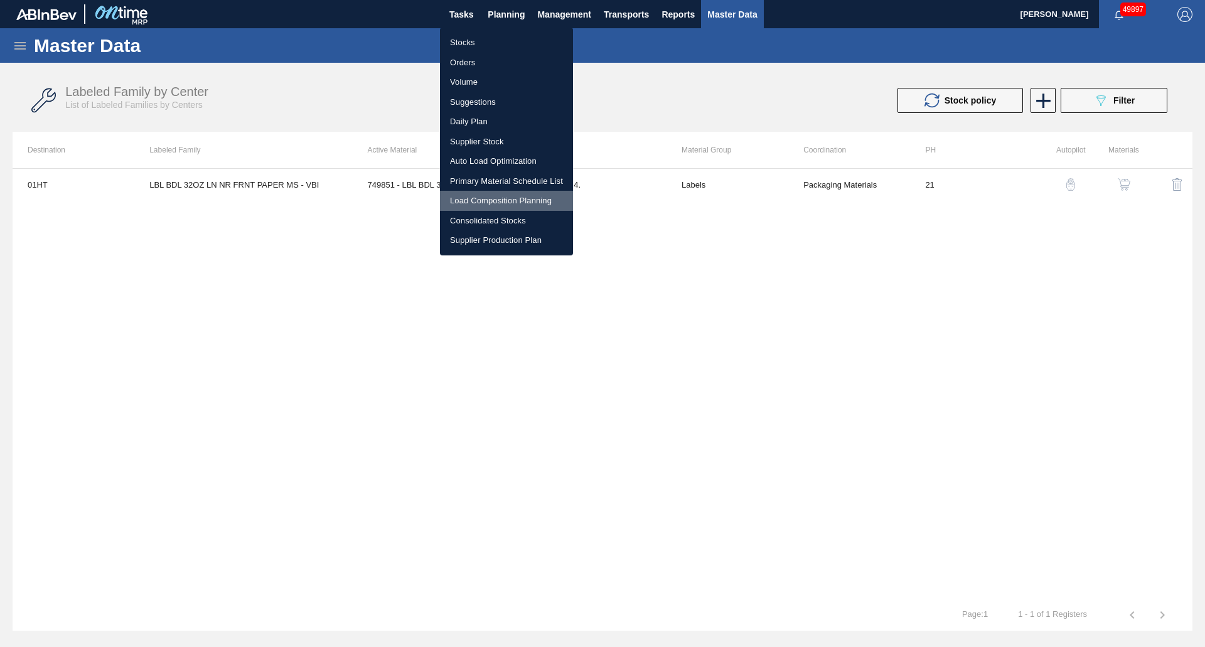
click at [490, 196] on li "Load Composition Planning" at bounding box center [506, 201] width 133 height 20
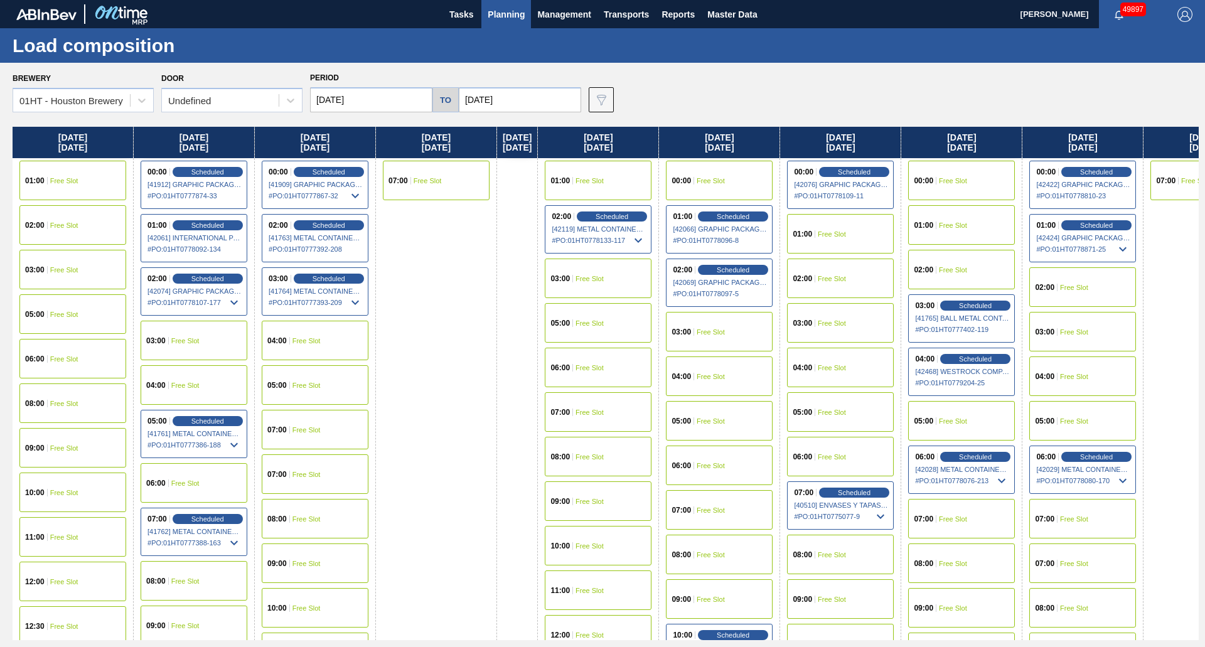
click at [980, 191] on div "00:00 Free Slot" at bounding box center [961, 181] width 107 height 40
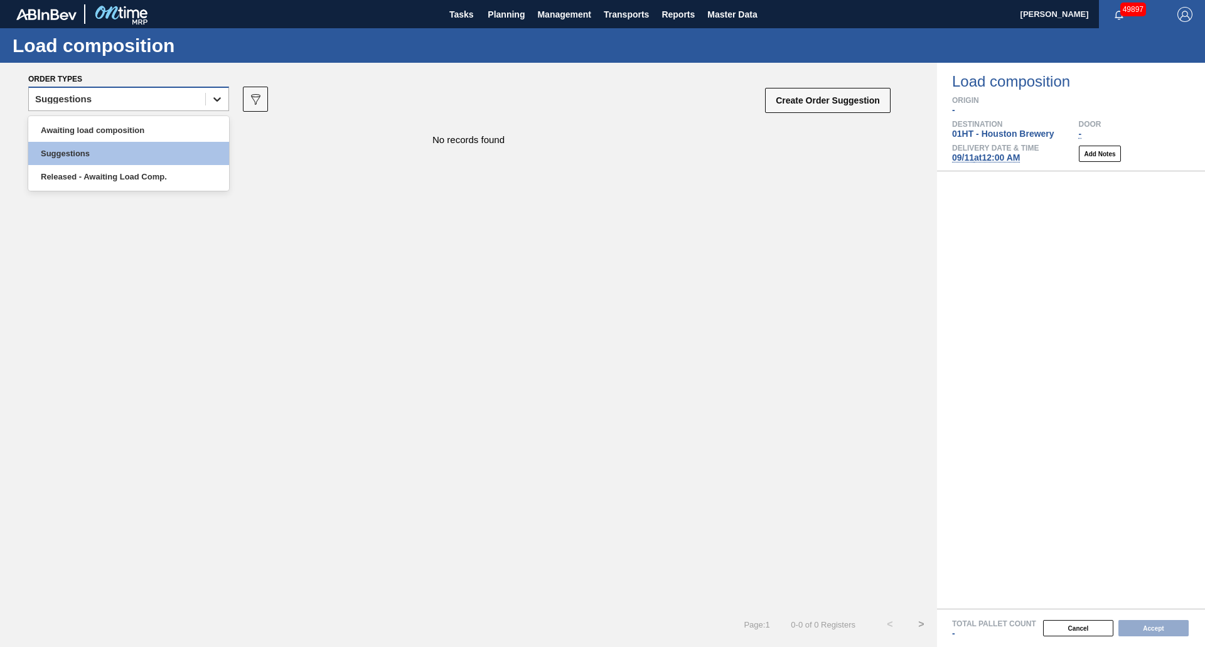
click at [223, 100] on icon at bounding box center [217, 99] width 13 height 13
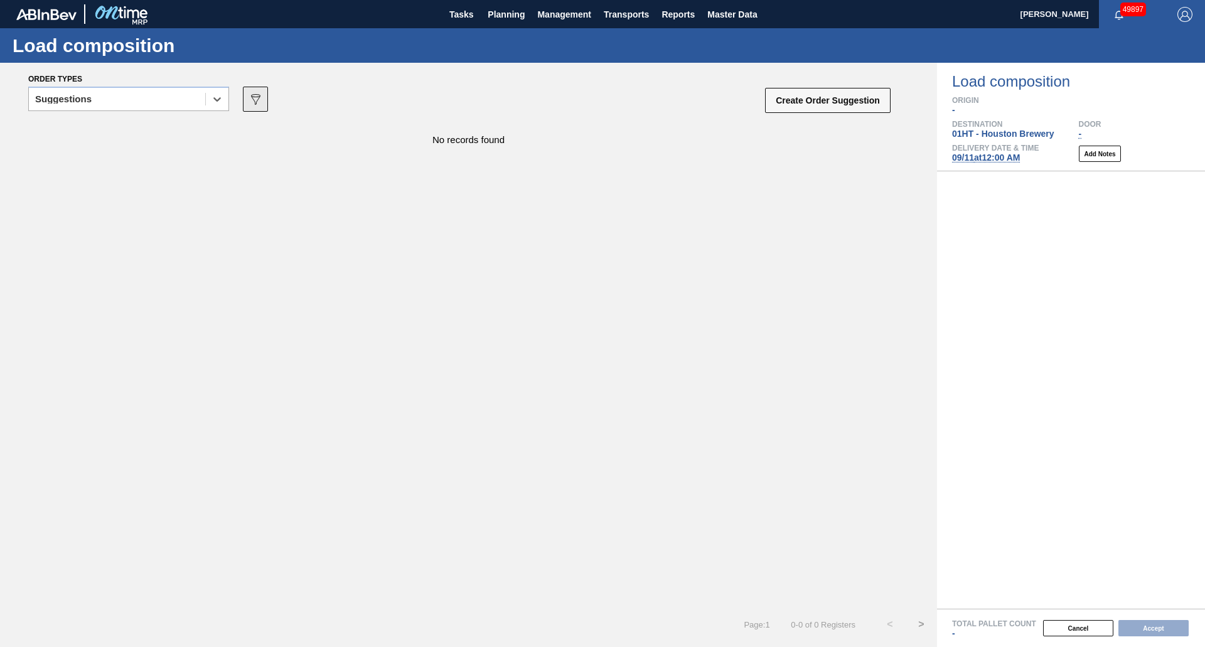
click at [257, 102] on icon "089F7B8B-B2A5-4AFE-B5C0-19BA573D28AC" at bounding box center [255, 99] width 15 height 15
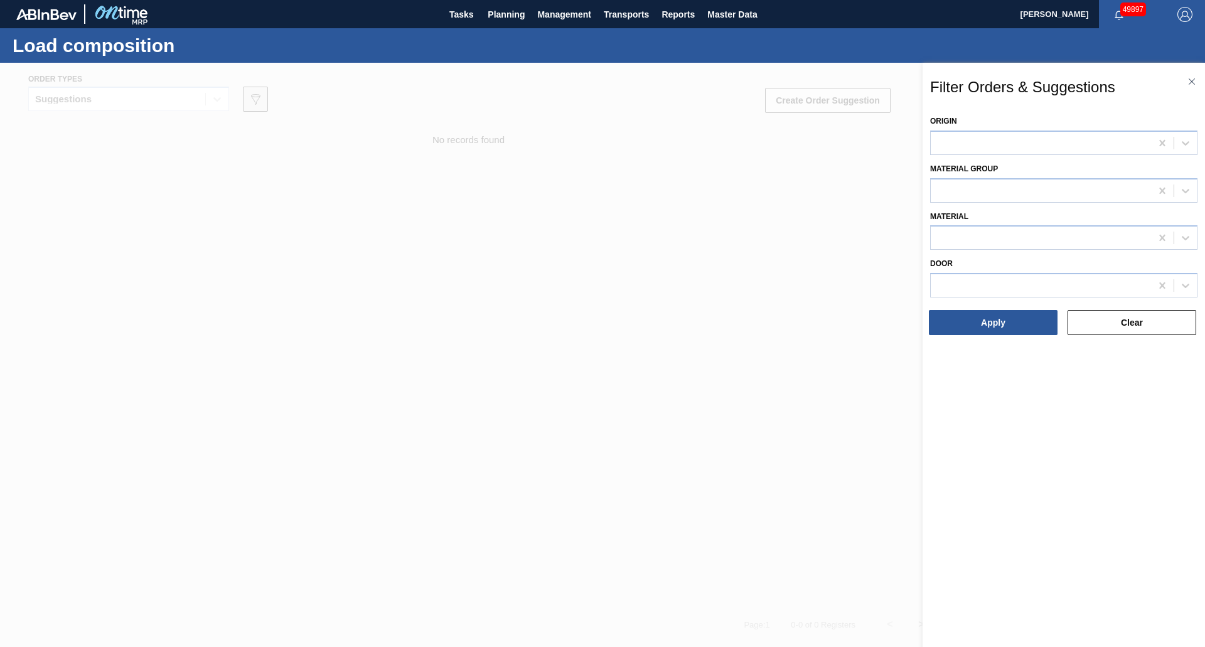
click at [257, 102] on div at bounding box center [602, 386] width 1205 height 647
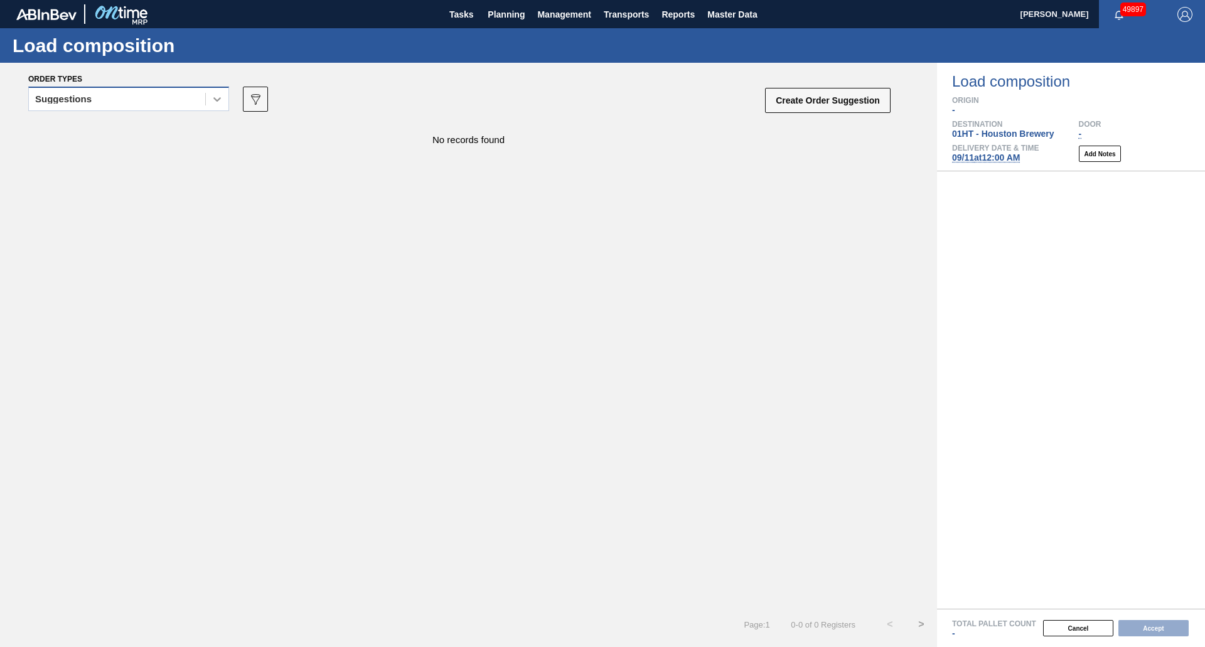
click at [222, 100] on icon at bounding box center [217, 99] width 13 height 13
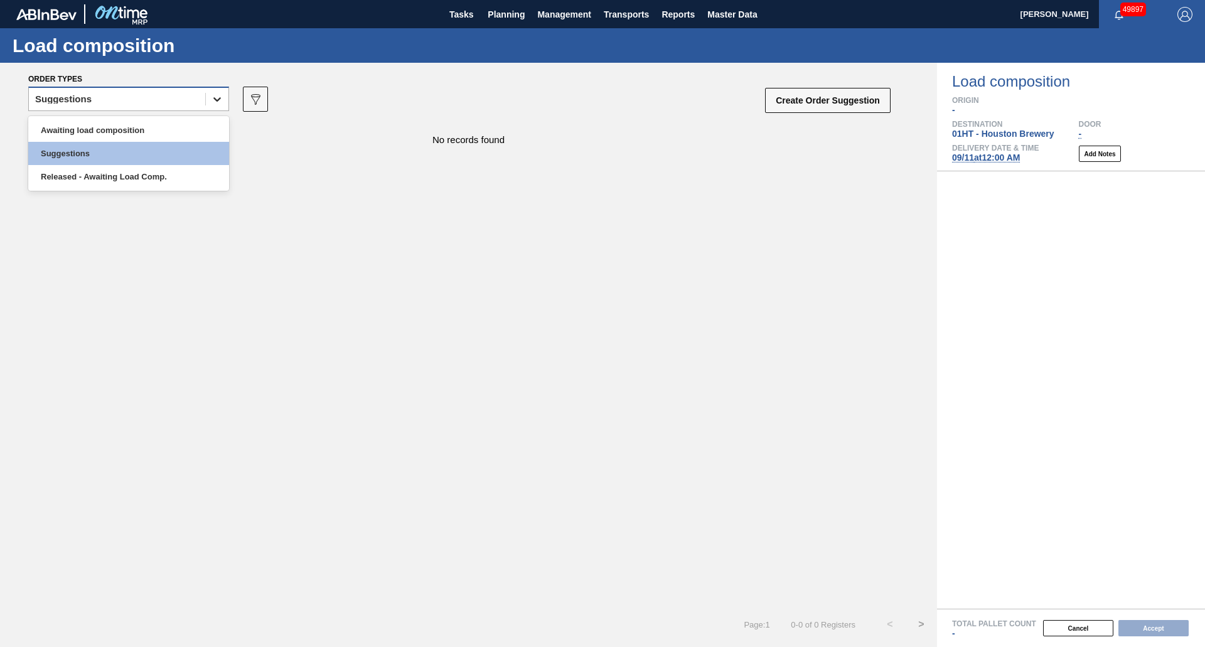
click at [222, 100] on icon at bounding box center [217, 99] width 13 height 13
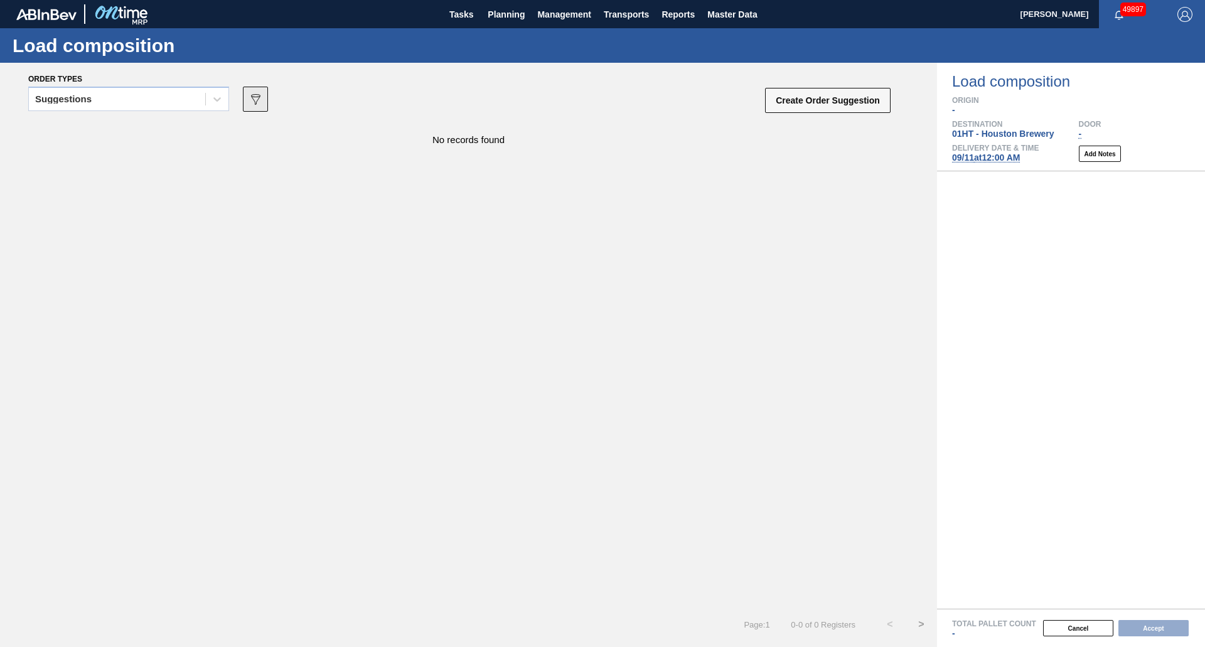
click at [263, 104] on icon "089F7B8B-B2A5-4AFE-B5C0-19BA573D28AC" at bounding box center [255, 99] width 15 height 15
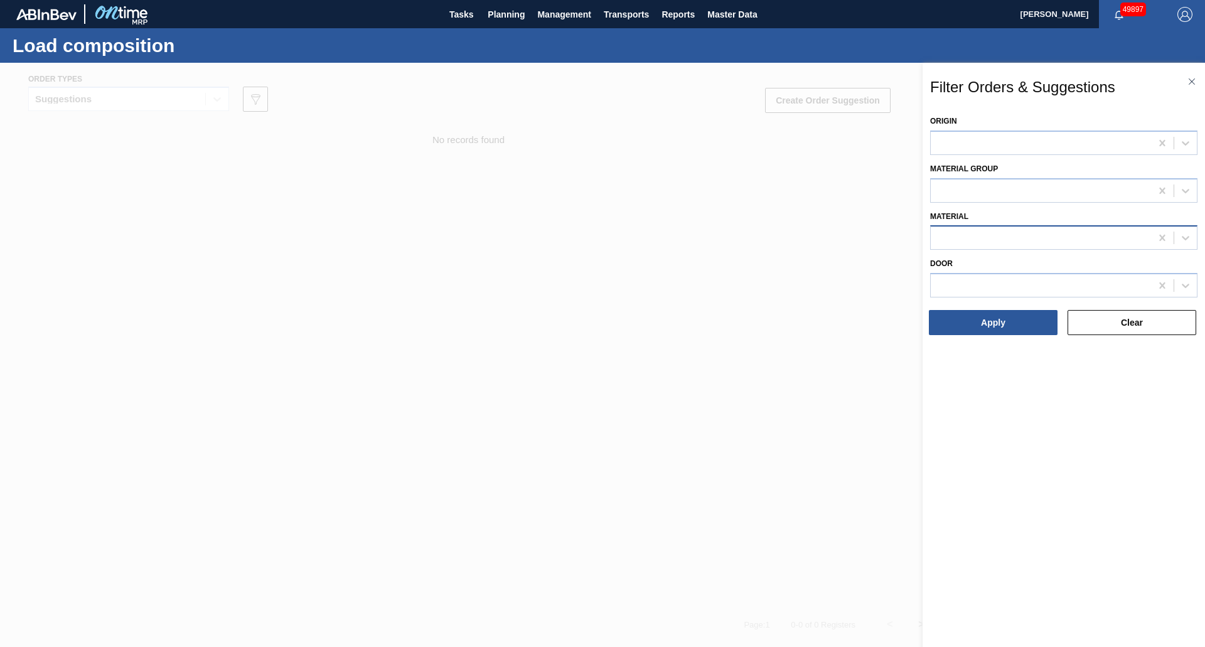
click at [989, 235] on div at bounding box center [1041, 238] width 220 height 18
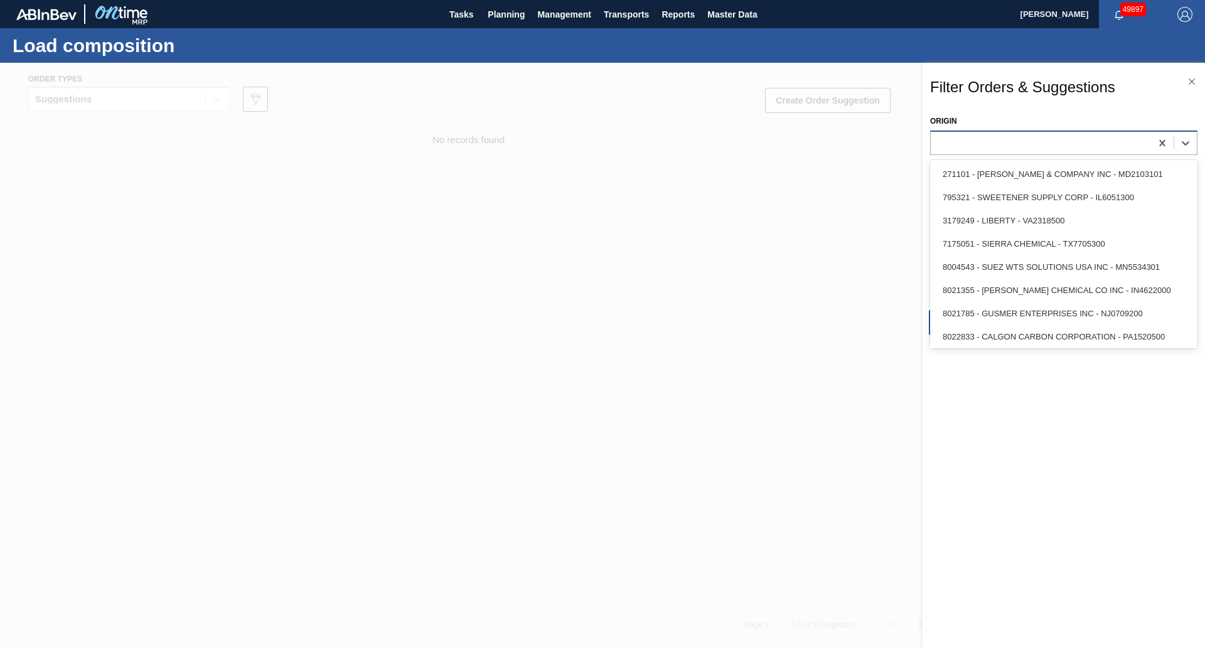
click at [971, 136] on div at bounding box center [1041, 143] width 220 height 18
click at [970, 141] on div at bounding box center [1041, 143] width 220 height 18
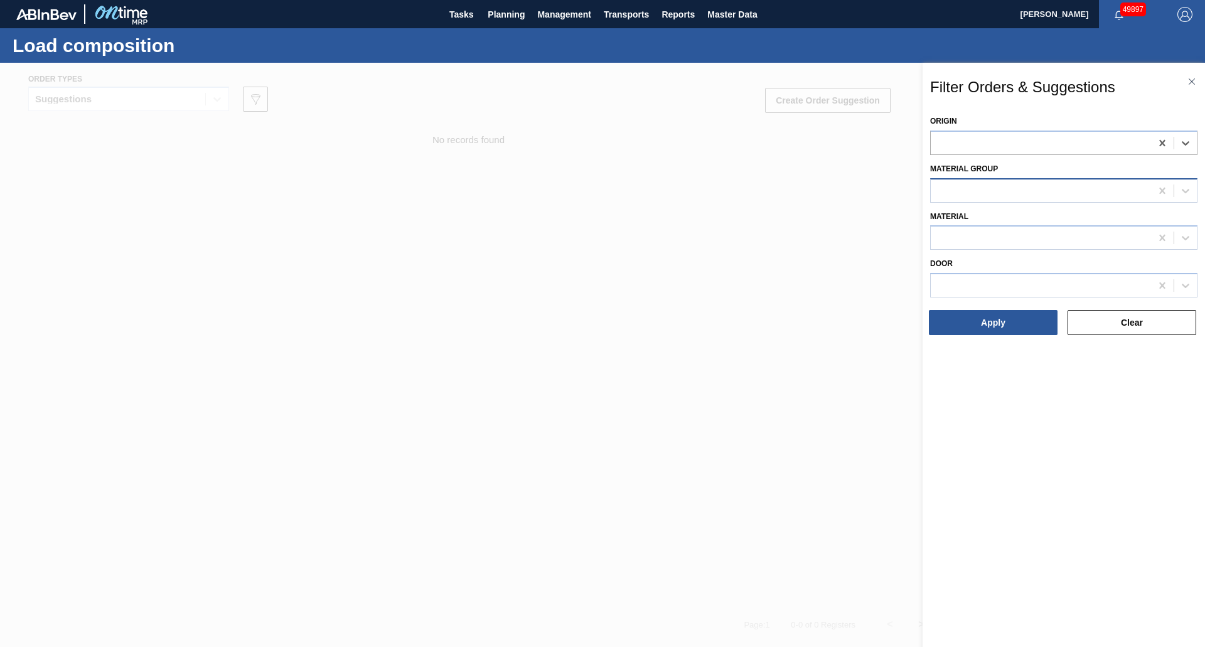
click at [965, 183] on div at bounding box center [1041, 190] width 220 height 18
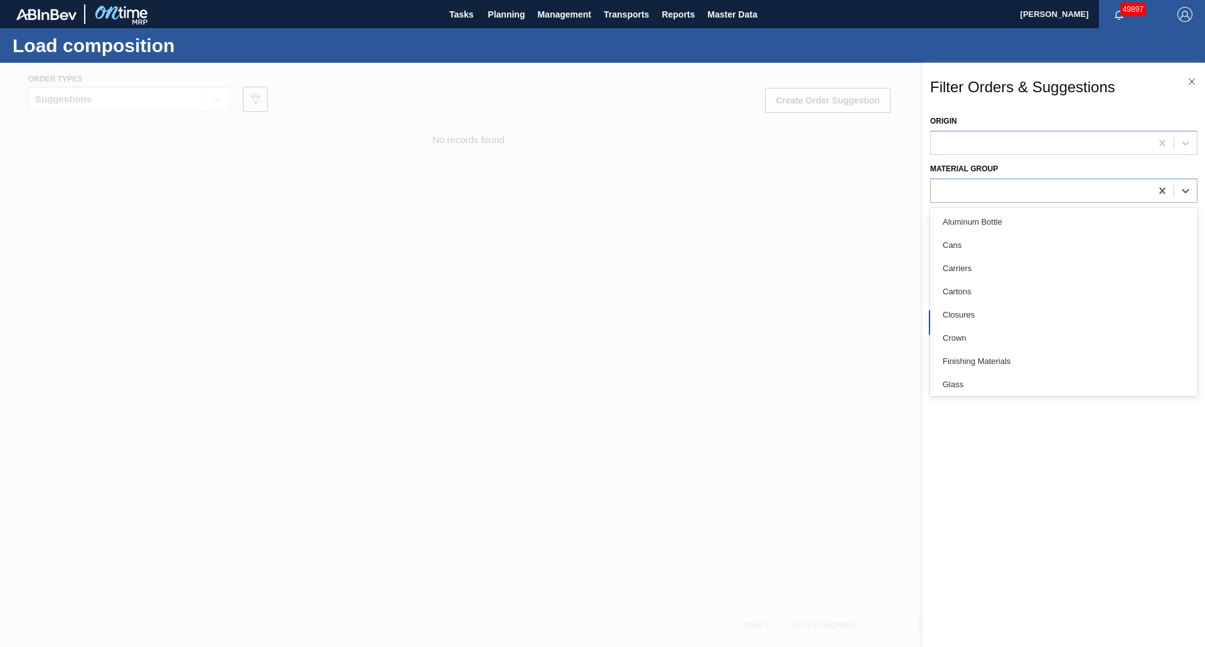
click at [969, 237] on div "Cans" at bounding box center [1063, 245] width 267 height 23
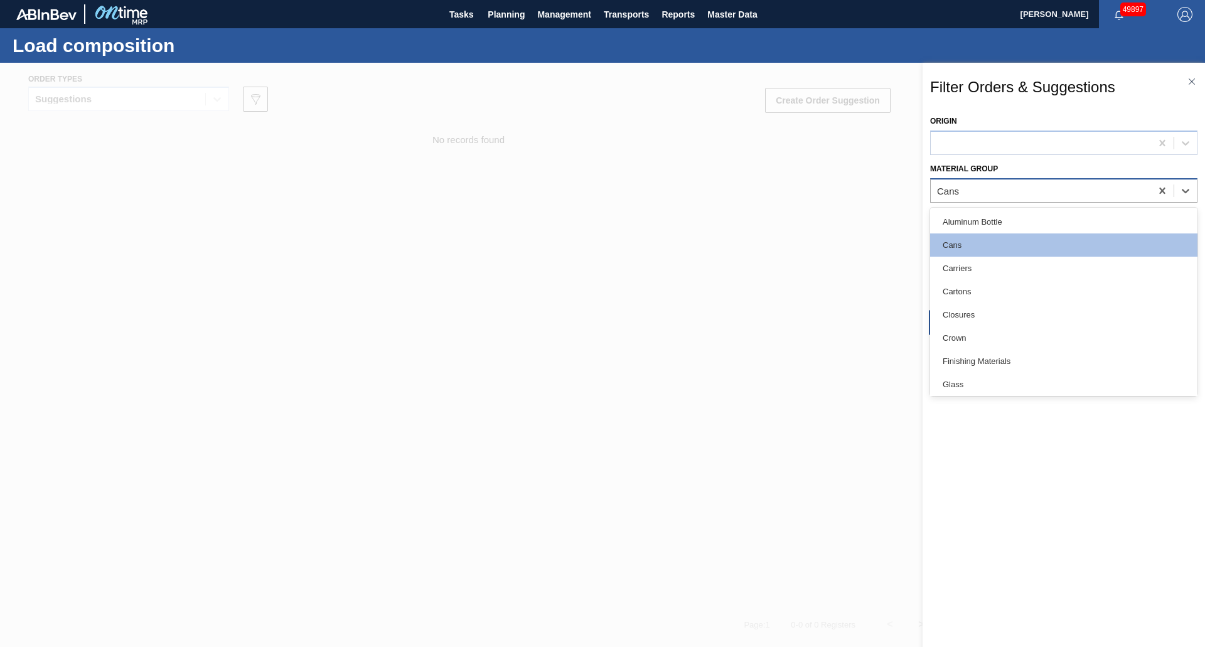
click at [990, 193] on div "Cans" at bounding box center [1041, 190] width 220 height 18
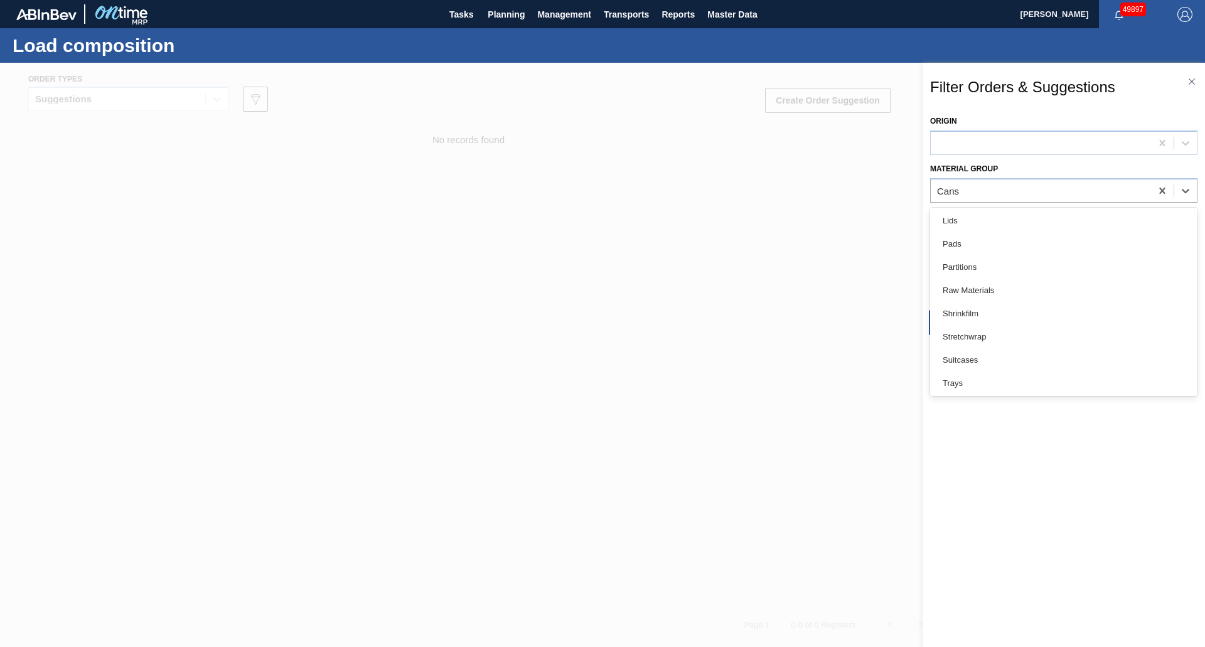
scroll to position [258, 0]
click at [973, 314] on div "Shrinkfilm" at bounding box center [1063, 312] width 267 height 23
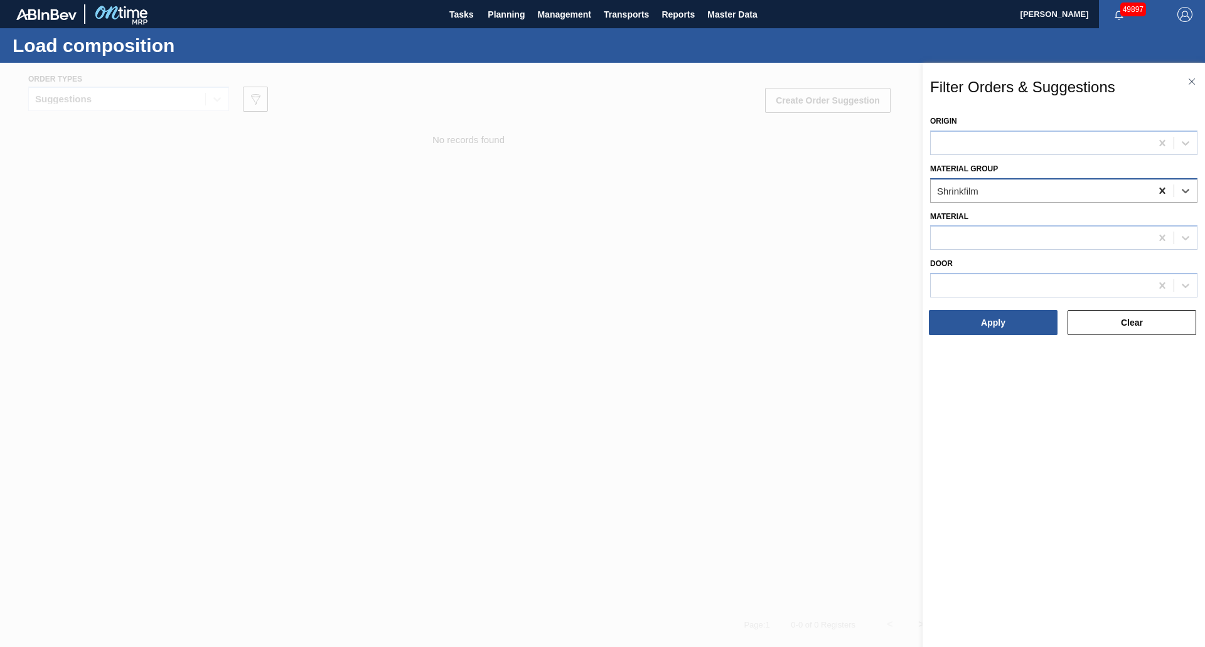
click at [1159, 188] on icon at bounding box center [1162, 191] width 13 height 13
drag, startPoint x: 1091, startPoint y: 325, endPoint x: 1177, endPoint y: 45, distance: 293.5
click at [1035, 321] on div "Apply Clear" at bounding box center [1063, 323] width 277 height 28
click at [1191, 77] on div "Filter Orders & Suggestions" at bounding box center [1063, 88] width 277 height 26
click at [1190, 81] on img at bounding box center [1192, 81] width 6 height 6
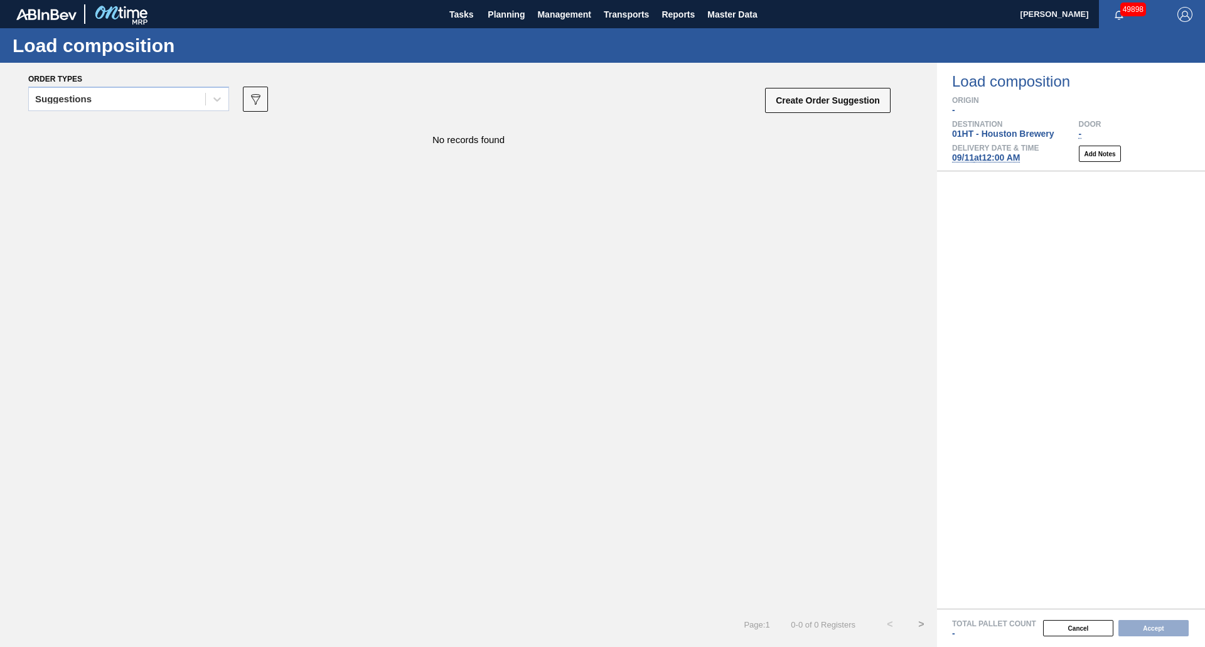
click at [756, 237] on div "No records found" at bounding box center [468, 365] width 937 height 487
drag, startPoint x: 107, startPoint y: 566, endPoint x: 121, endPoint y: 556, distance: 17.2
click at [108, 565] on div "No records found" at bounding box center [468, 365] width 937 height 487
click at [333, 147] on div "No records found" at bounding box center [468, 365] width 937 height 487
click at [718, 16] on span "Master Data" at bounding box center [732, 14] width 50 height 15
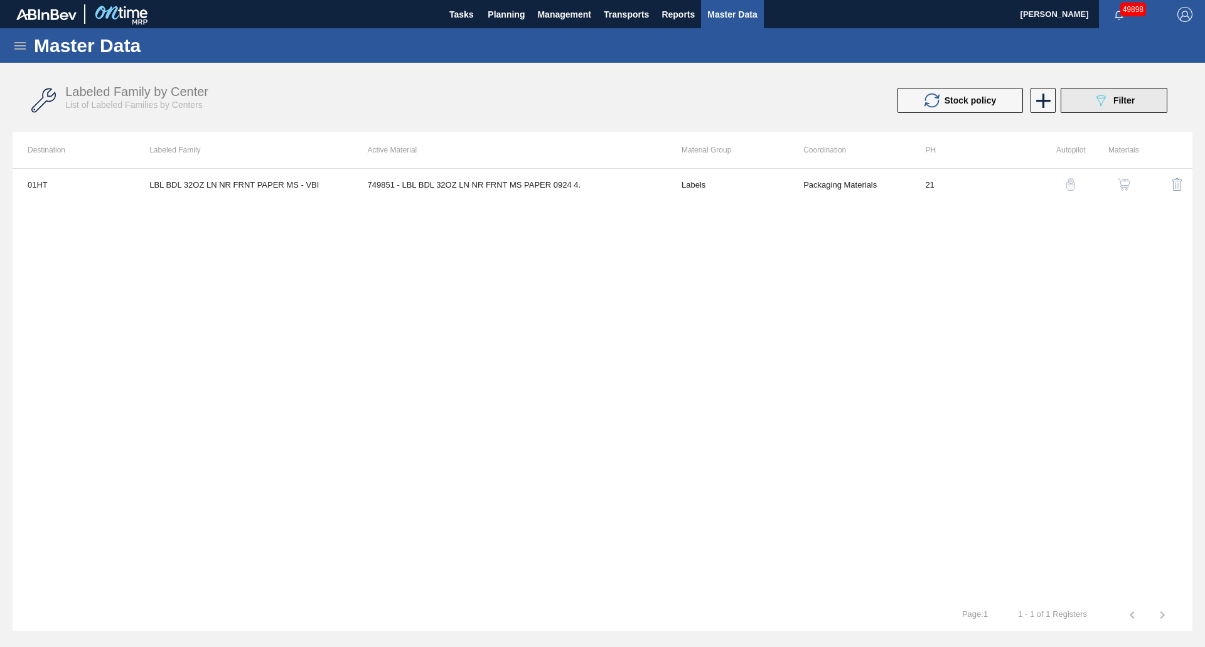
click at [1088, 102] on button "089F7B8B-B2A5-4AFE-B5C0-19BA573D28AC Filter" at bounding box center [1114, 100] width 107 height 25
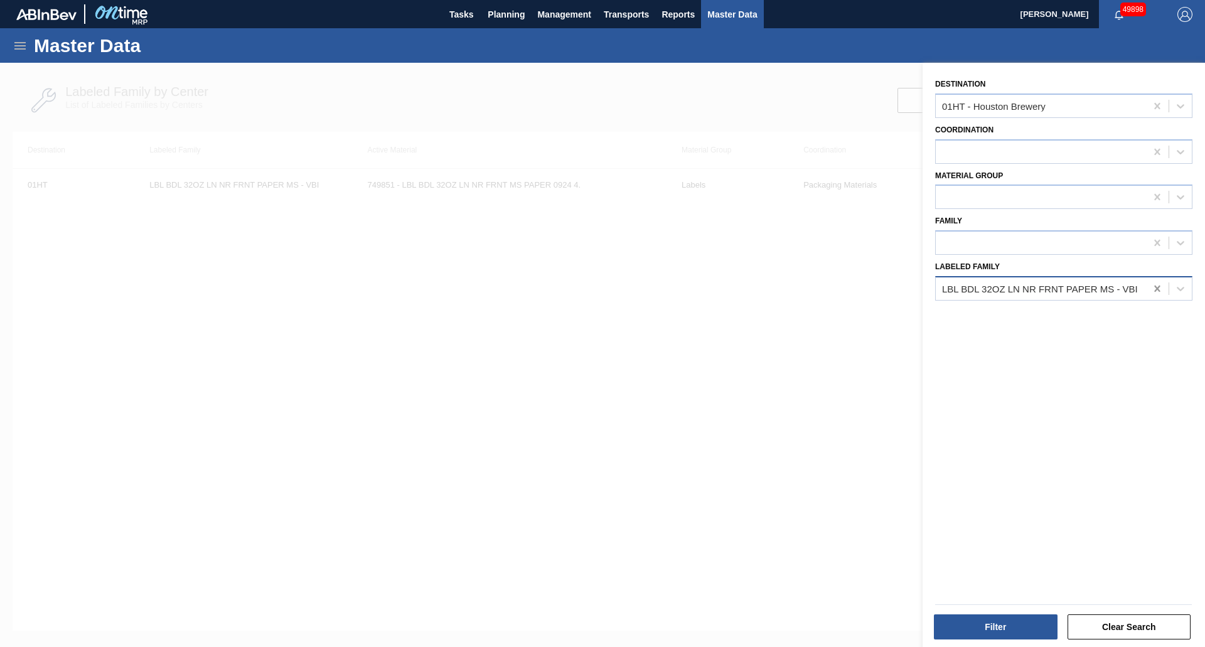
click at [1161, 288] on icon at bounding box center [1157, 288] width 13 height 13
click at [985, 206] on div at bounding box center [1041, 197] width 210 height 18
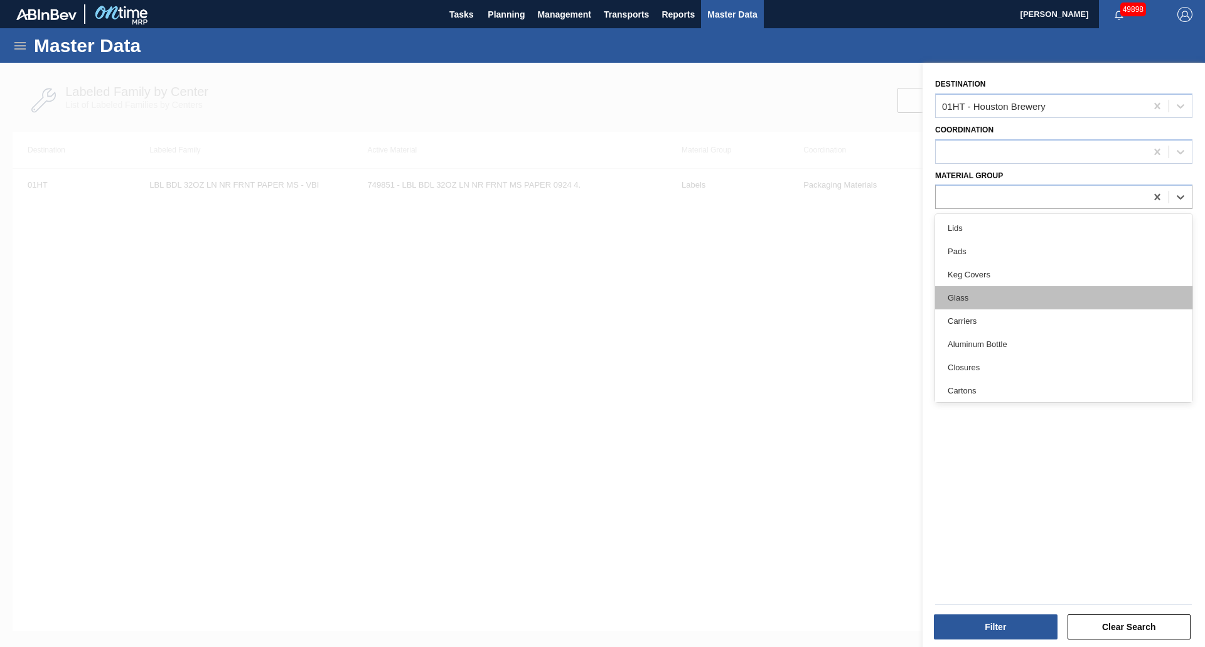
click at [976, 296] on div "Glass" at bounding box center [1063, 297] width 257 height 23
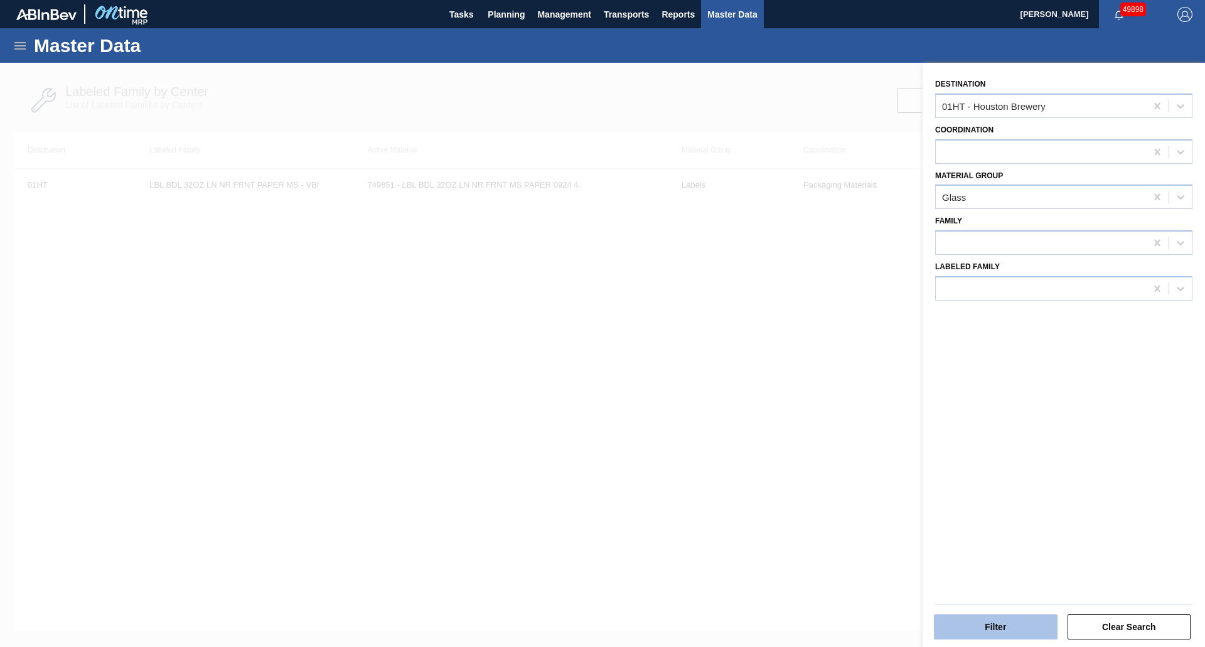
click at [1007, 626] on button "Filter" at bounding box center [996, 627] width 124 height 25
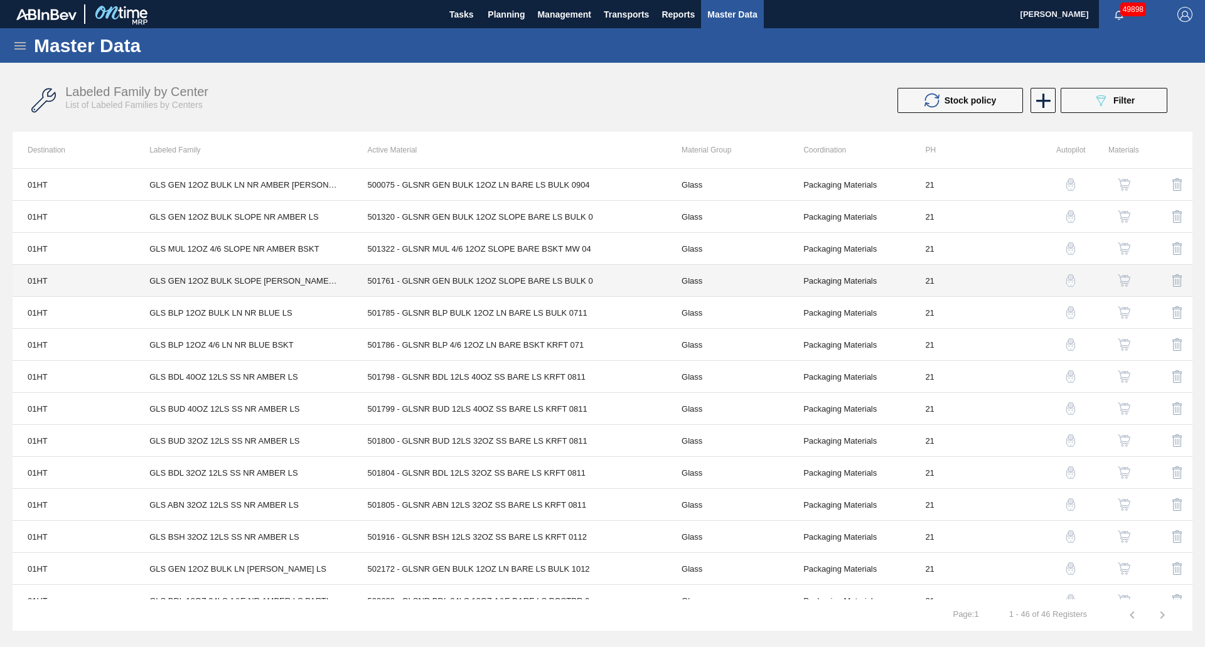
click at [414, 293] on td "501761 - GLSNR GEN BULK 12OZ SLOPE BARE LS BULK 0" at bounding box center [510, 281] width 314 height 32
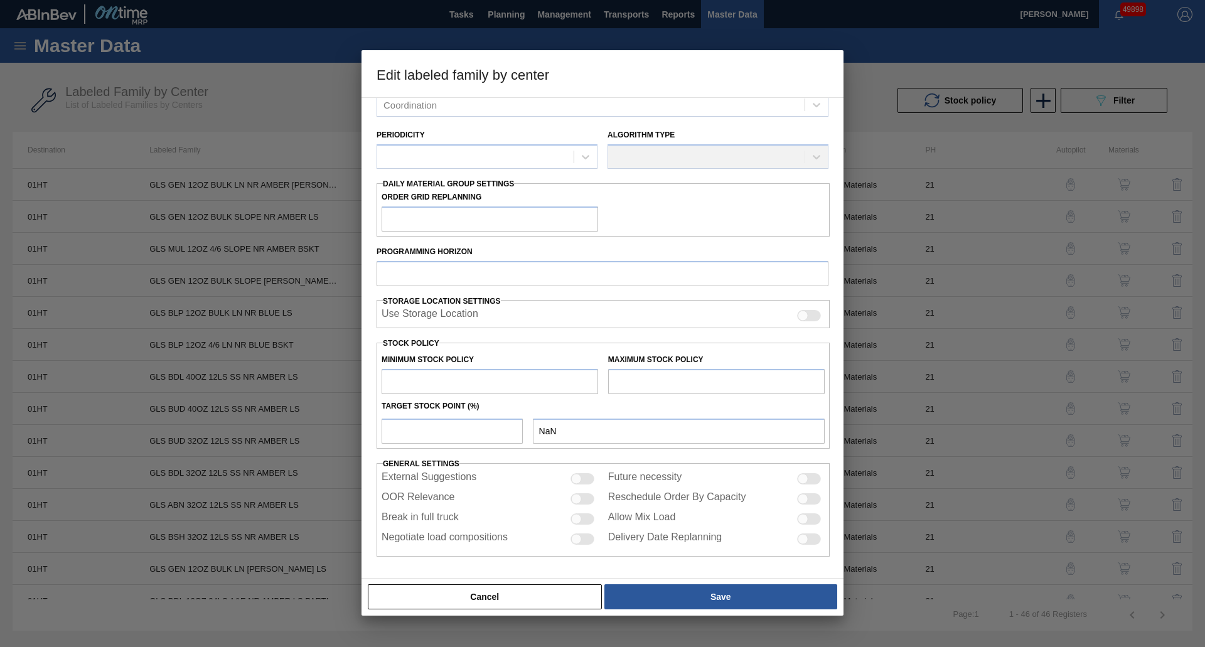
type input "Glass"
type input "GLS GEN 12OZ BULK SLOPE NR FLINT LS"
type input "01HT - Houston Brewery"
type input "21"
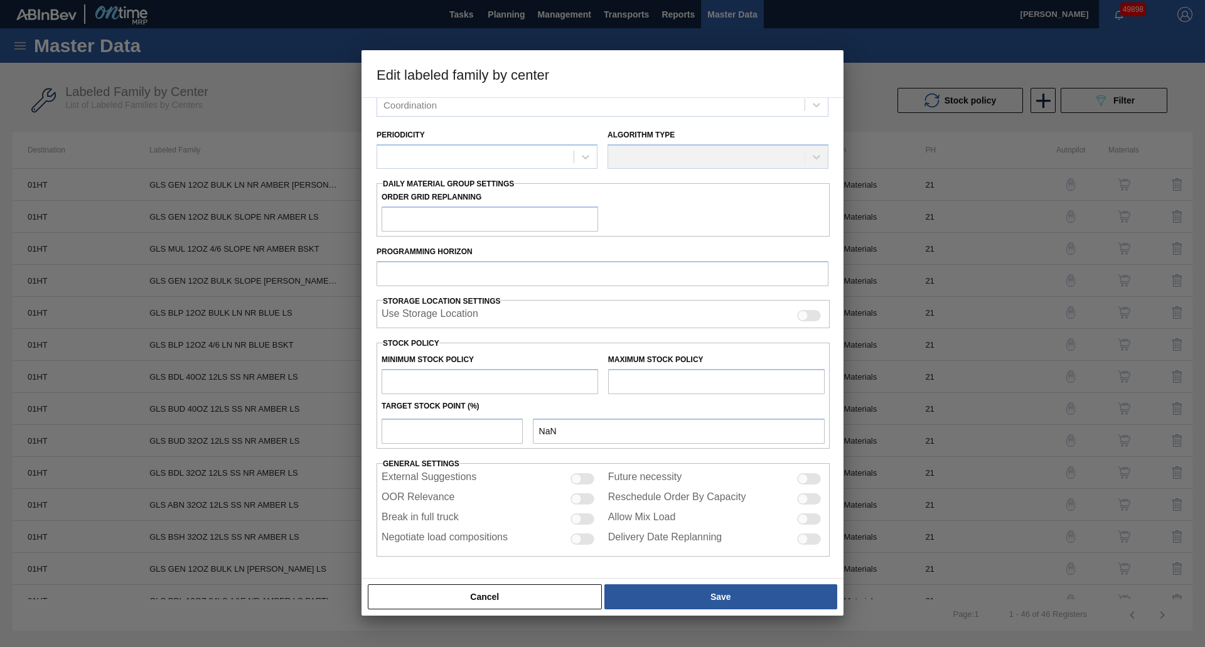
type input "0"
type input "10,000,000"
type input "0"
checkbox input "true"
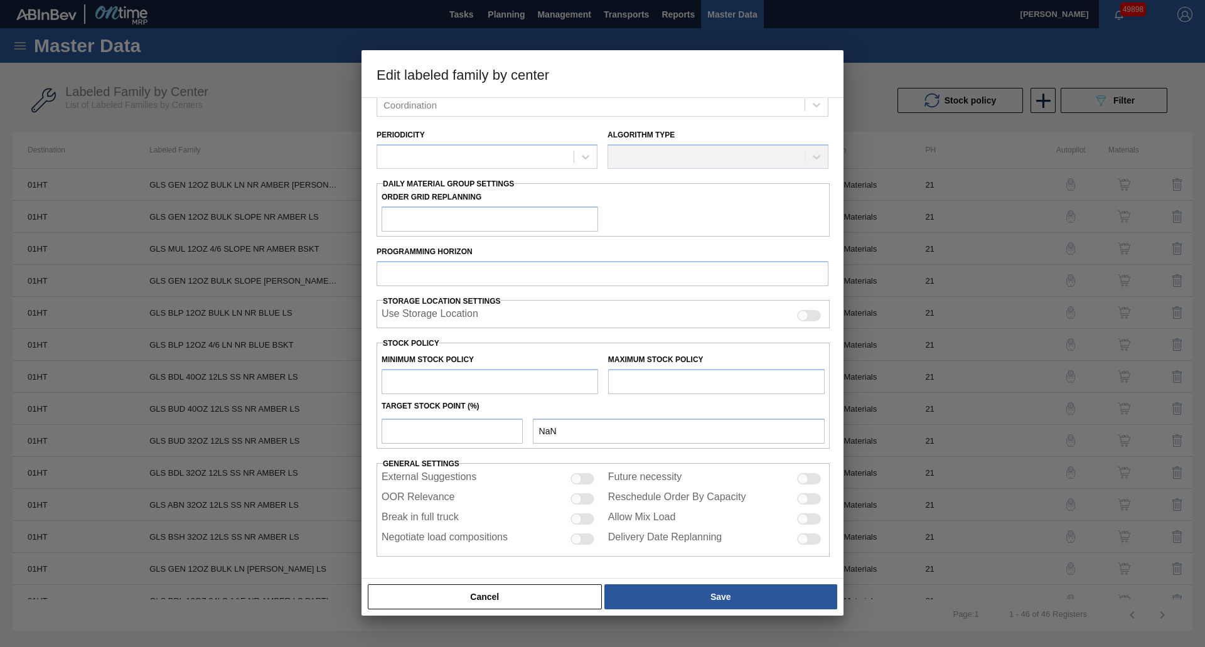
checkbox input "true"
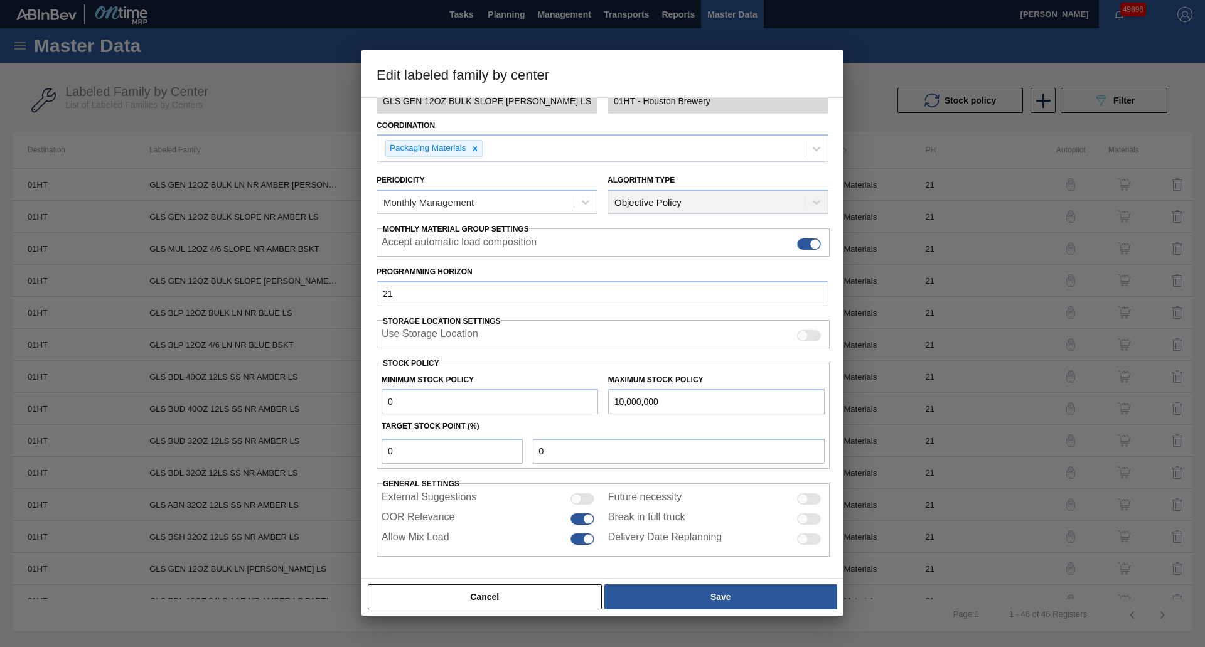
scroll to position [77, 0]
click at [498, 597] on button "Cancel" at bounding box center [485, 596] width 234 height 25
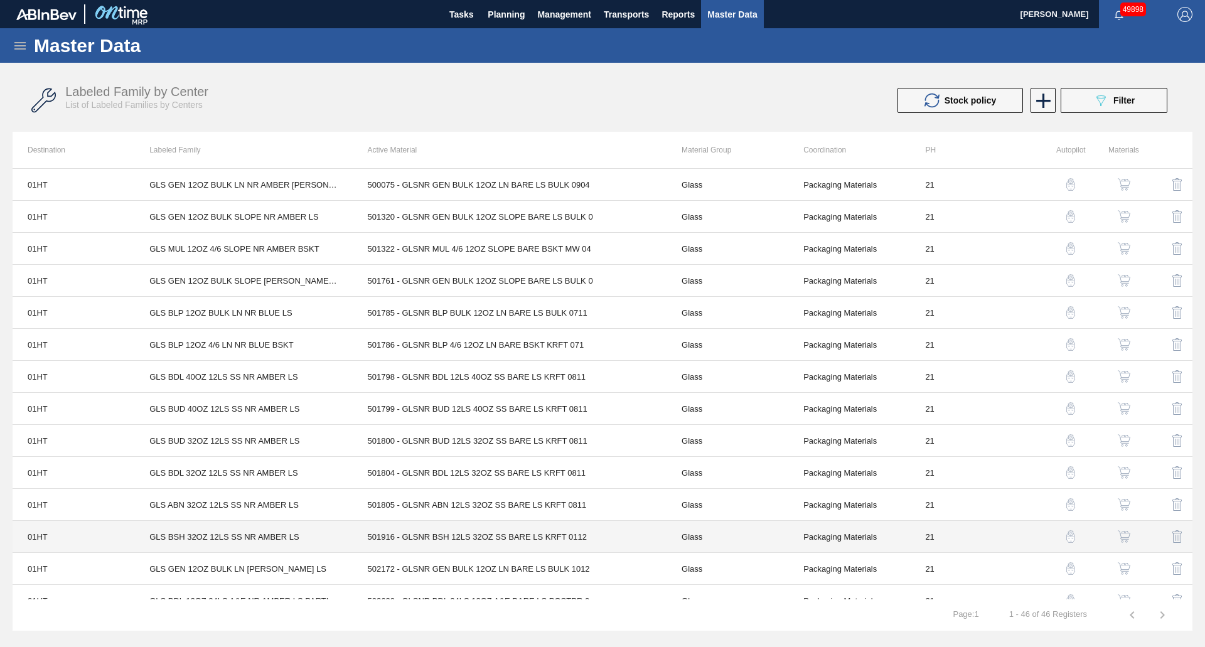
click at [480, 539] on td "501916 - GLSNR BSH 12LS 32OZ SS BARE LS KRFT 0112" at bounding box center [510, 537] width 314 height 32
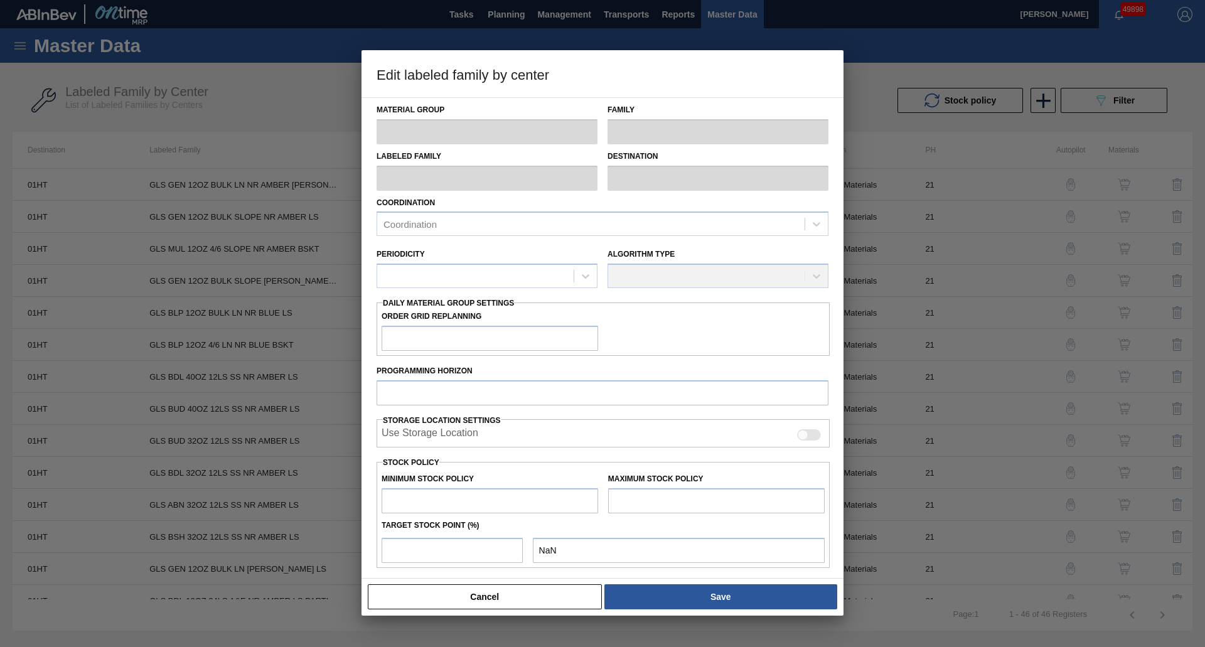
type input "Glass"
type input "GLS BSH 32OZ 12LS SS NR AMBER LS"
type input "01HT - Houston Brewery"
type input "21"
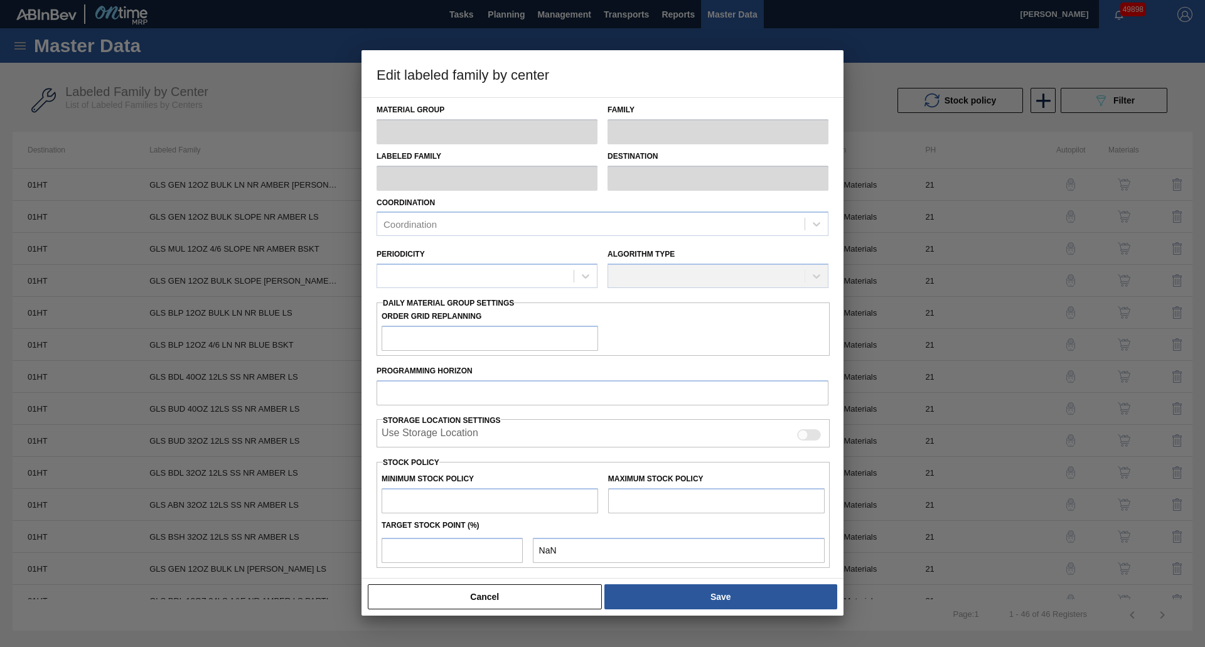
type input "0"
type input "10,000,000"
type input "0"
checkbox input "true"
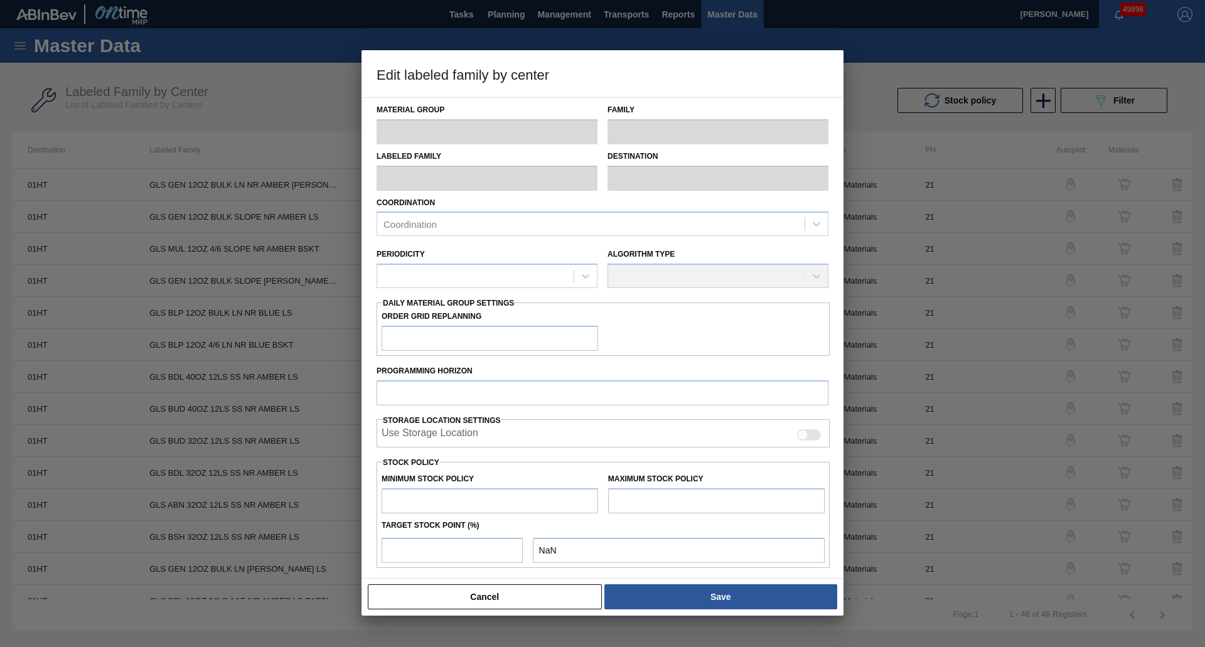
checkbox input "true"
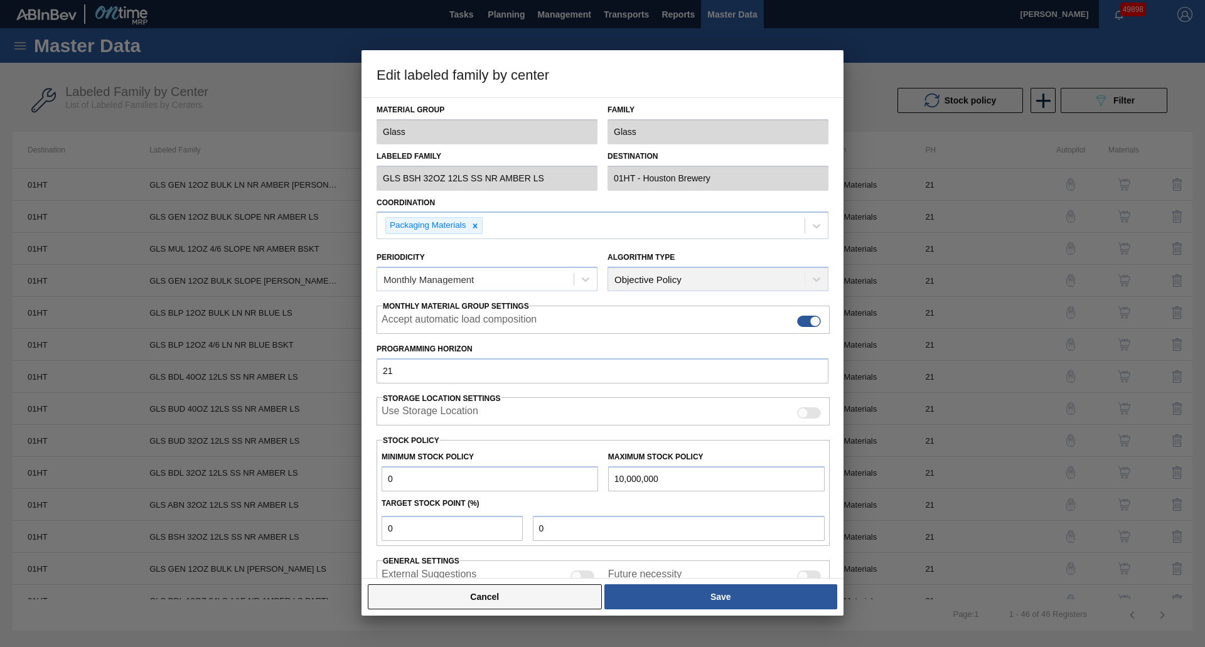
click at [419, 585] on button "Cancel" at bounding box center [485, 596] width 234 height 25
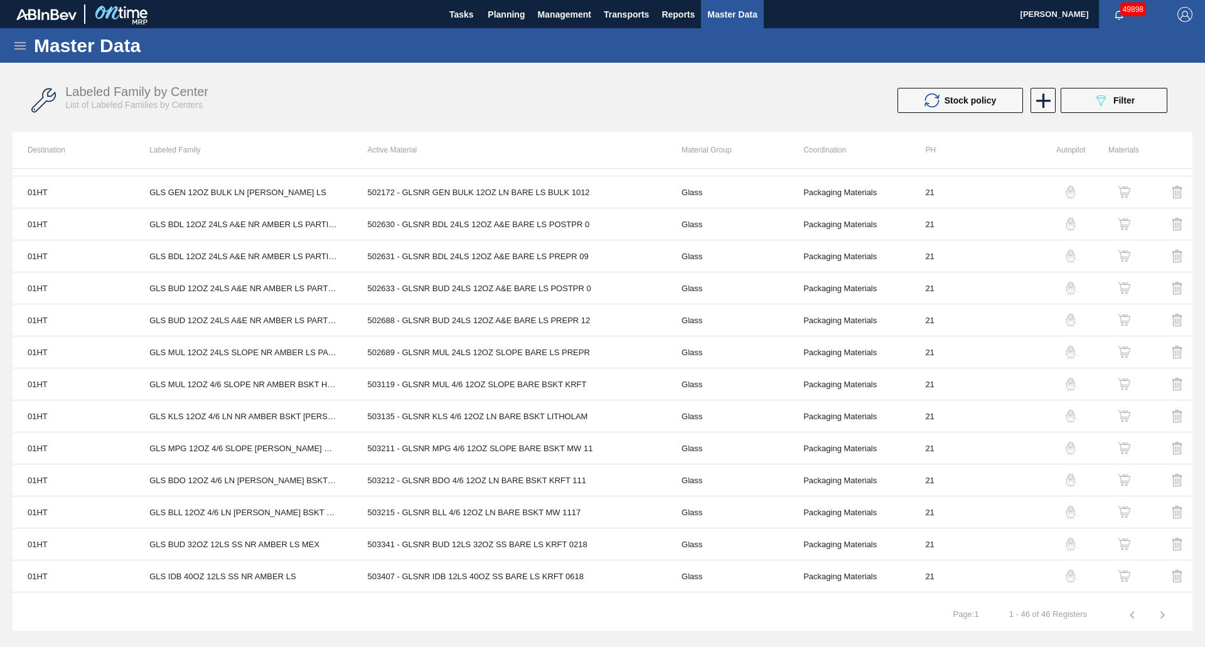
scroll to position [0, 0]
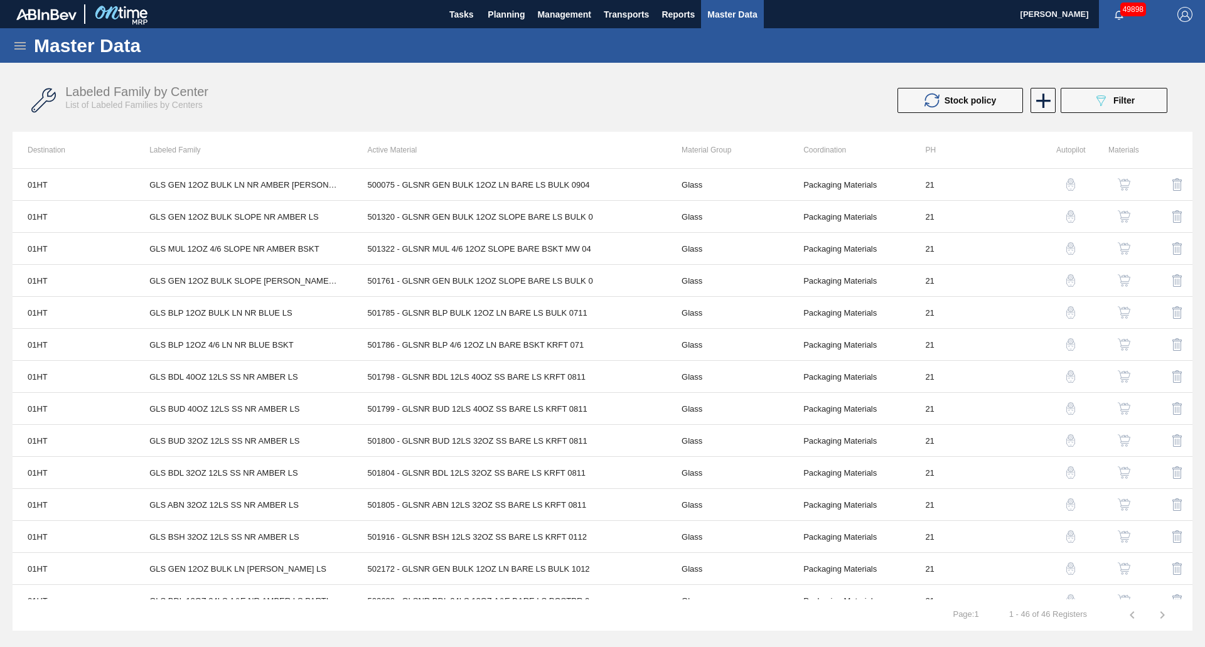
click at [1141, 69] on div "Labeled Family by Center List of Labeled Families by Centers Stock policy 089F7…" at bounding box center [603, 100] width 1180 height 63
click at [1122, 107] on div "089F7B8B-B2A5-4AFE-B5C0-19BA573D28AC Filter" at bounding box center [1113, 100] width 41 height 15
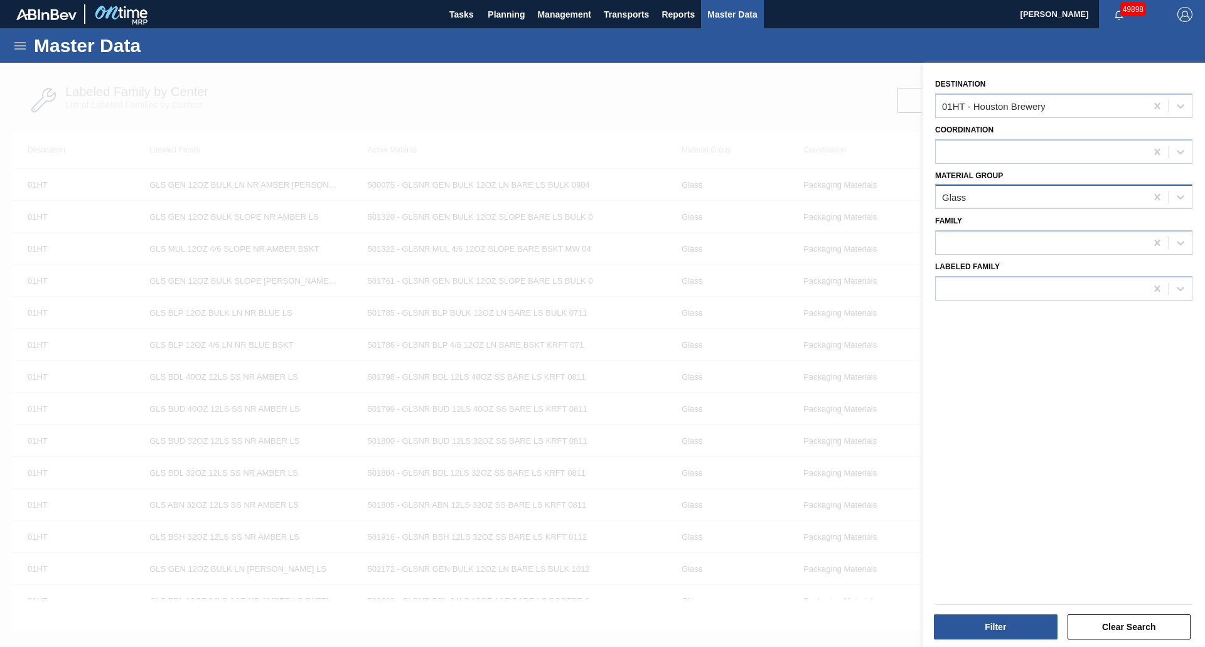
click at [980, 193] on div "Glass" at bounding box center [1041, 197] width 210 height 18
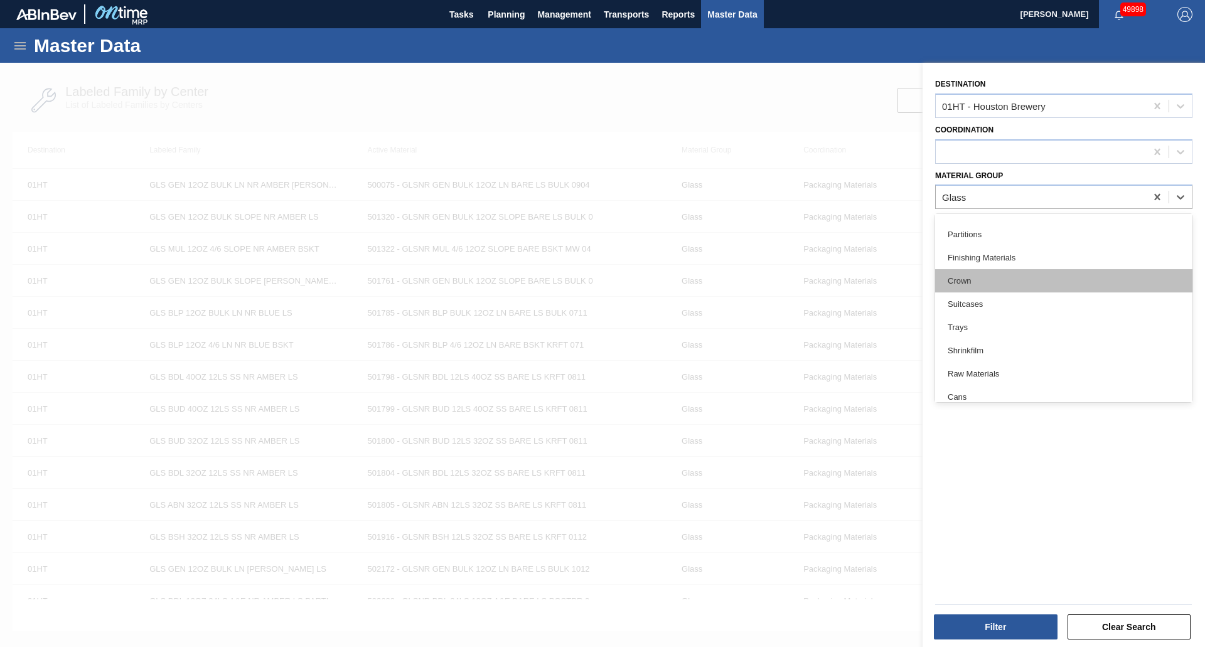
scroll to position [251, 0]
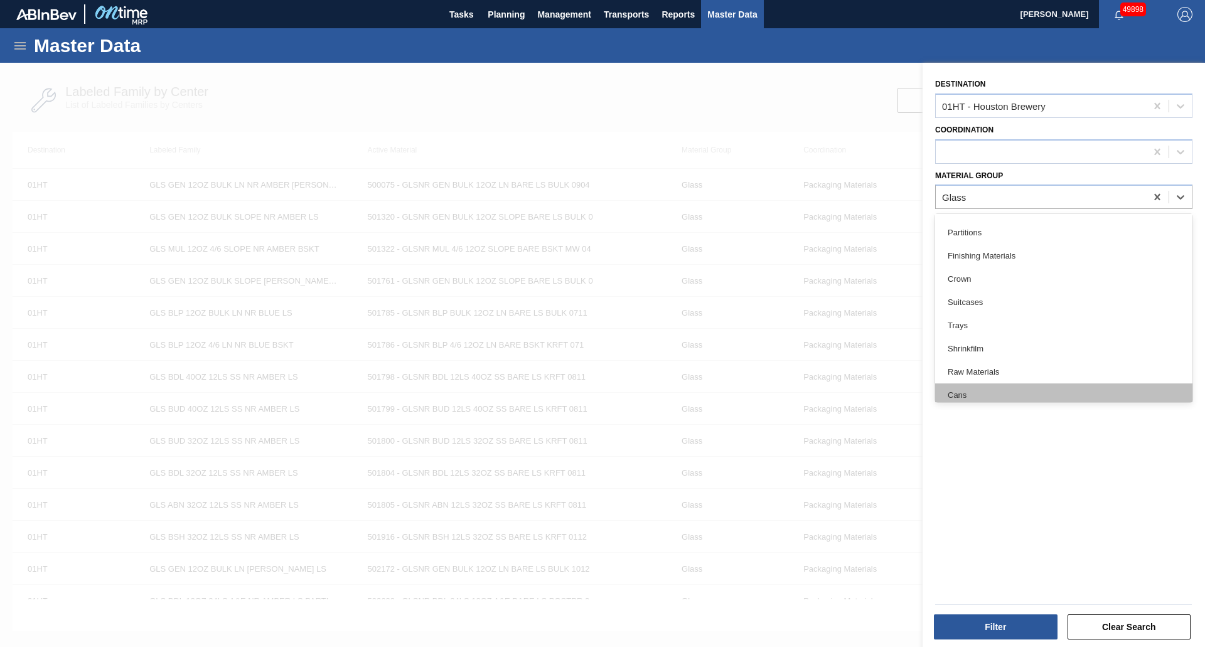
click at [957, 399] on div "Cans" at bounding box center [1063, 395] width 257 height 23
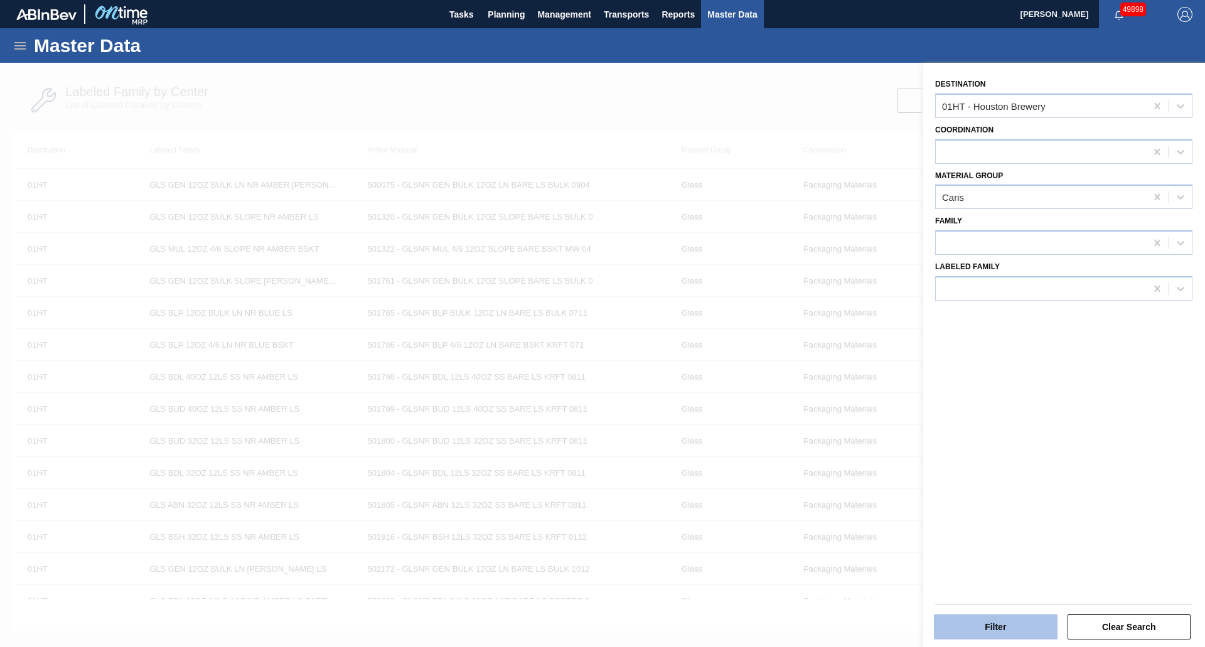
drag, startPoint x: 976, startPoint y: 642, endPoint x: 965, endPoint y: 637, distance: 11.5
click at [976, 641] on div "Filter Clear Search" at bounding box center [1059, 618] width 282 height 63
click at [962, 626] on button "Filter" at bounding box center [996, 627] width 124 height 25
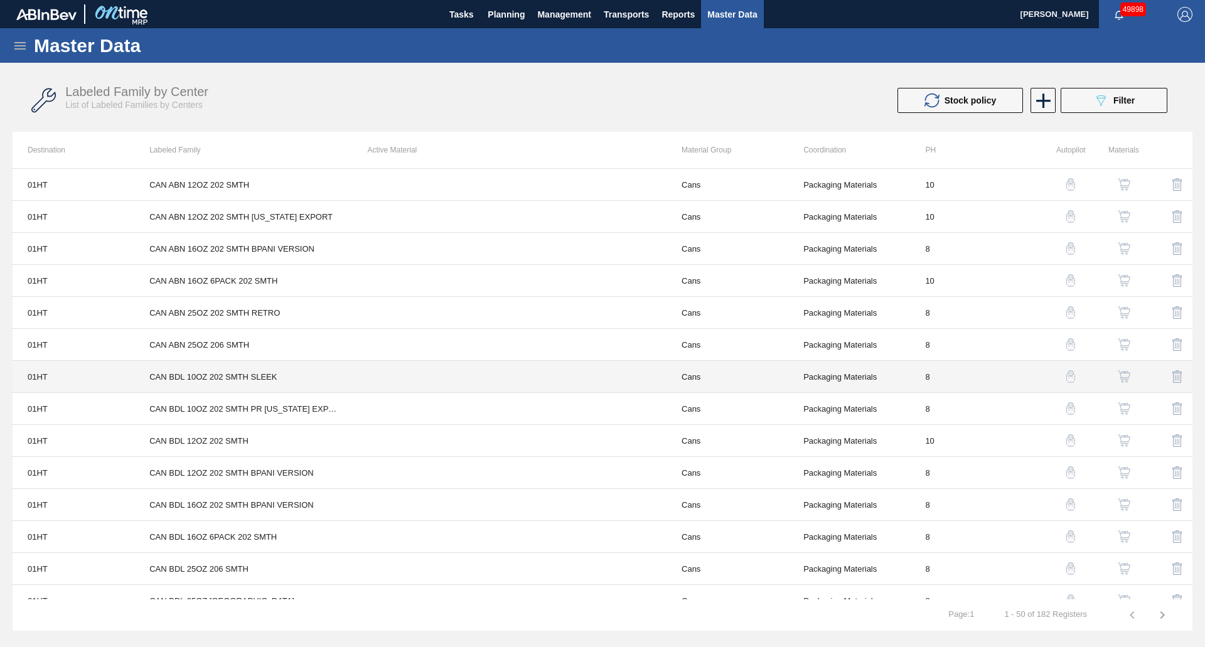
click at [298, 389] on td "CAN BDL 10OZ 202 SMTH SLEEK" at bounding box center [243, 377] width 218 height 32
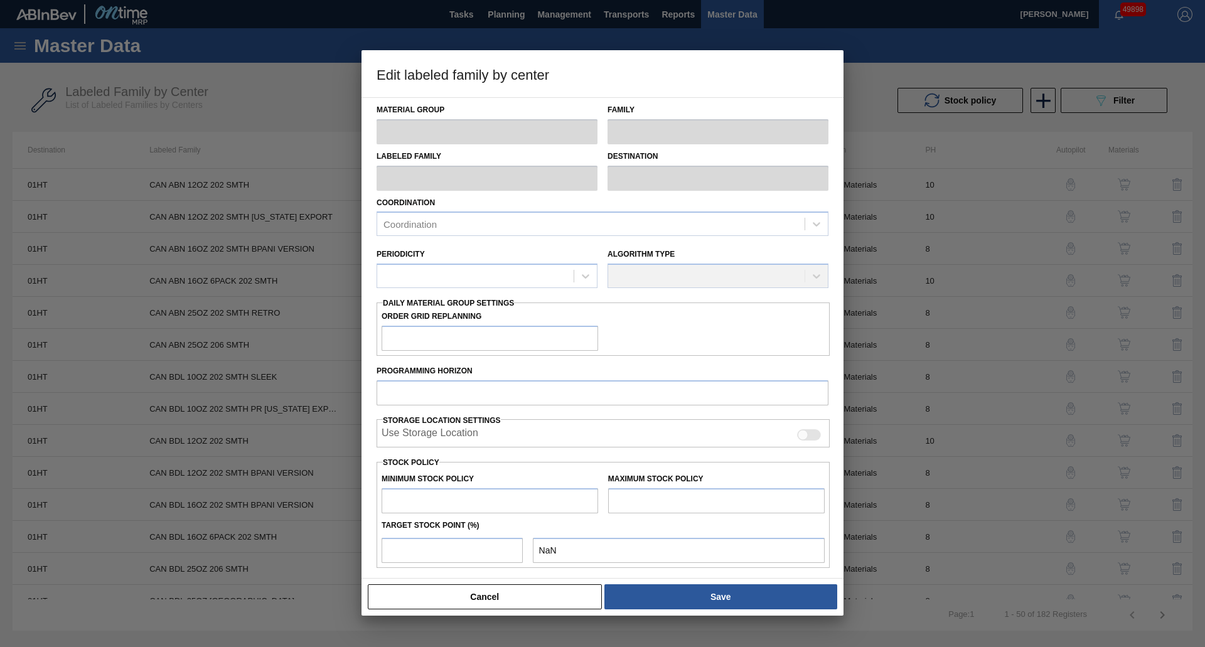
type input "Cans"
type input "CAN BDL 10OZ 202 SMTH SLEEK"
type input "01HT - Houston Brewery"
type input "8"
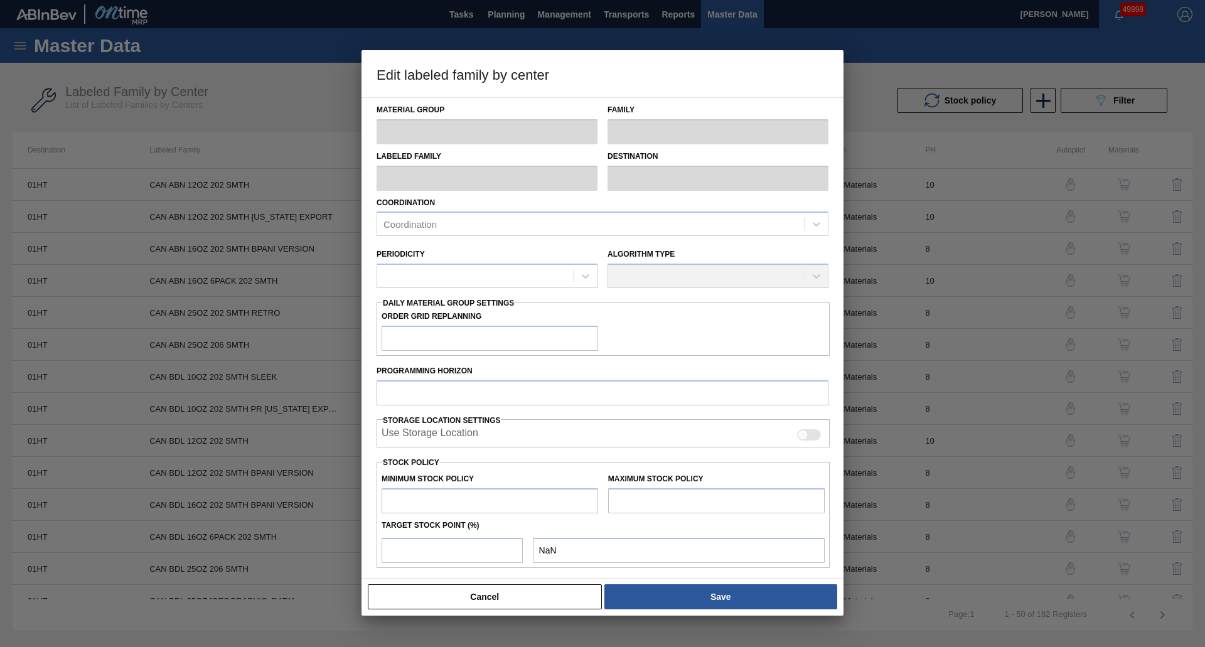
type input "0"
type input "15,000,000"
type input "0"
checkbox input "true"
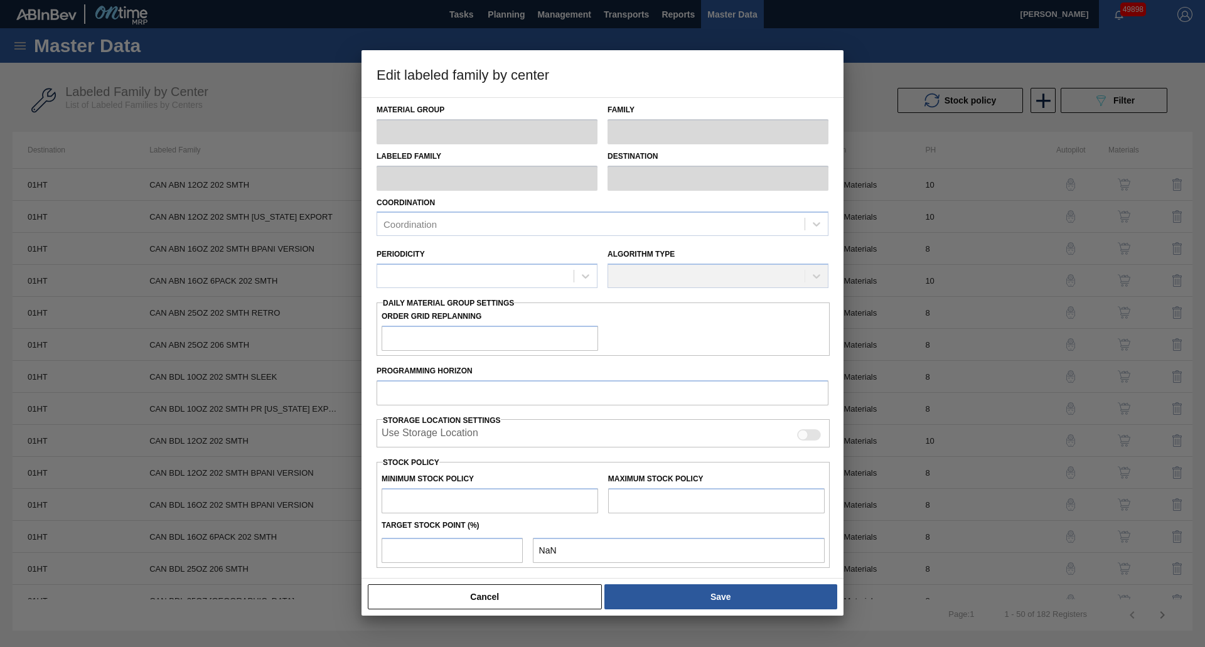
checkbox input "true"
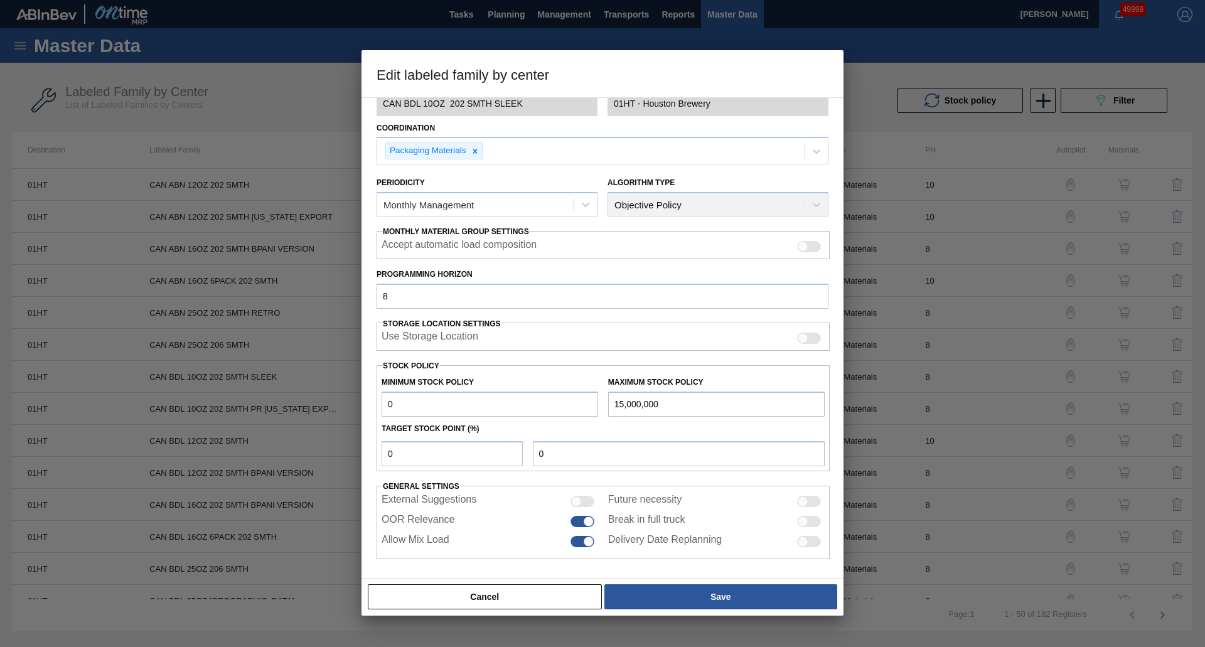
scroll to position [77, 0]
click at [432, 604] on button "Cancel" at bounding box center [485, 596] width 234 height 25
